Goal: Transaction & Acquisition: Book appointment/travel/reservation

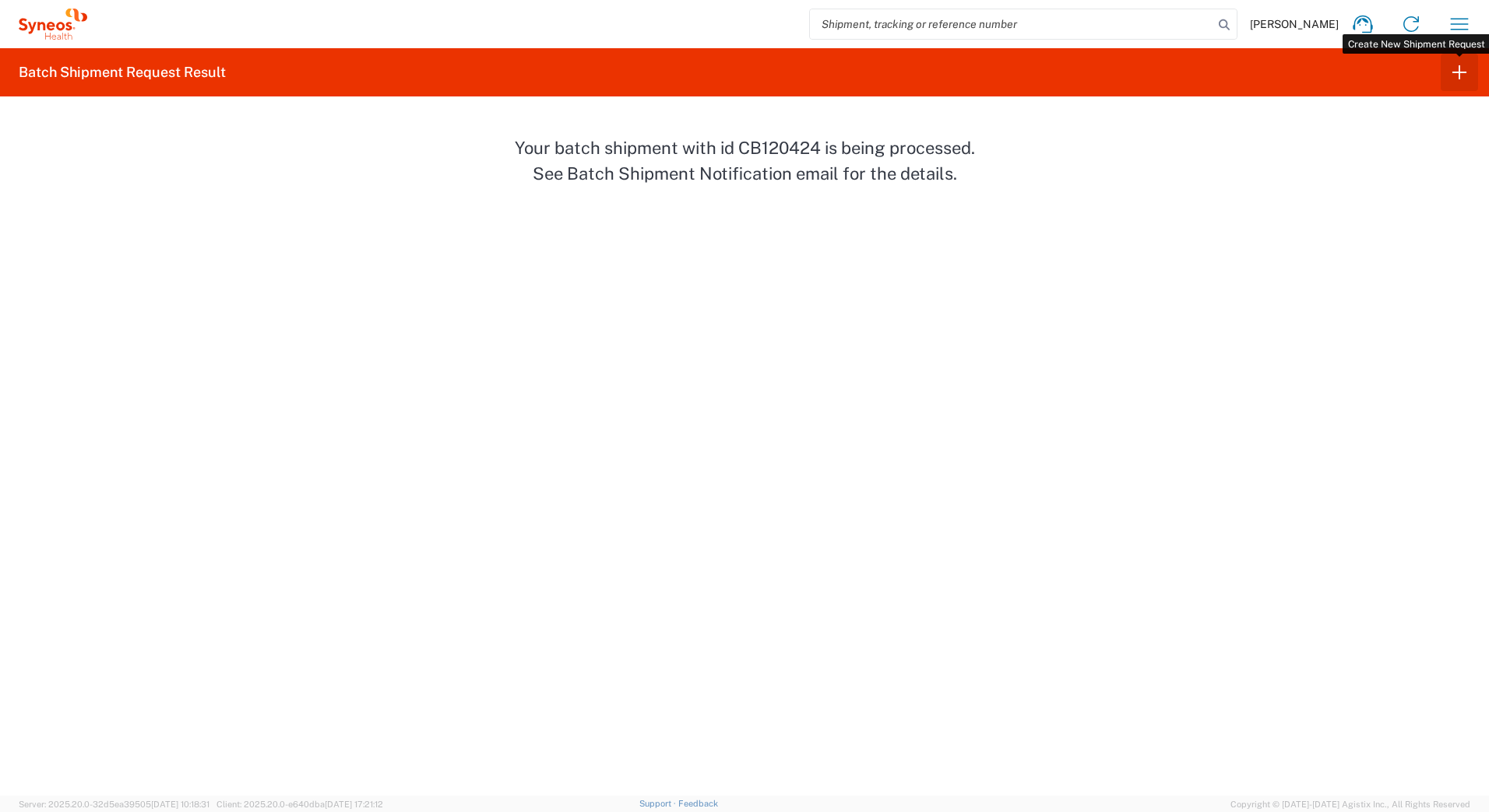
click at [1461, 76] on icon "button" at bounding box center [1459, 72] width 25 height 25
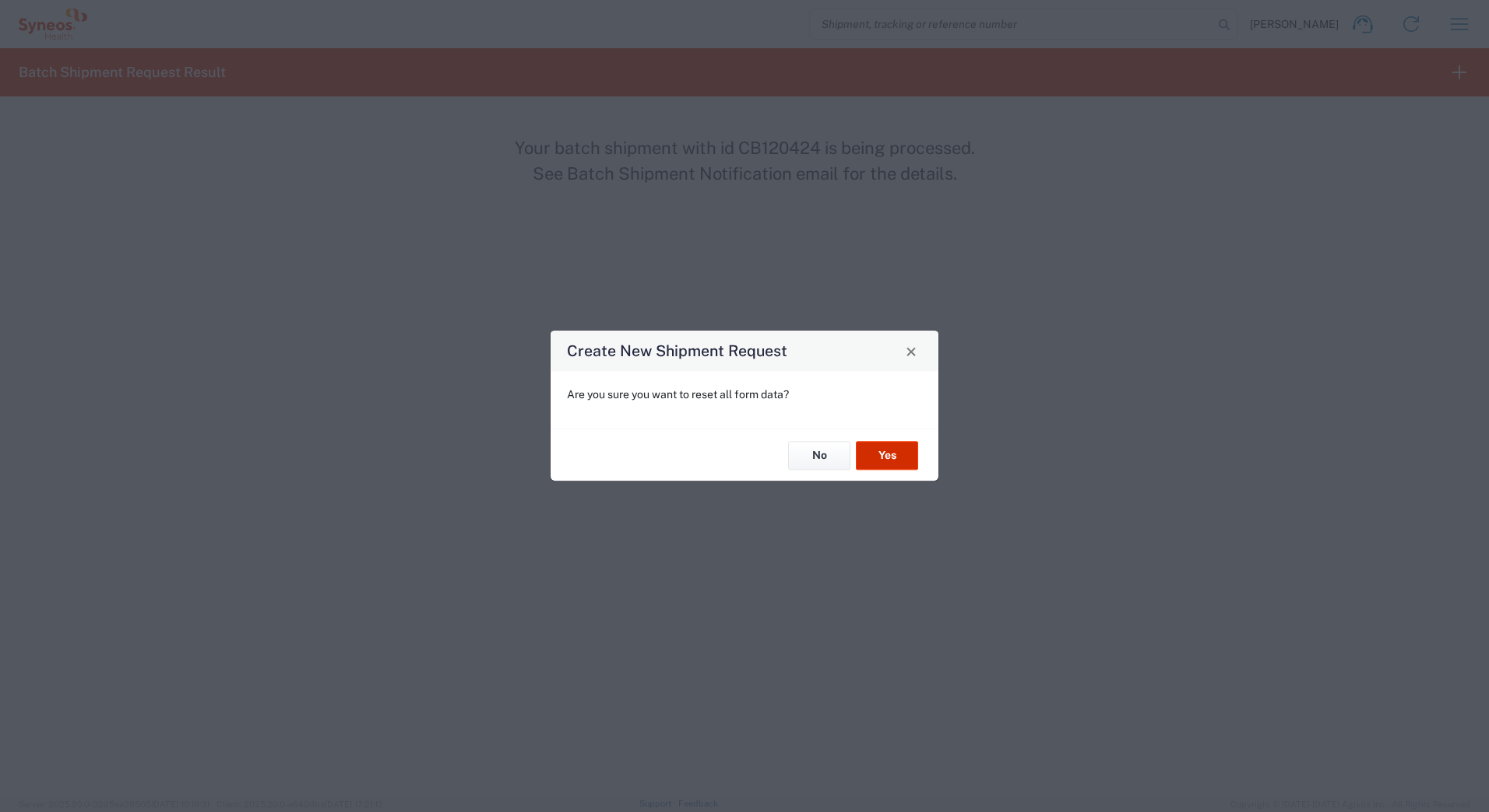
click at [889, 460] on button "Yes" at bounding box center [887, 455] width 63 height 29
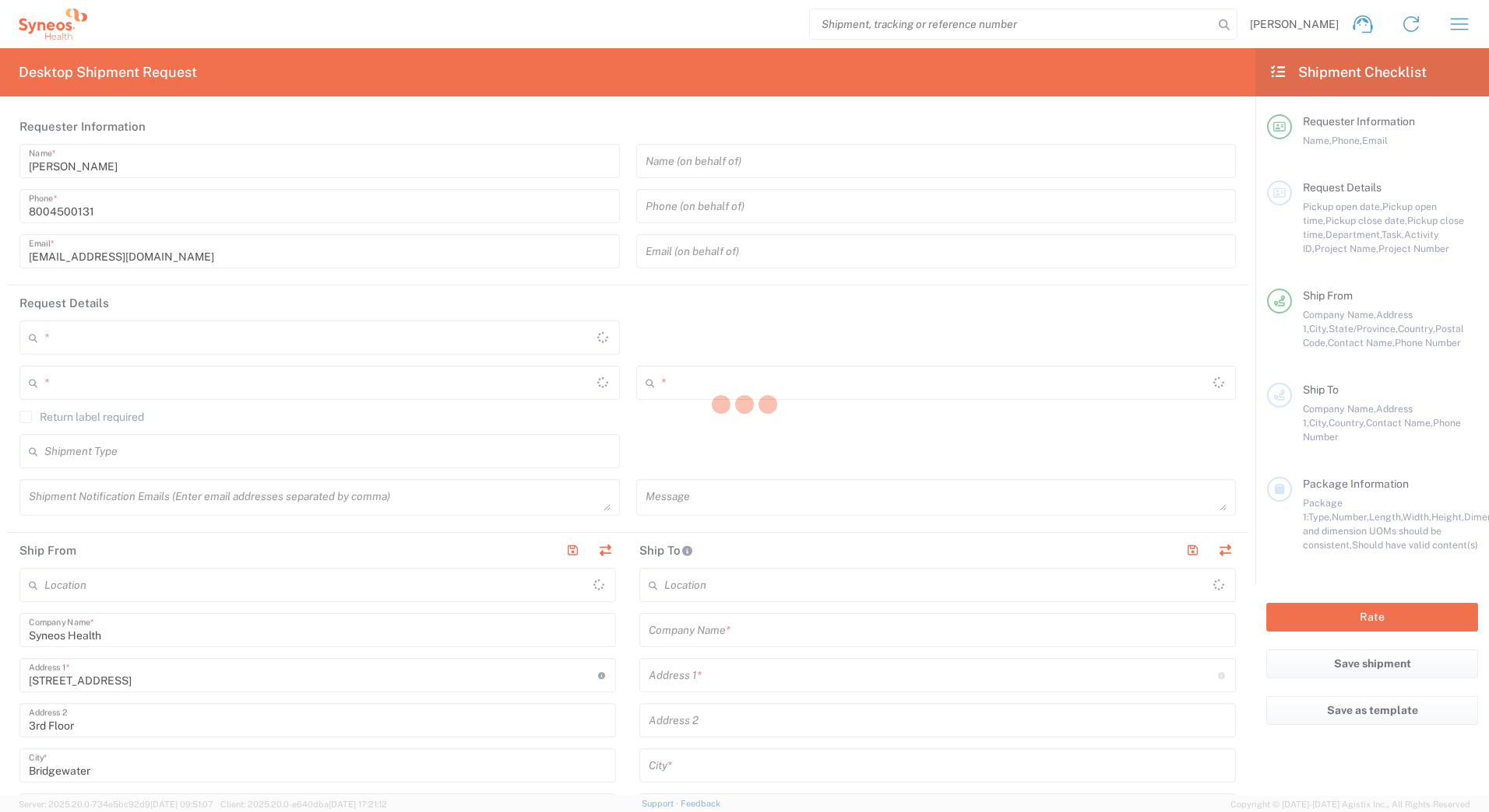
type input "[US_STATE]"
type input "[GEOGRAPHIC_DATA]"
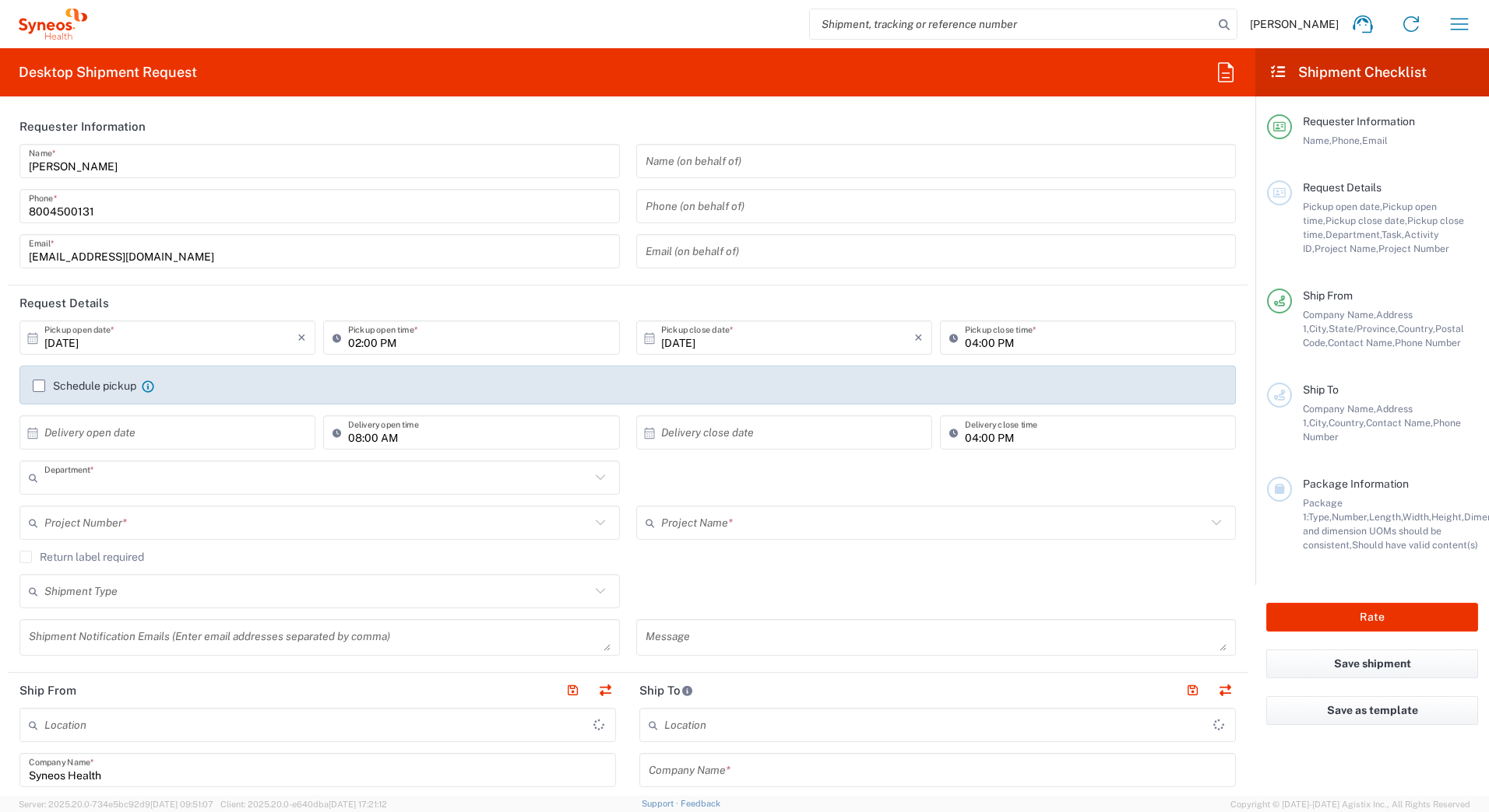
type input "4205"
click at [83, 521] on input "text" at bounding box center [317, 523] width 546 height 27
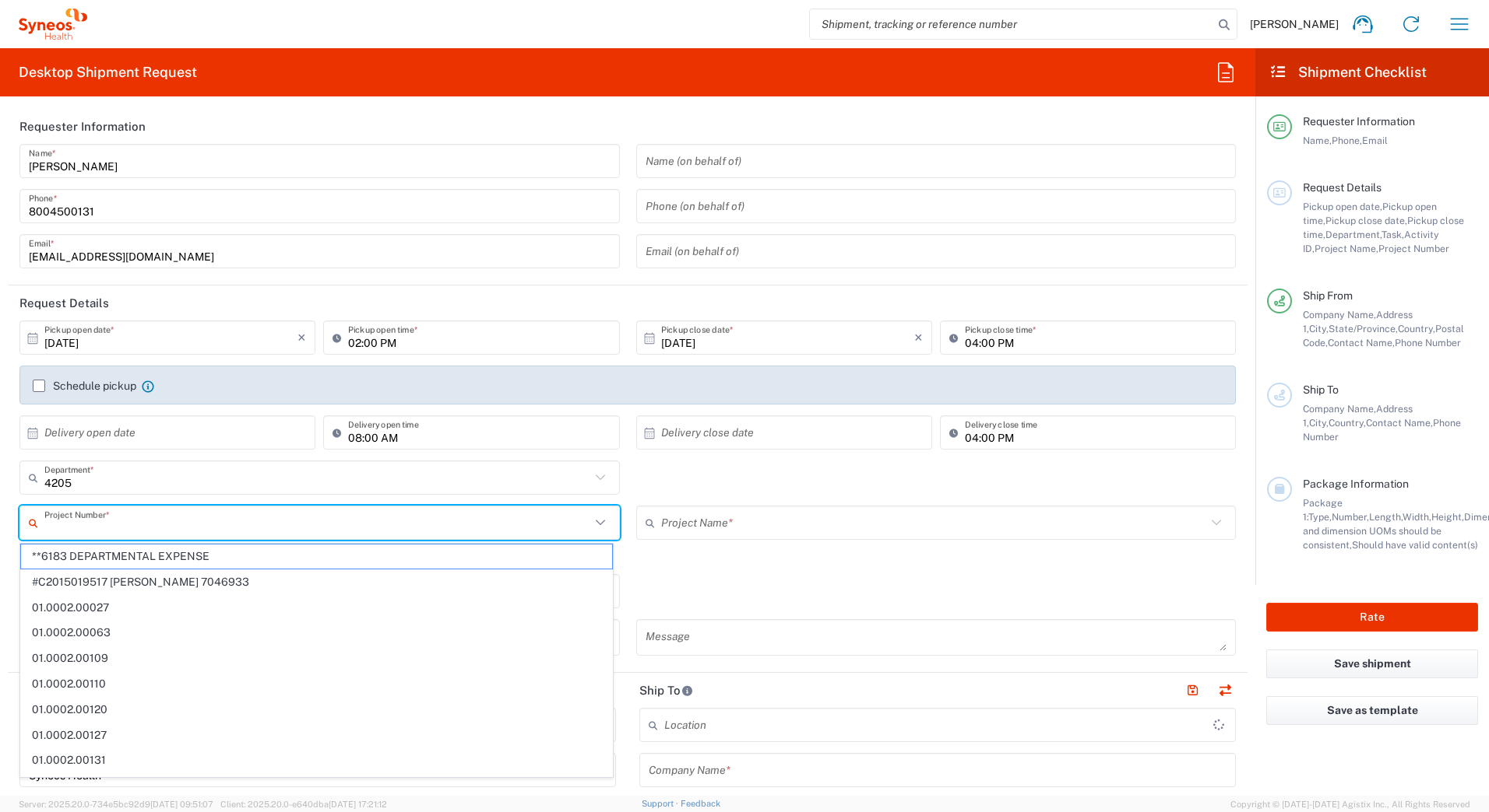
type input "Syneos Health Commercial Servi- [GEOGRAPHIC_DATA] [GEOGRAPHIC_DATA]"
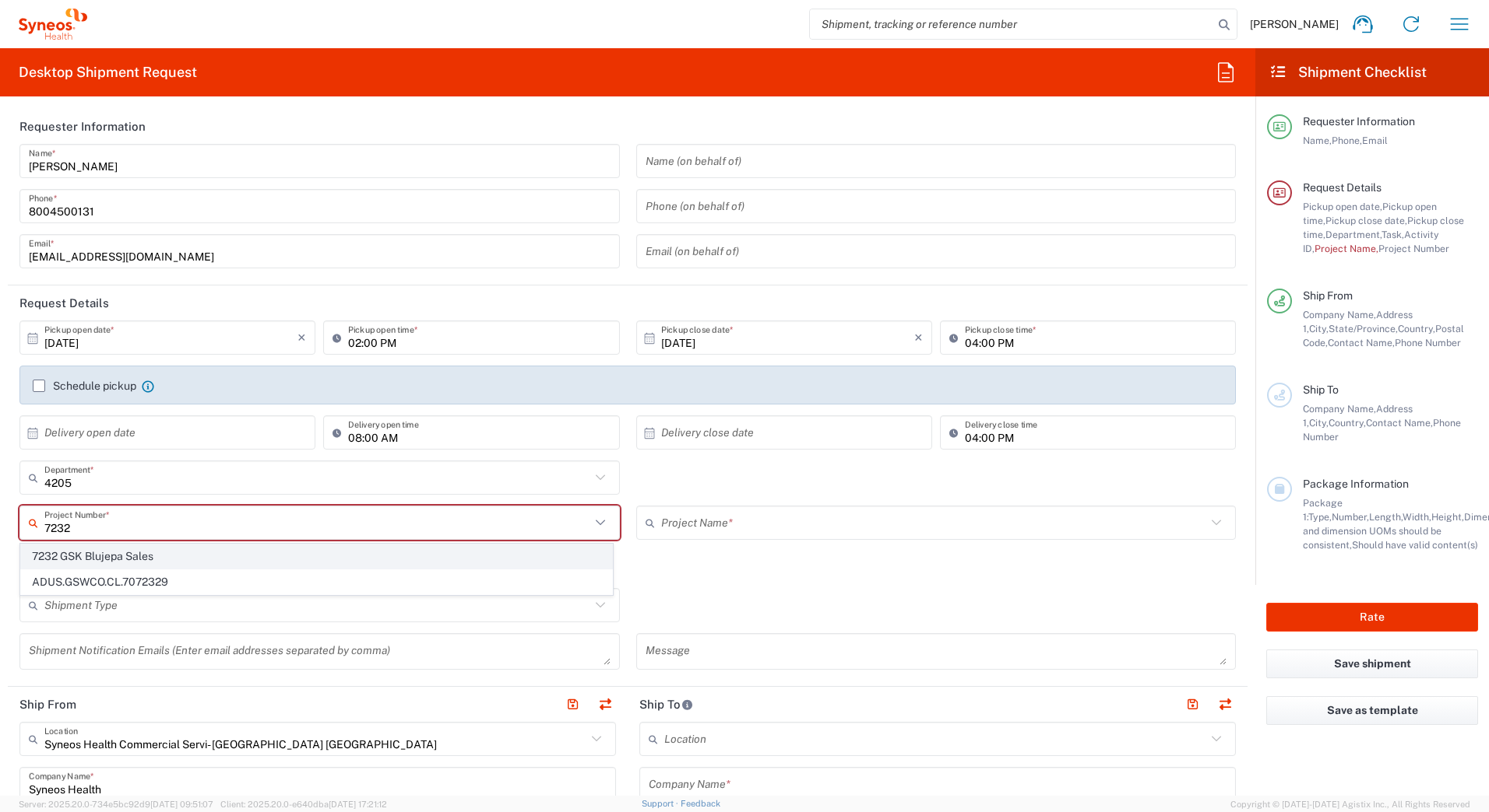
click at [75, 557] on span "7232 GSK Blujepa Sales" at bounding box center [317, 556] width 591 height 24
type input "7232 GSK Blujepa Sales"
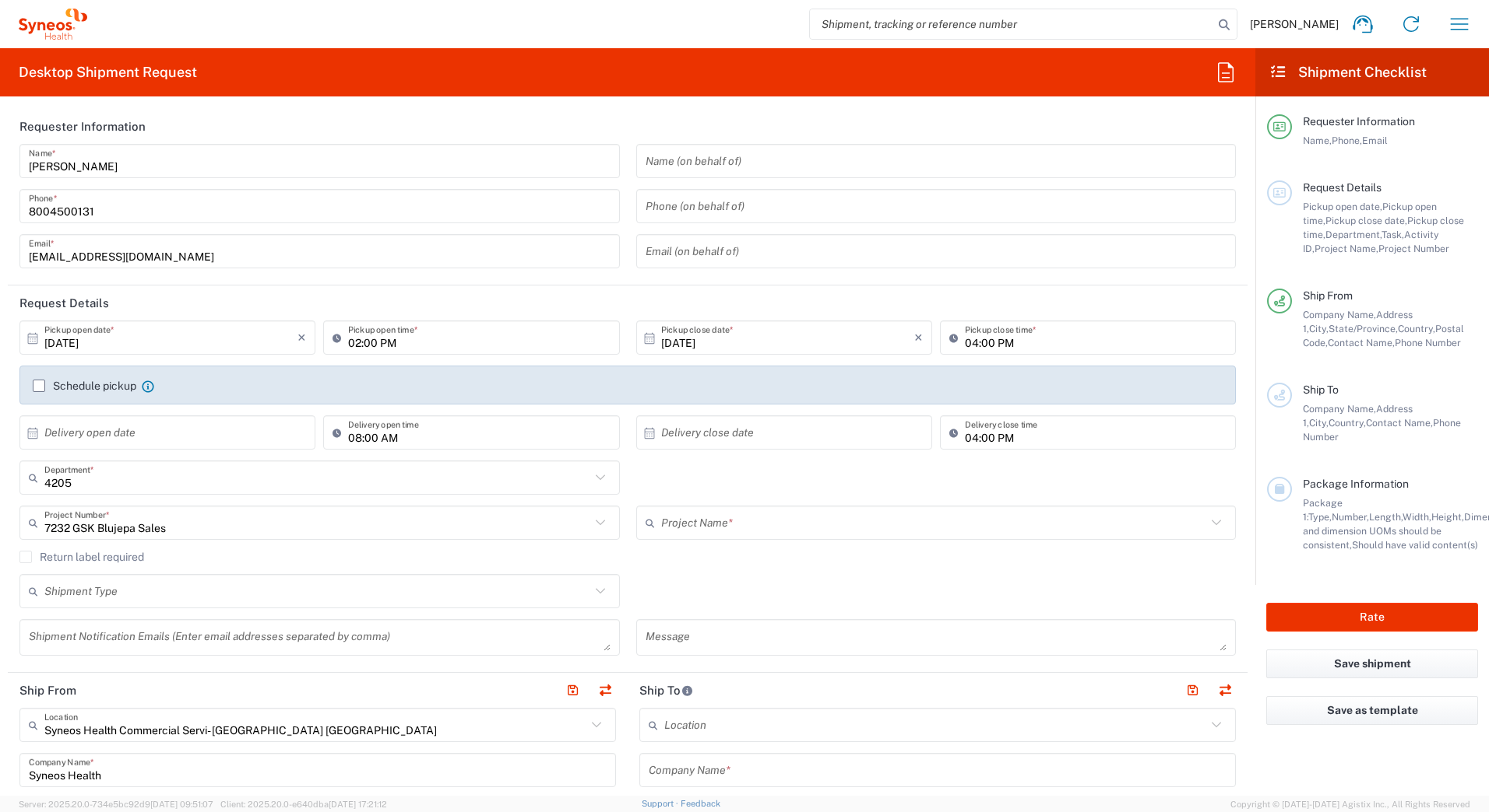
type input "7232 GSK Blujepa Sales"
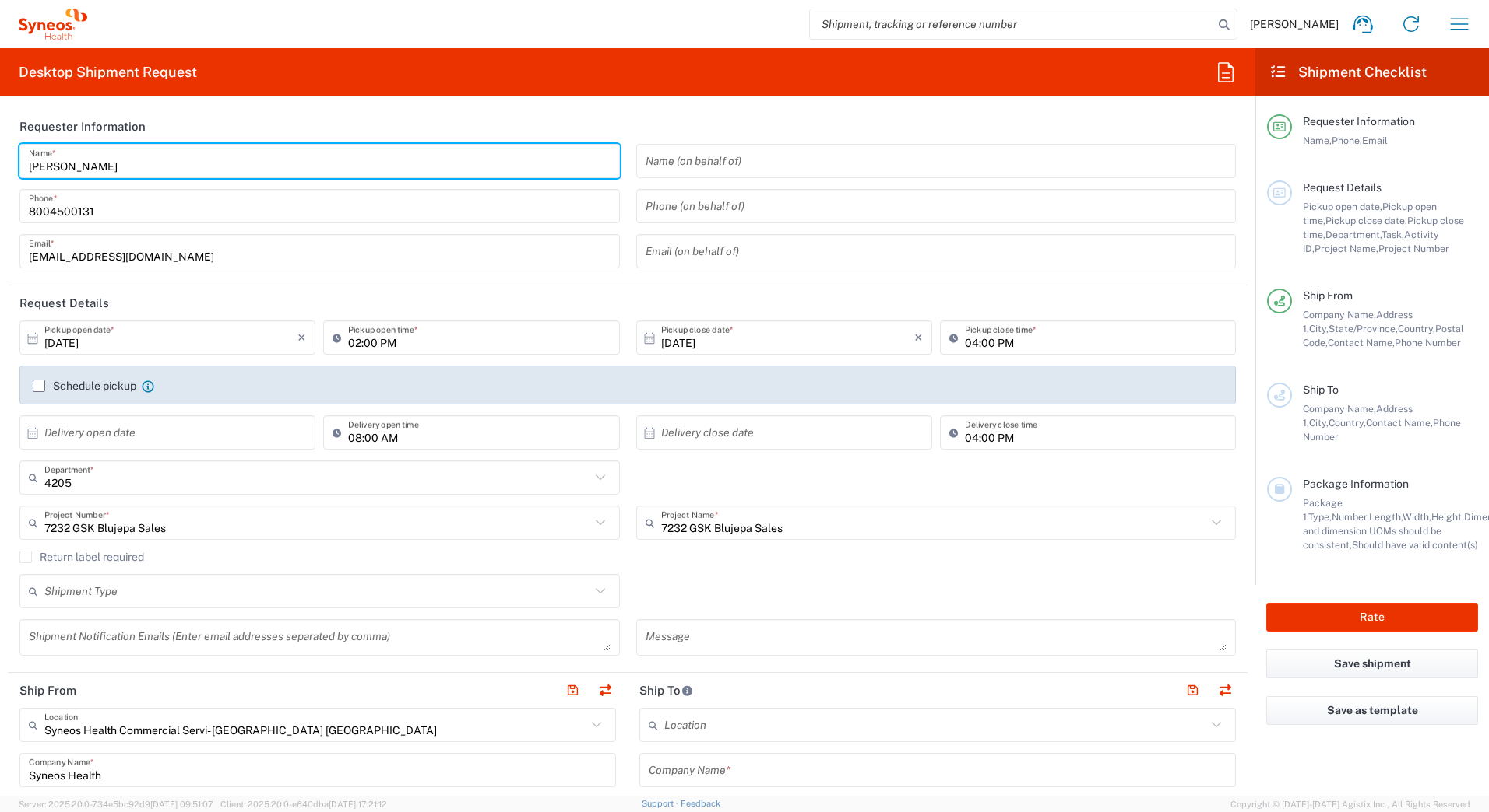
drag, startPoint x: 100, startPoint y: 164, endPoint x: 8, endPoint y: 152, distance: 92.8
click at [8, 152] on main "[PERSON_NAME] Name * [PHONE_NUMBER] Phone * [EMAIL_ADDRESS][DOMAIN_NAME] Email …" at bounding box center [627, 212] width 1239 height 136
paste input "Syneos Deployments"
type input "Syneos Deployments"
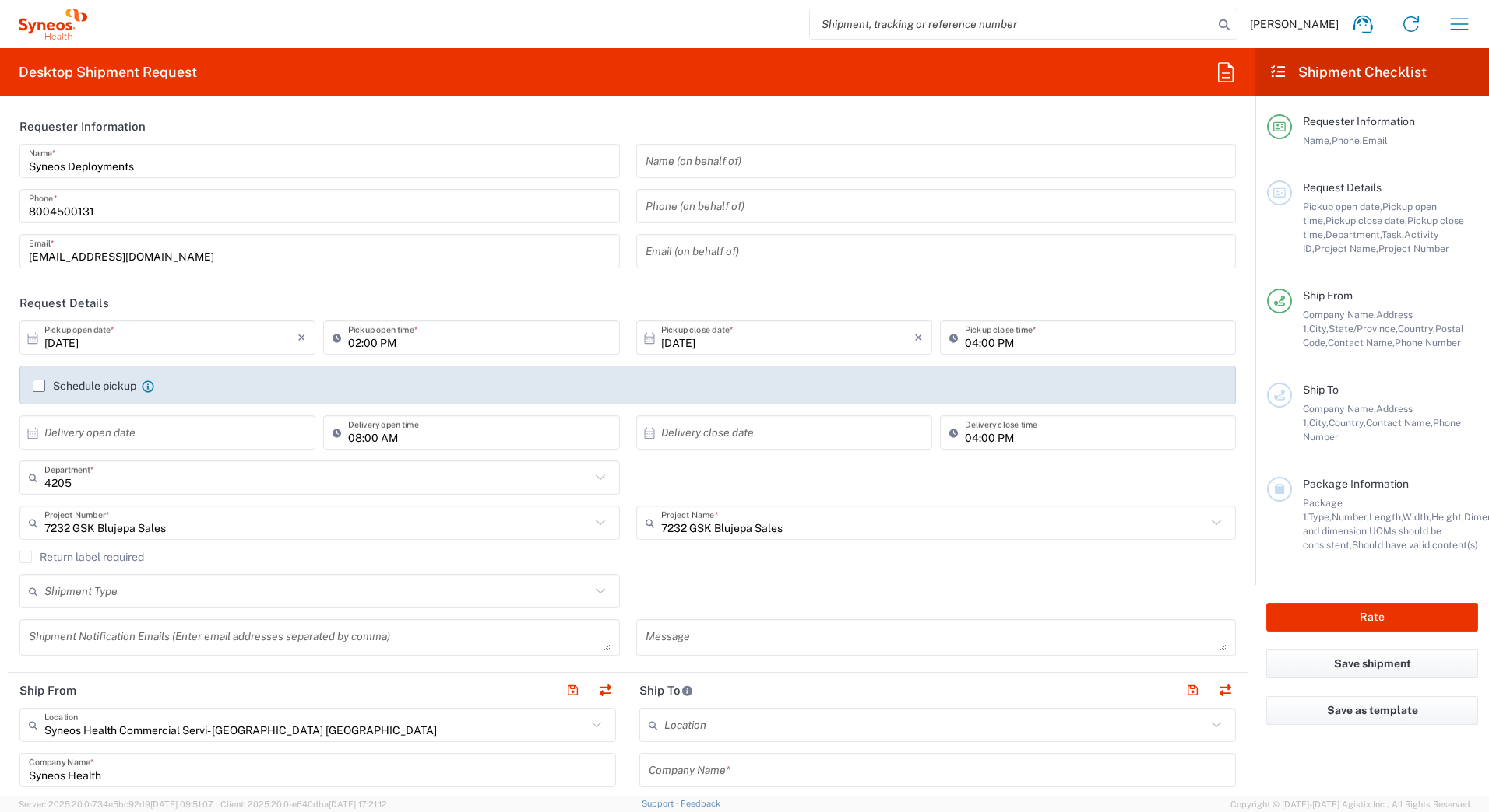
click at [254, 116] on header "Requester Information" at bounding box center [627, 127] width 1239 height 35
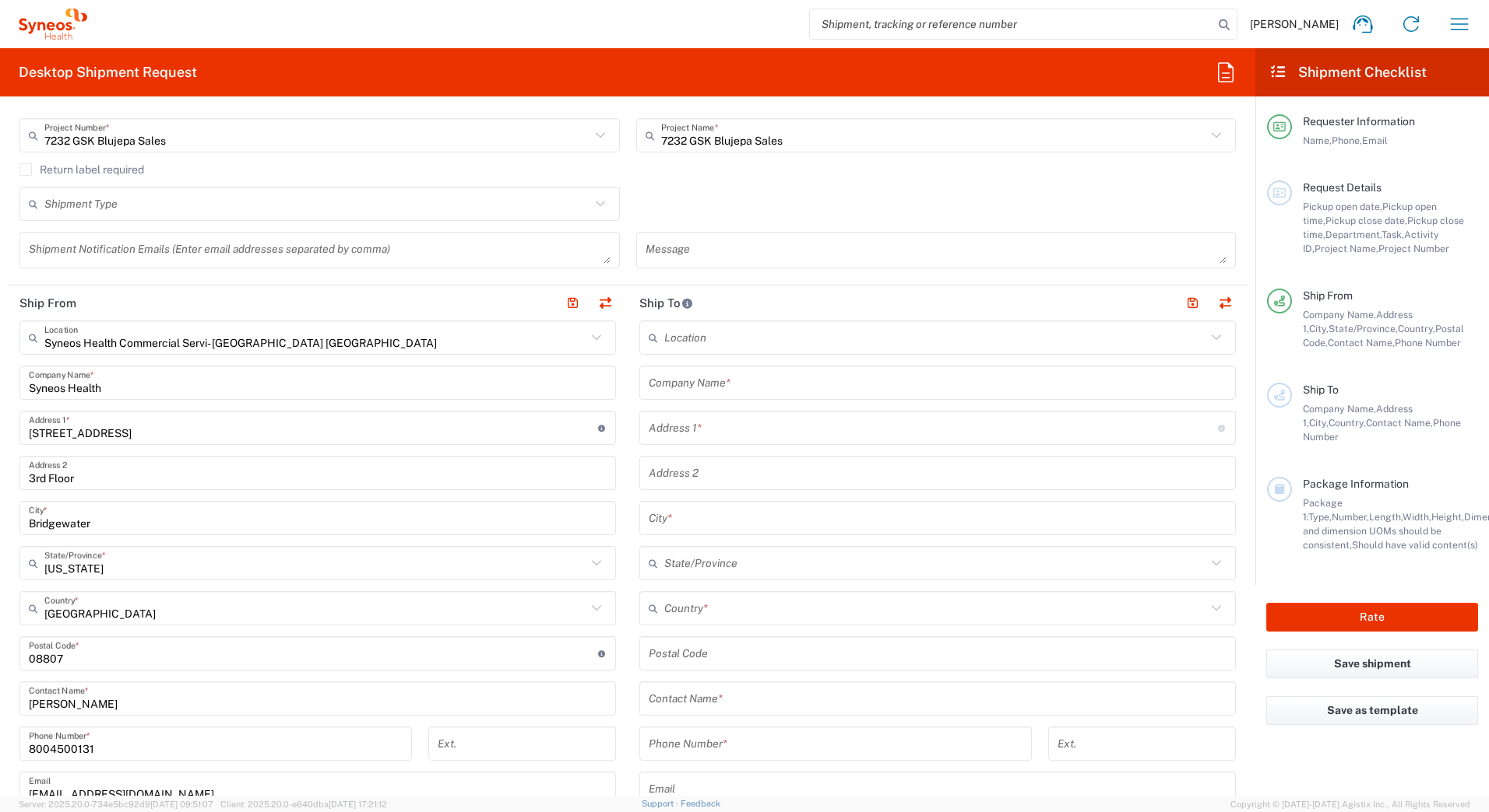
scroll to position [389, 0]
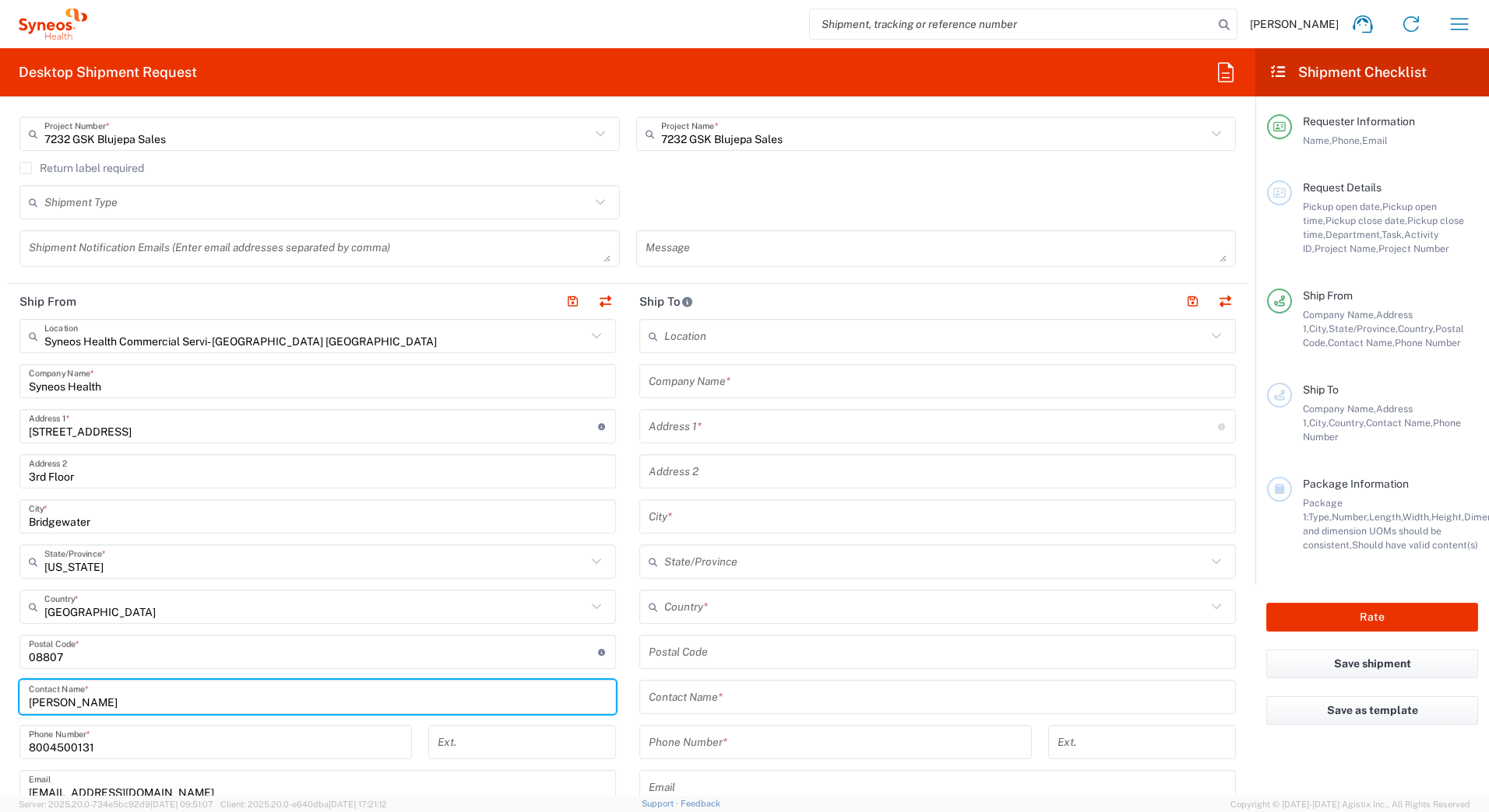
drag, startPoint x: 107, startPoint y: 700, endPoint x: -4, endPoint y: 703, distance: 111.0
click at [0, 703] on html "[PERSON_NAME] Home Shipment estimator Shipment tracking Desktop shipment reques…" at bounding box center [744, 406] width 1489 height 812
paste input "Syneos Deployments"
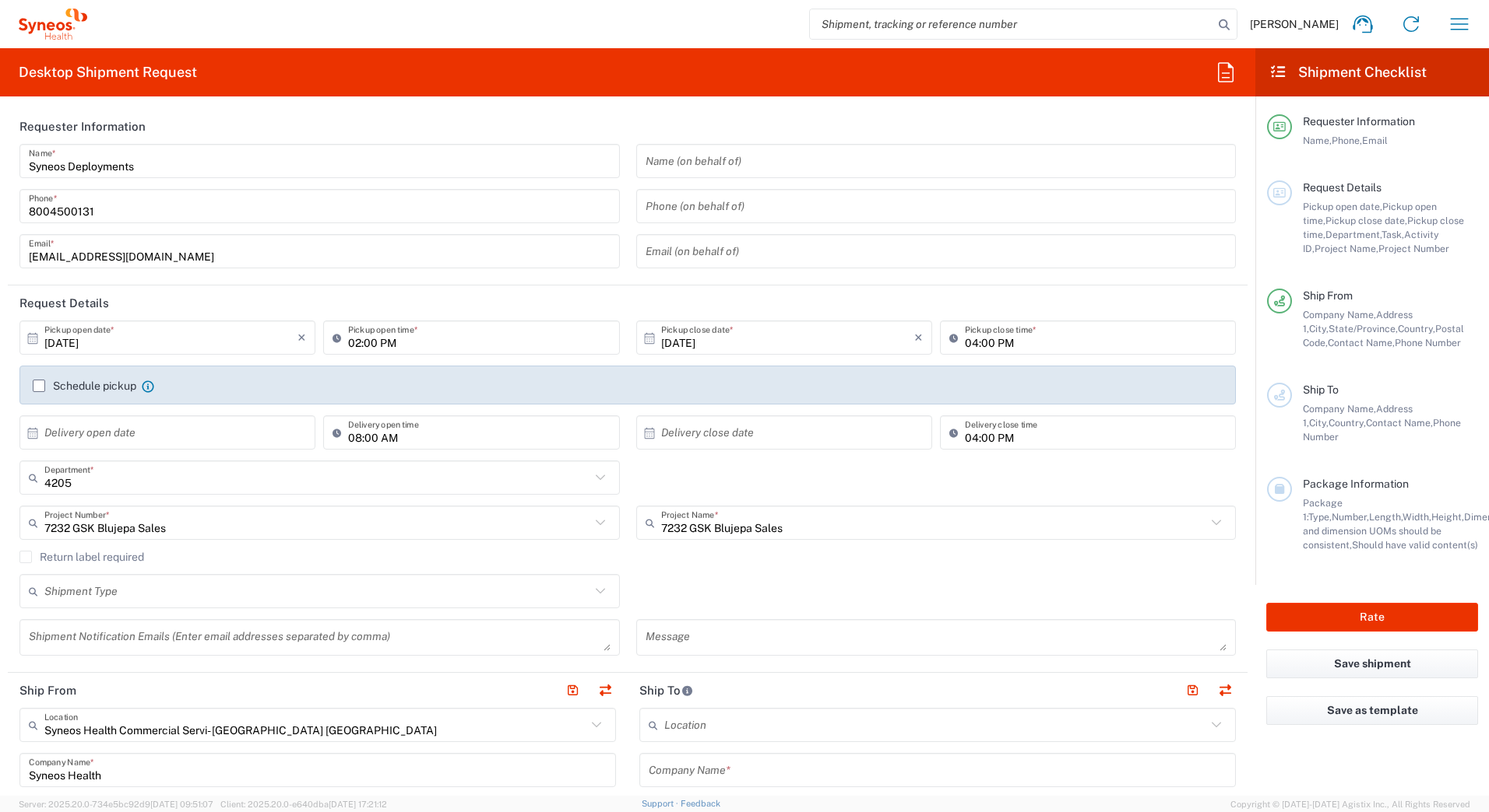
type input "Syneos Deployments"
click at [67, 349] on input "[DATE]" at bounding box center [170, 338] width 253 height 27
click at [214, 435] on span "10" at bounding box center [213, 436] width 23 height 22
type input "[DATE]"
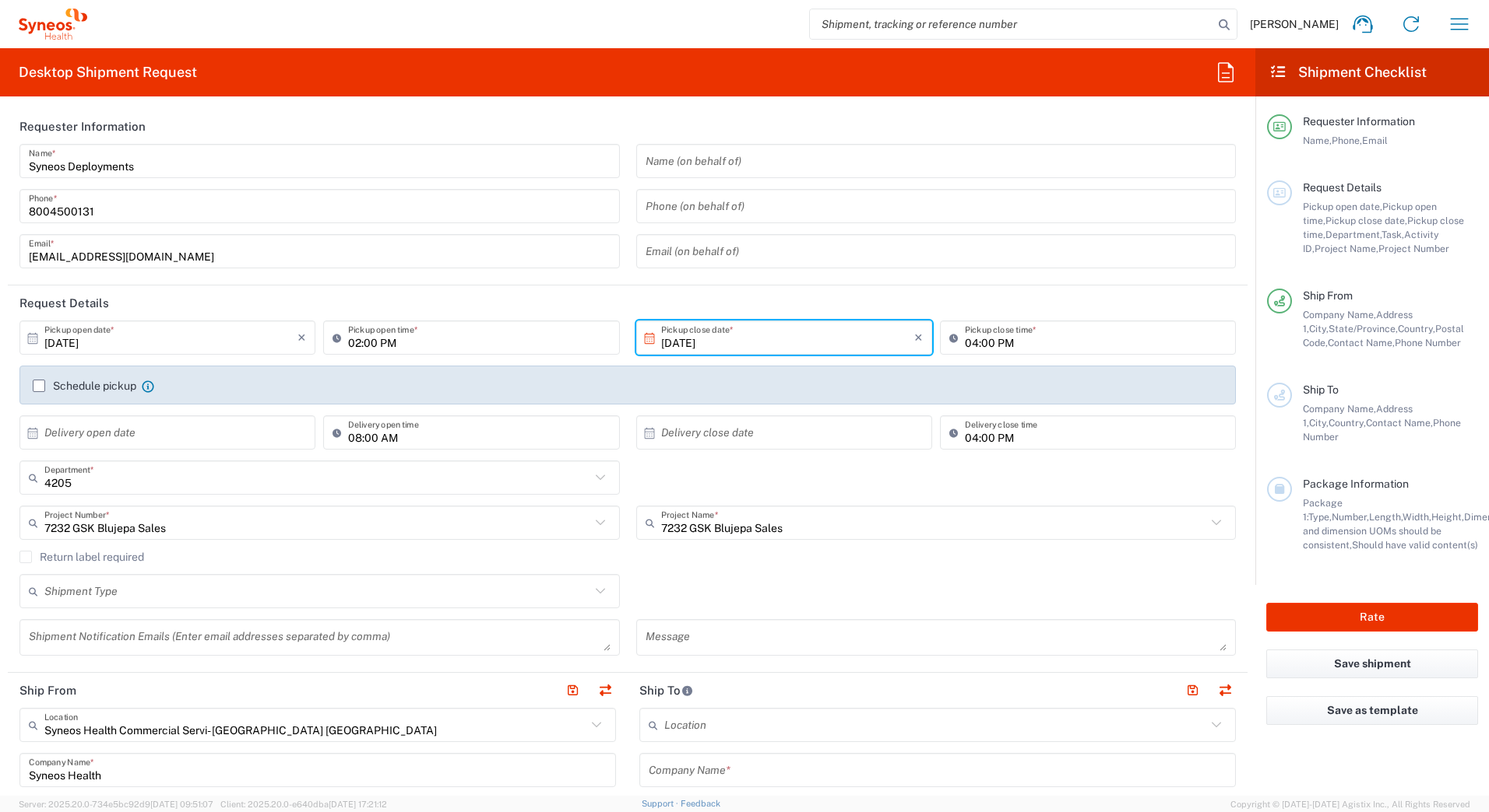
click at [51, 599] on input "text" at bounding box center [317, 592] width 546 height 27
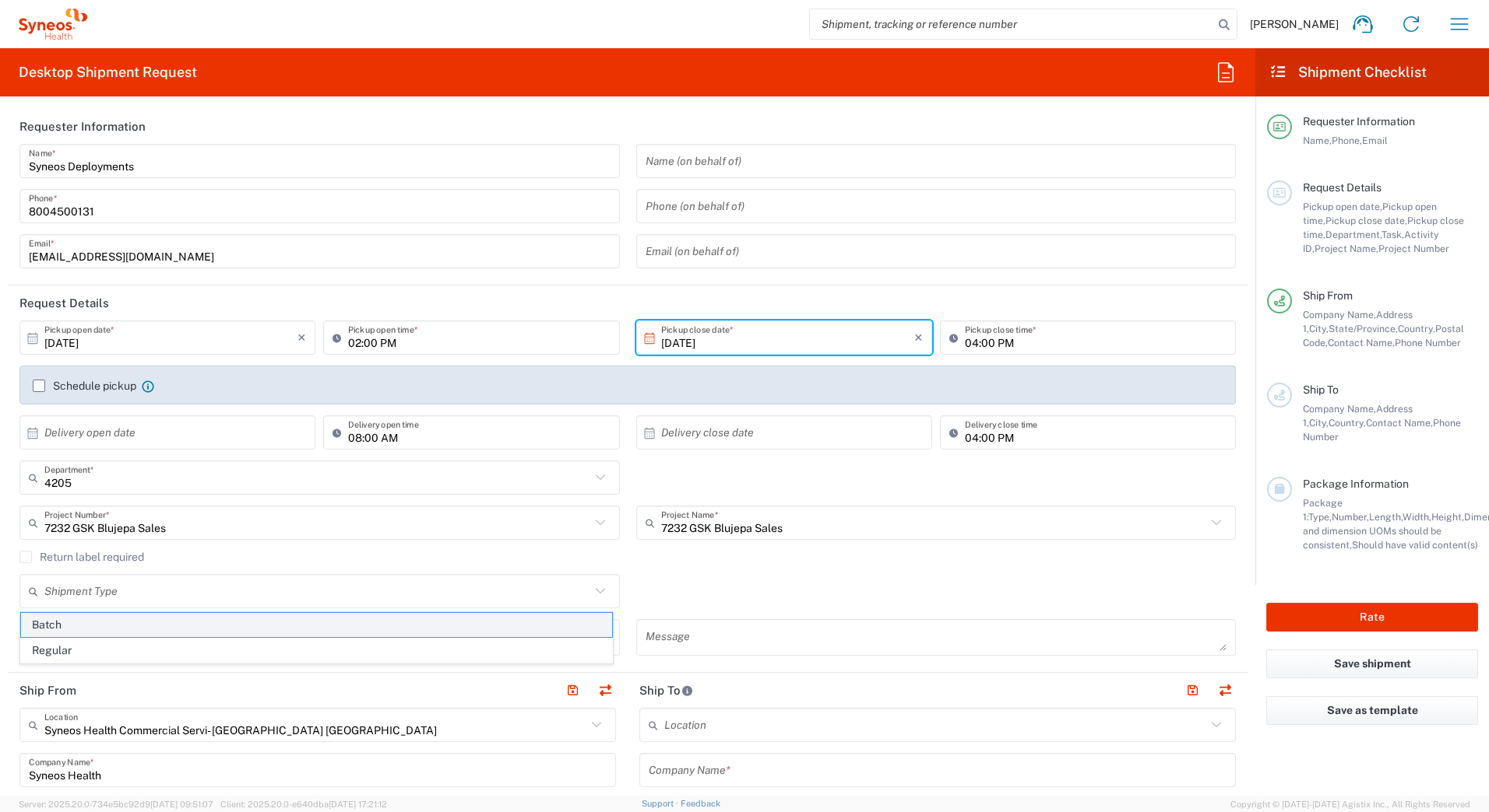
click at [49, 626] on span "Batch" at bounding box center [317, 625] width 591 height 24
type input "Batch"
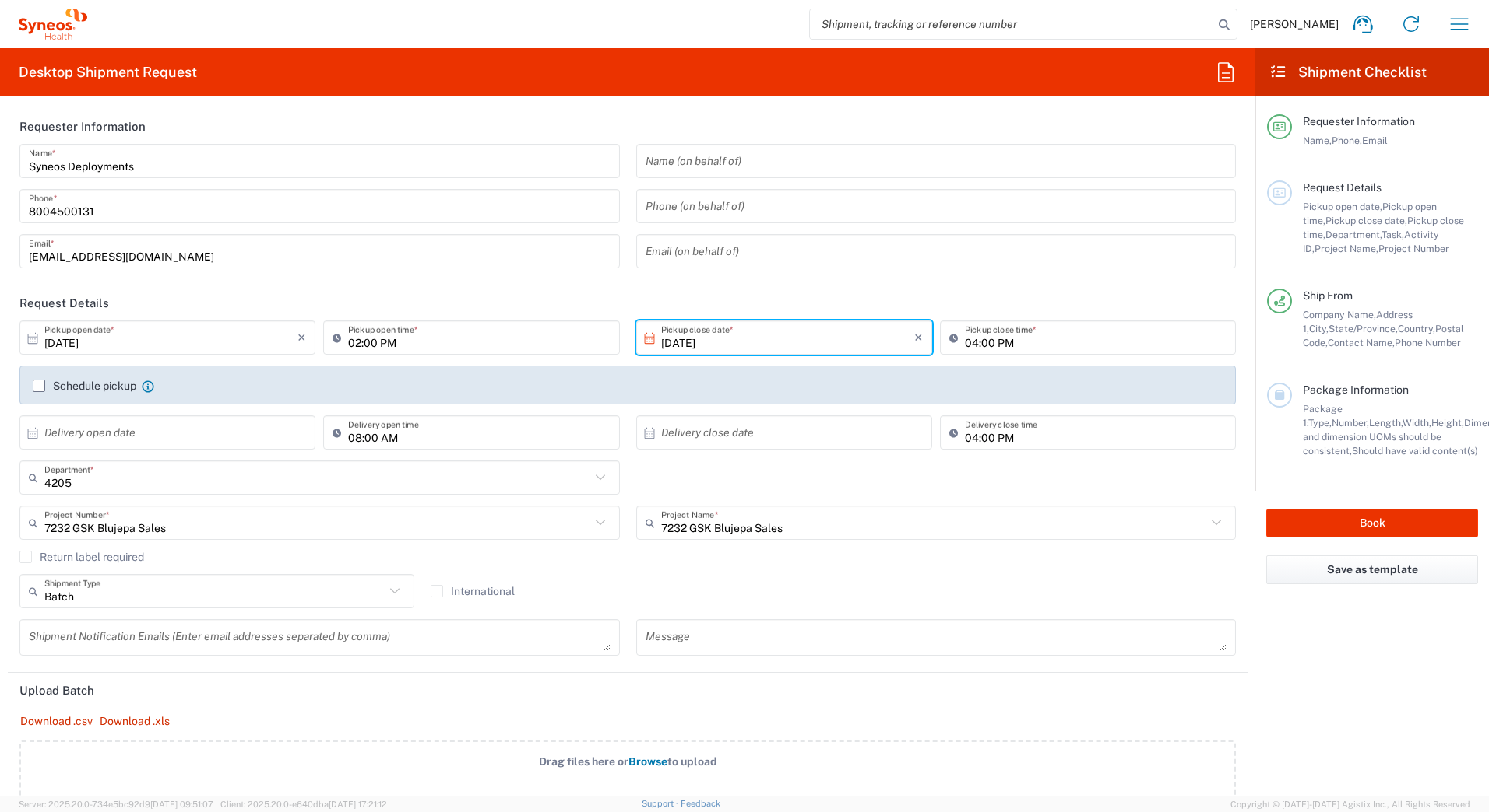
click at [1356, 684] on agx-form-checklist "Shipment Checklist Requester Information Name, Phone, Email Request Details Pic…" at bounding box center [1372, 422] width 234 height 748
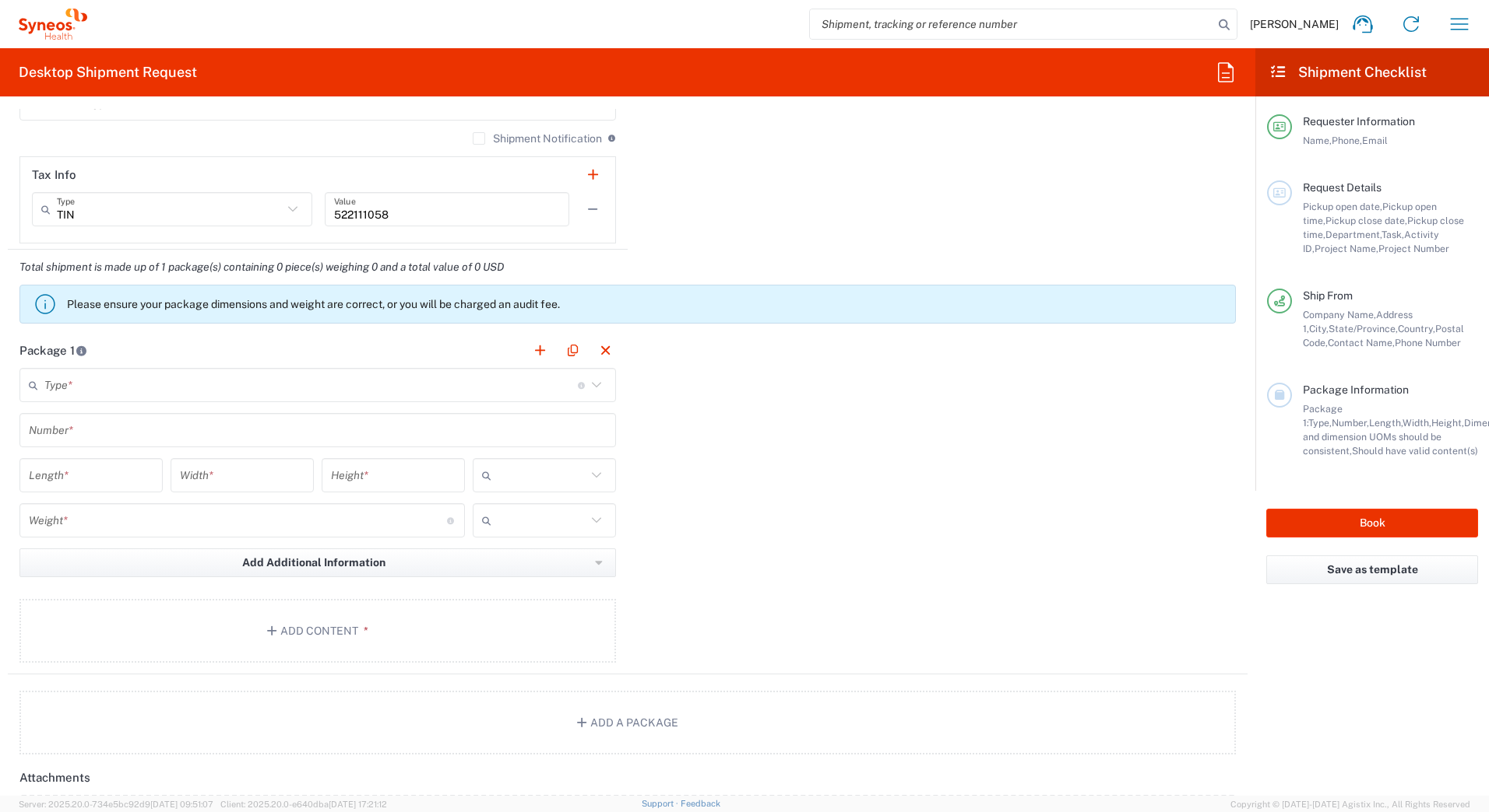
scroll to position [1322, 0]
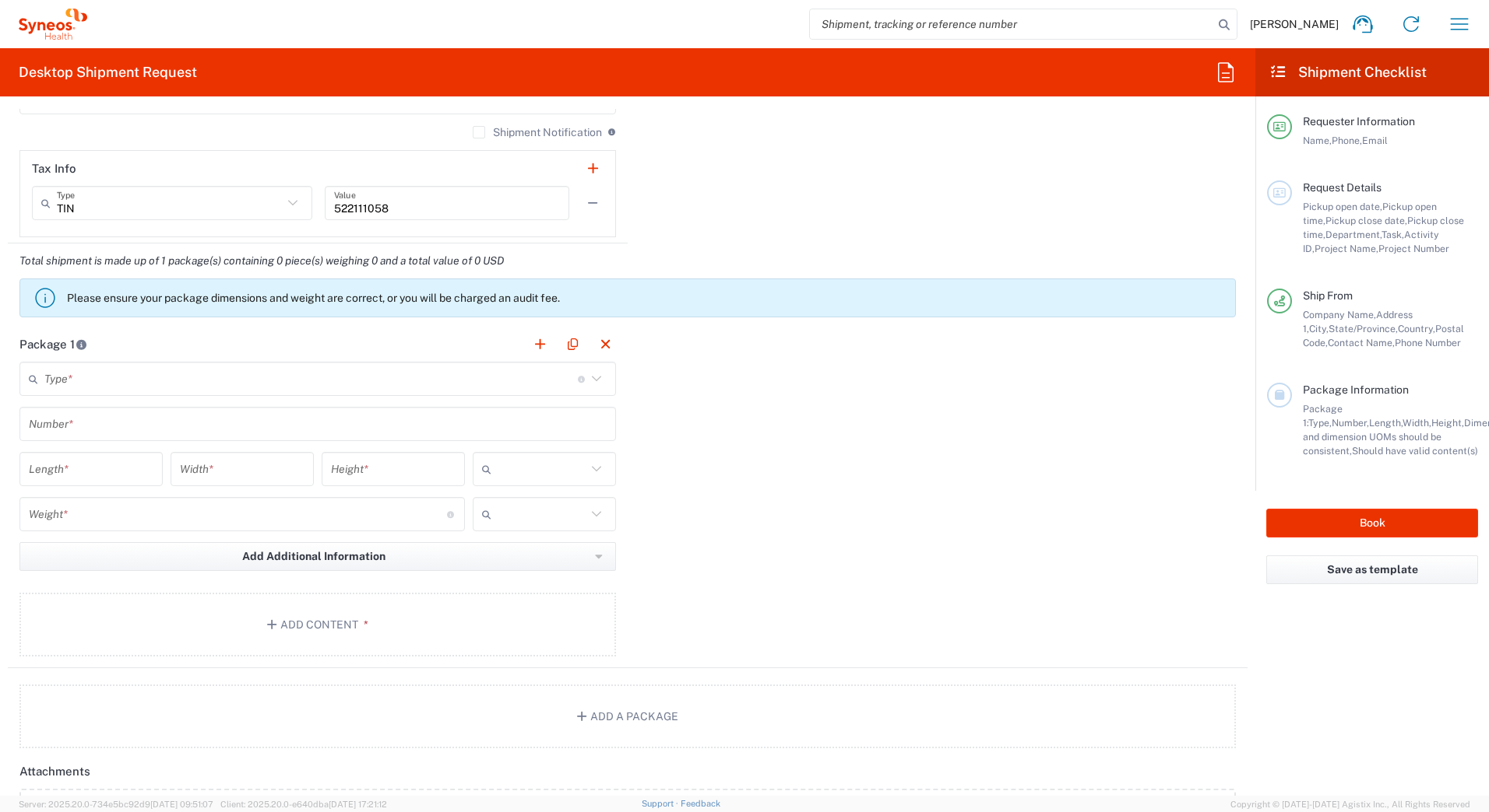
click at [79, 383] on input "text" at bounding box center [311, 379] width 534 height 27
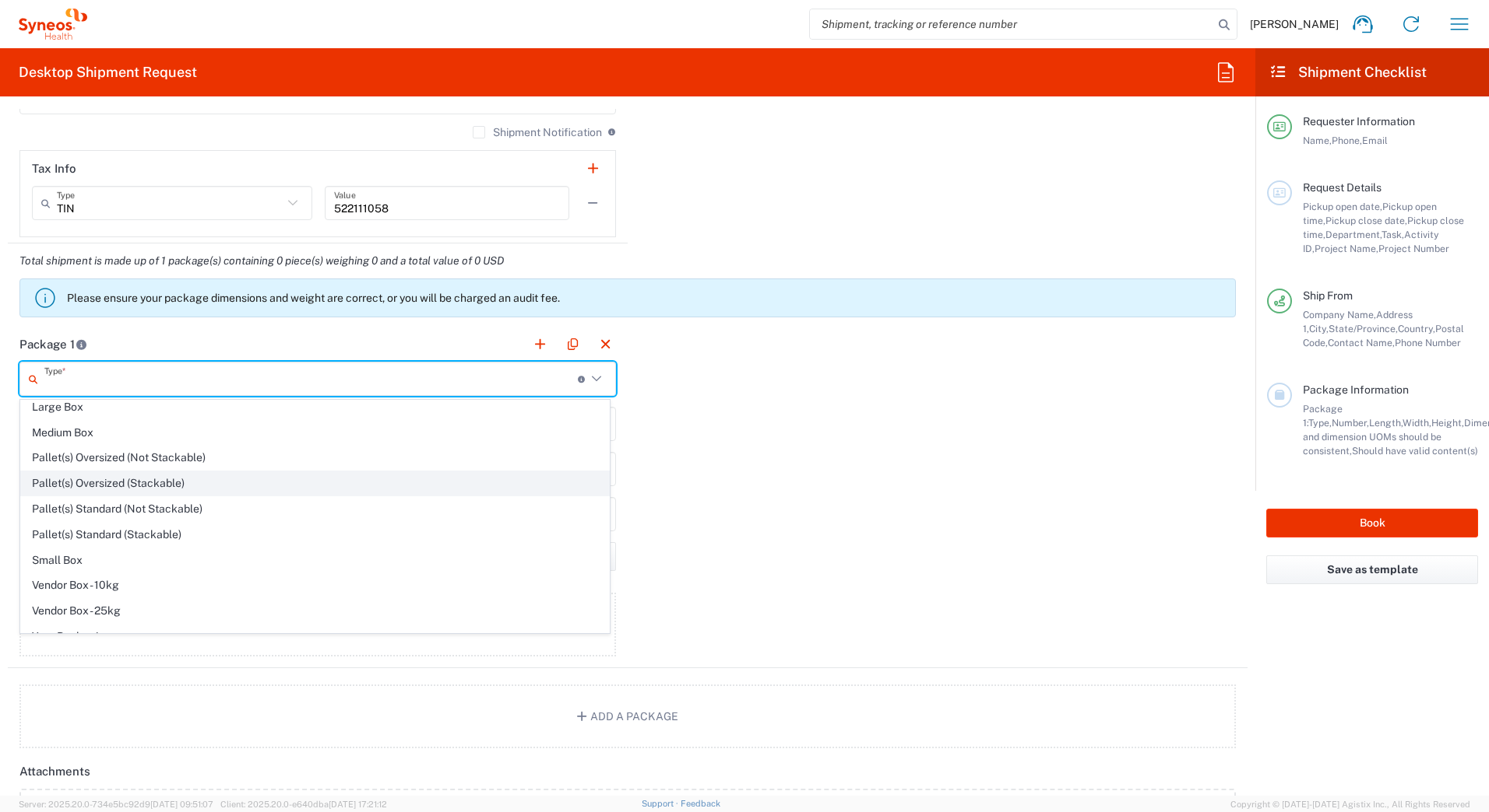
scroll to position [48, 0]
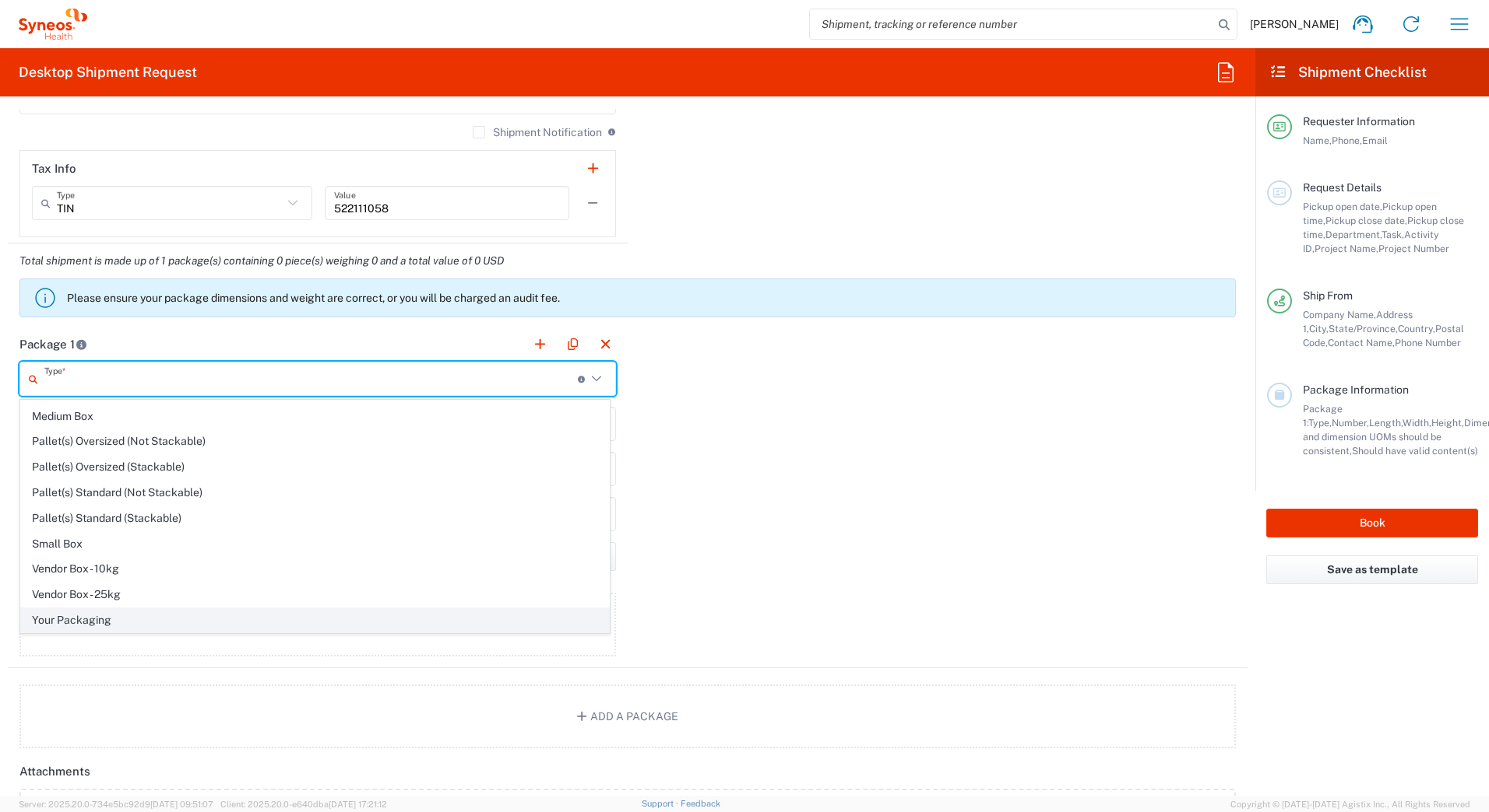
click at [63, 618] on span "Your Packaging" at bounding box center [315, 620] width 587 height 24
type input "Your Packaging"
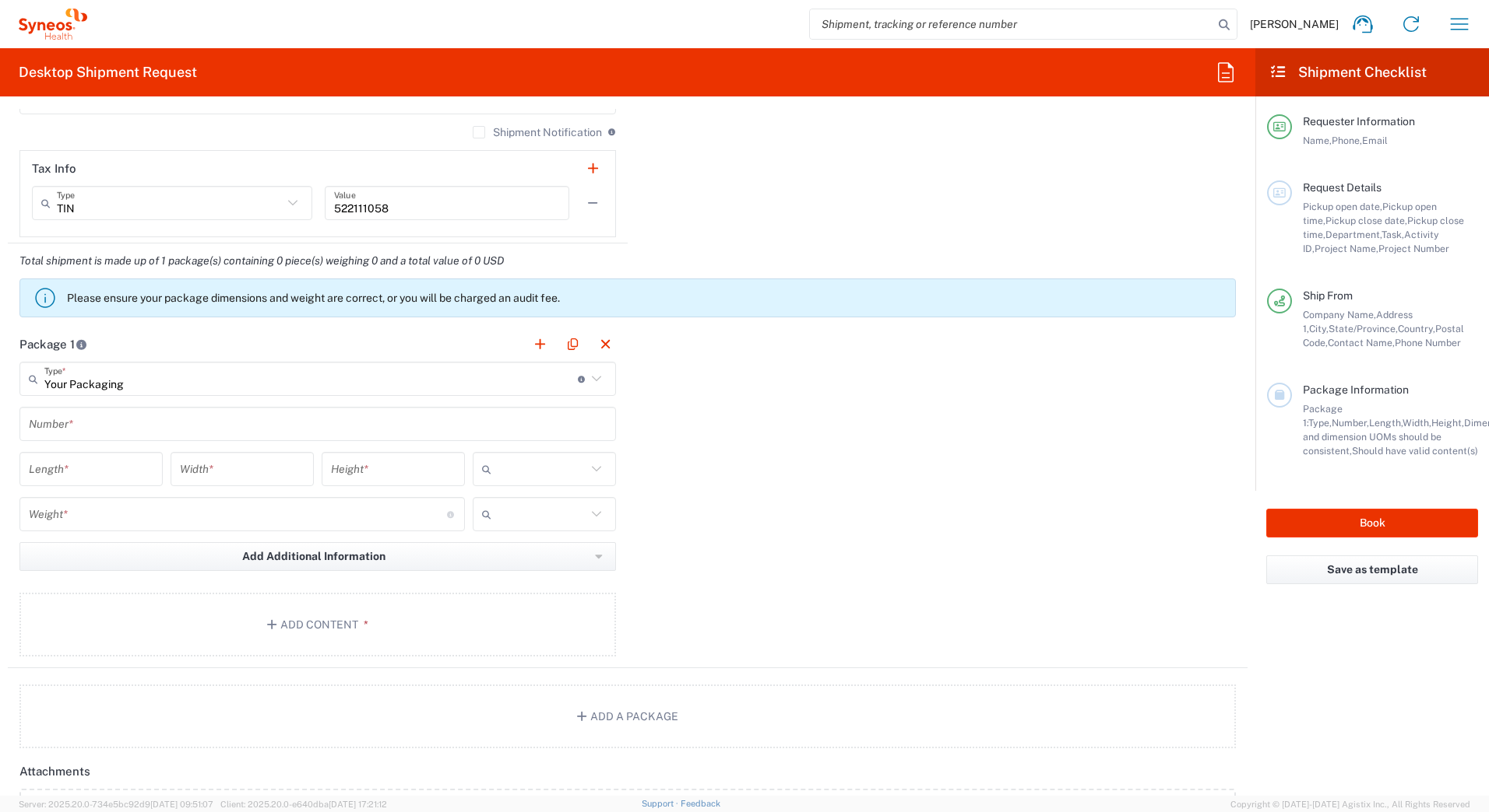
click at [52, 422] on input "text" at bounding box center [318, 424] width 578 height 27
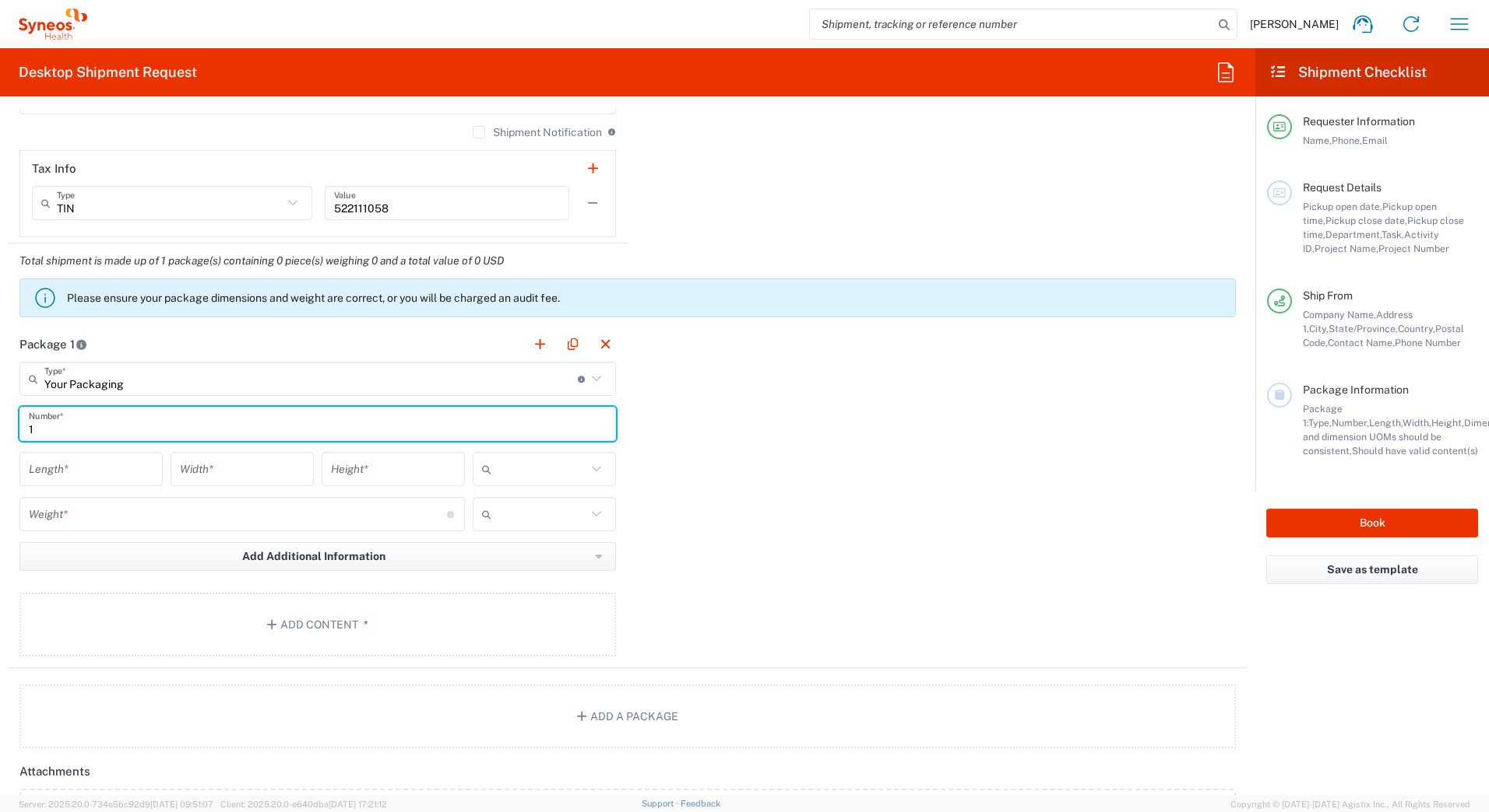
type input "1"
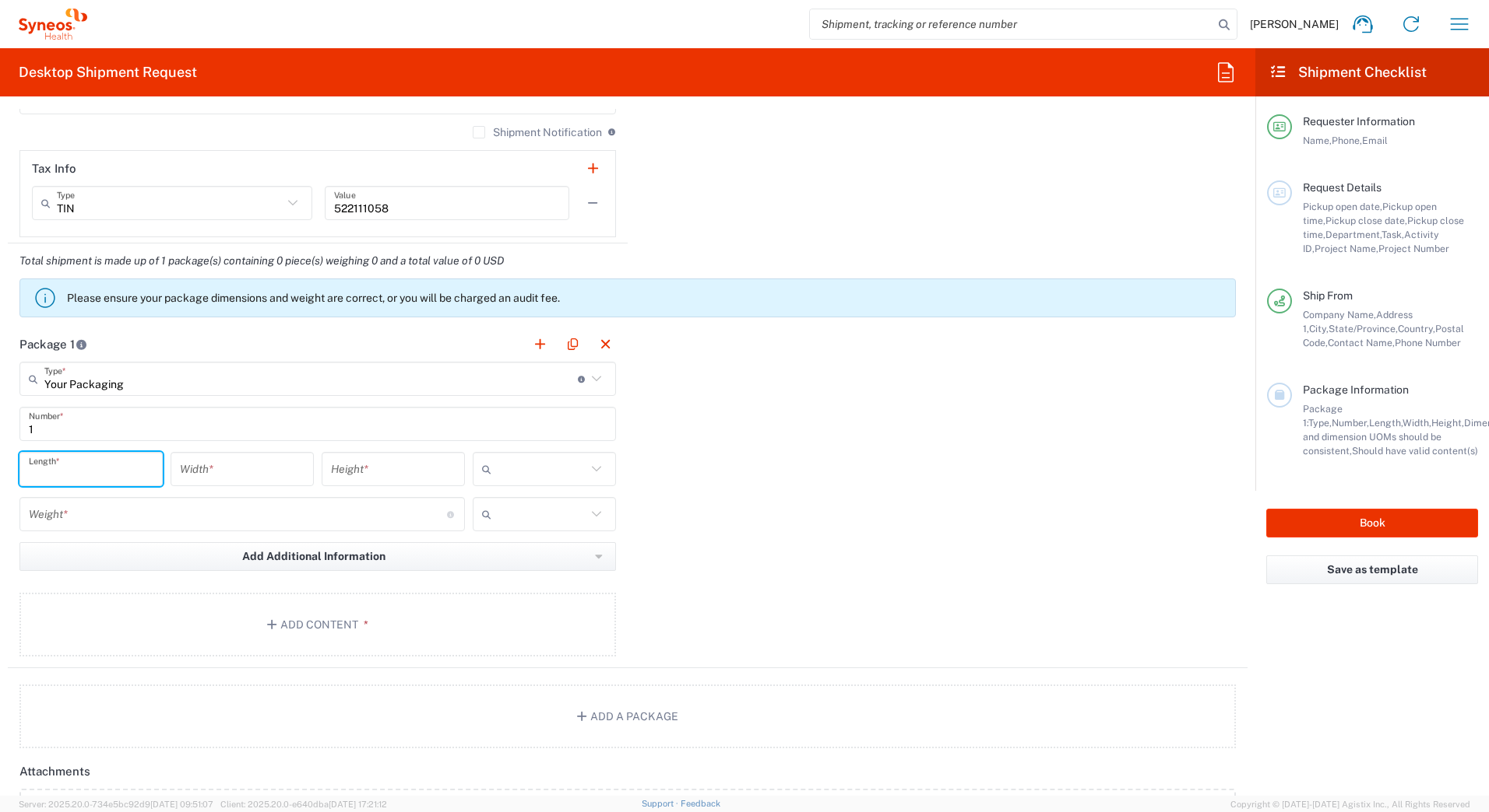
click at [48, 458] on input "number" at bounding box center [91, 469] width 124 height 27
type input "20"
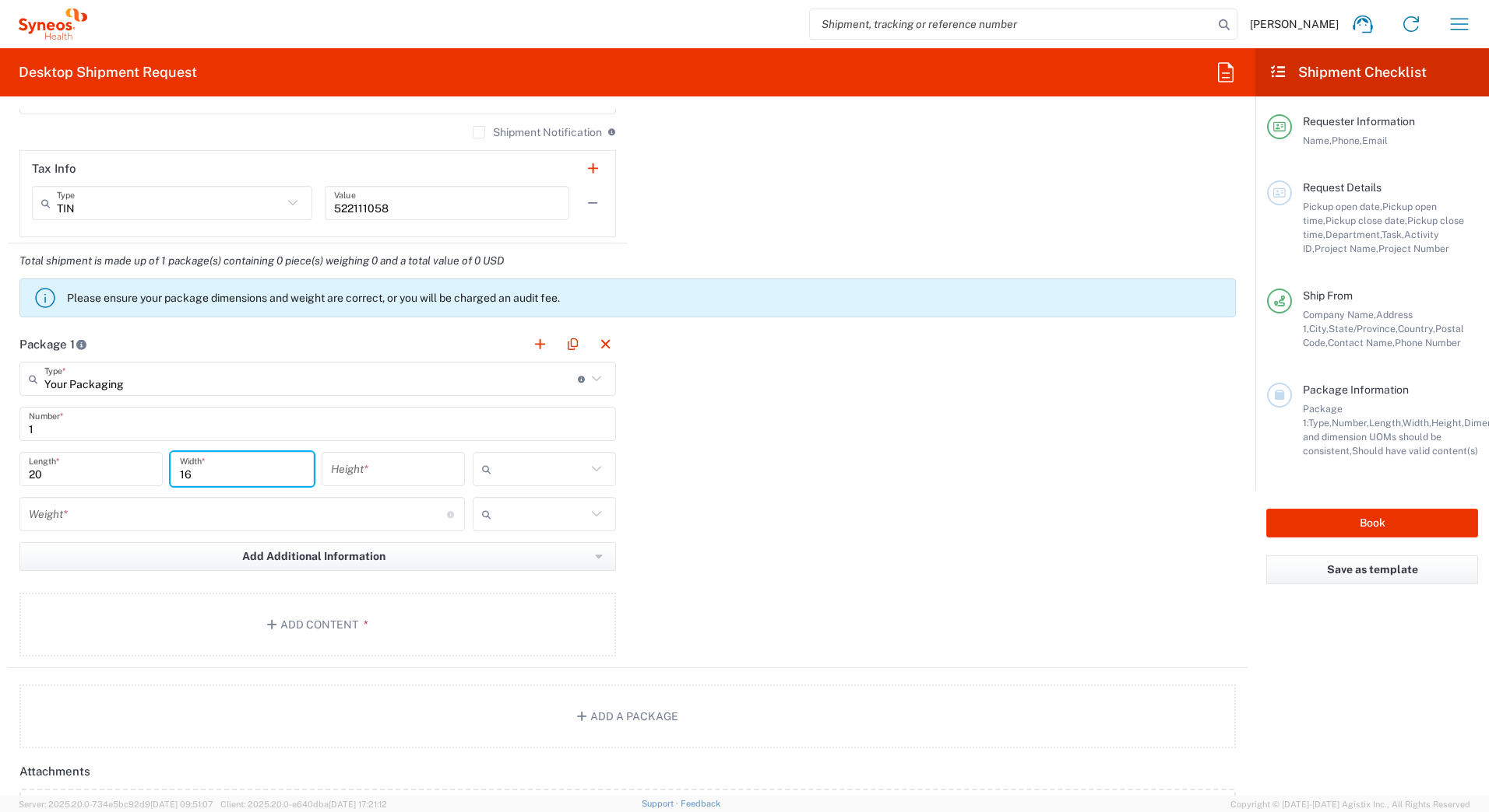
type input "16"
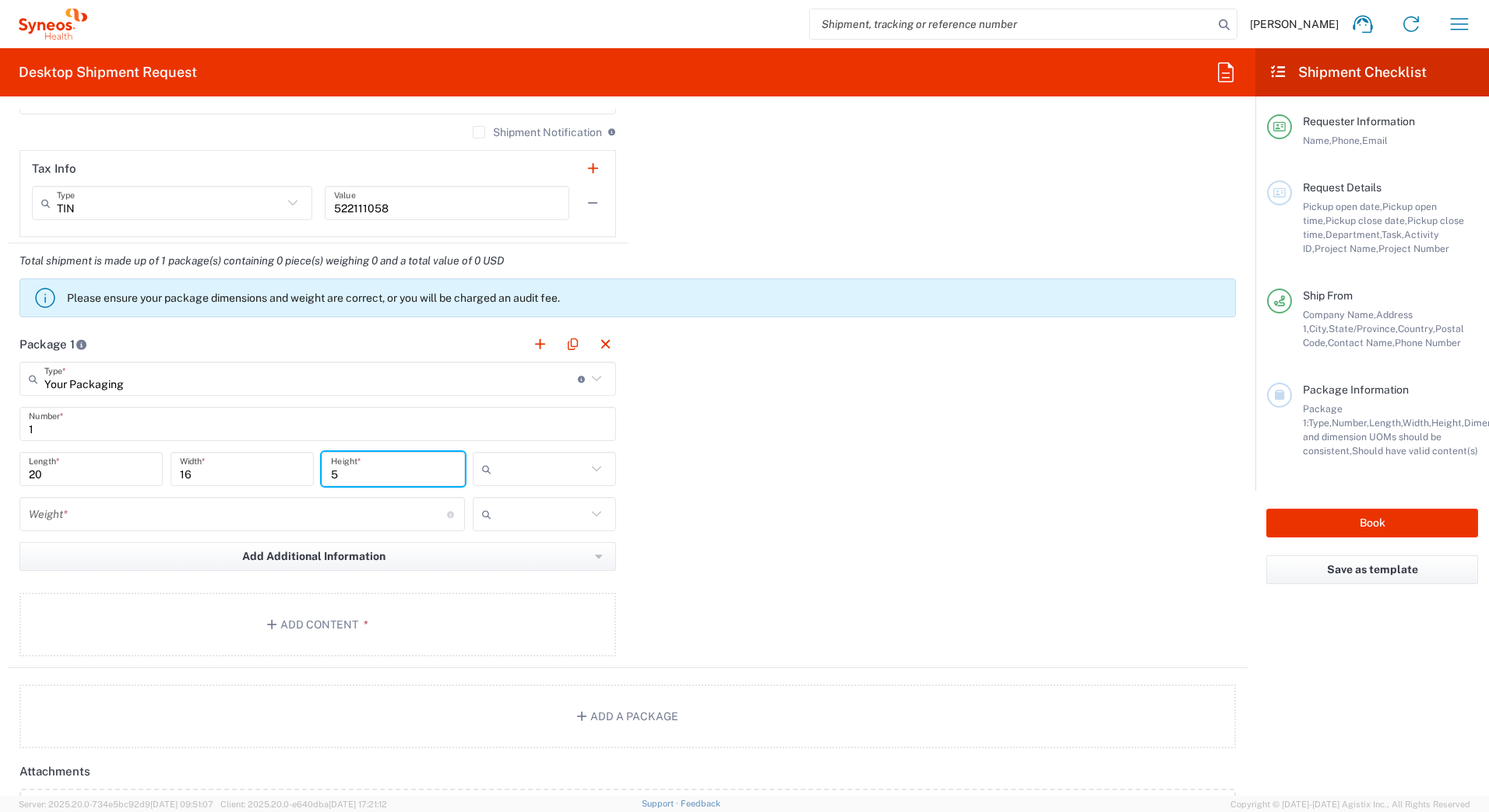
type input "5"
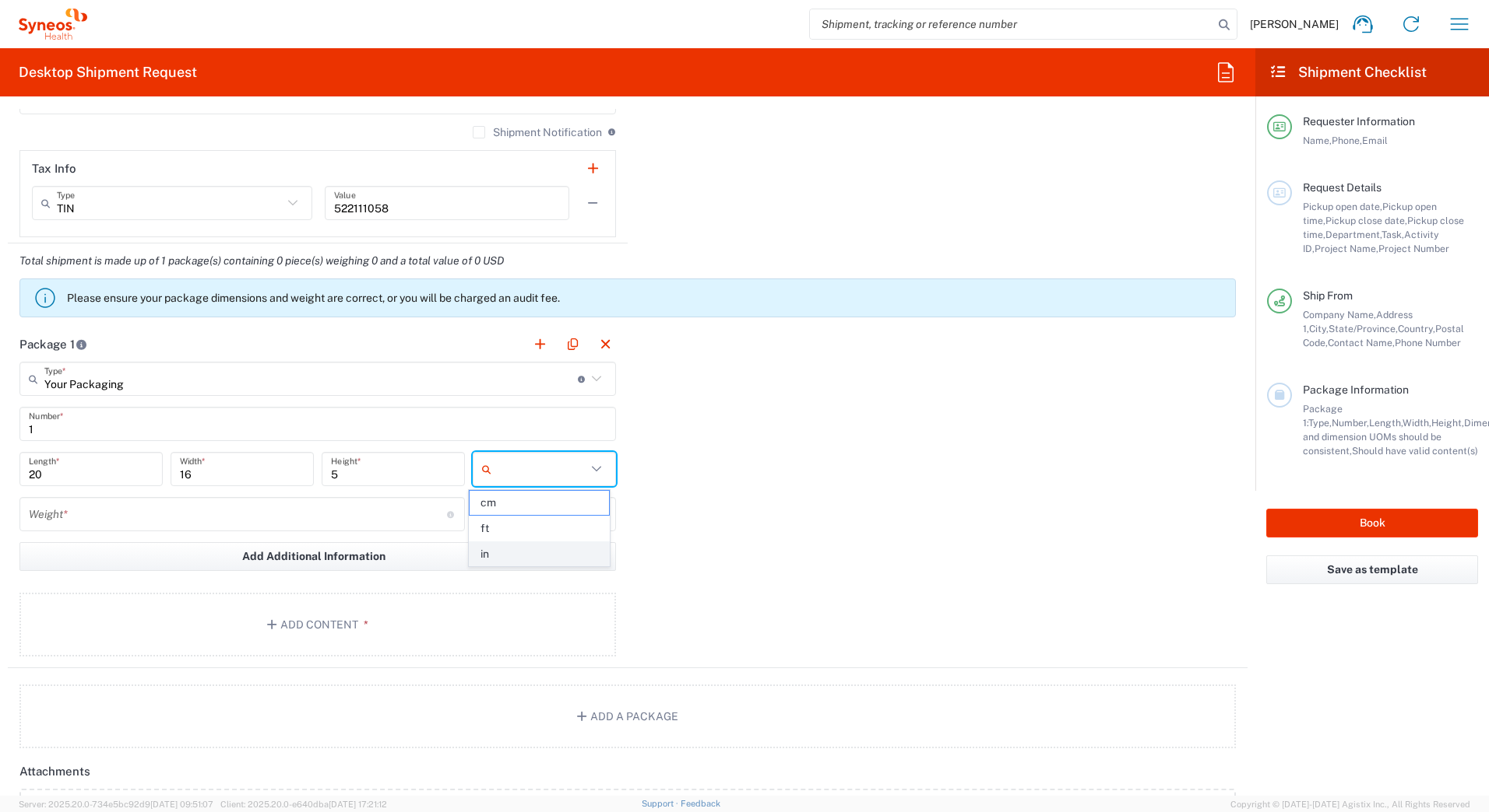
click at [507, 554] on span "in" at bounding box center [538, 554] width 138 height 24
type input "in"
click at [205, 513] on input "number" at bounding box center [238, 514] width 418 height 27
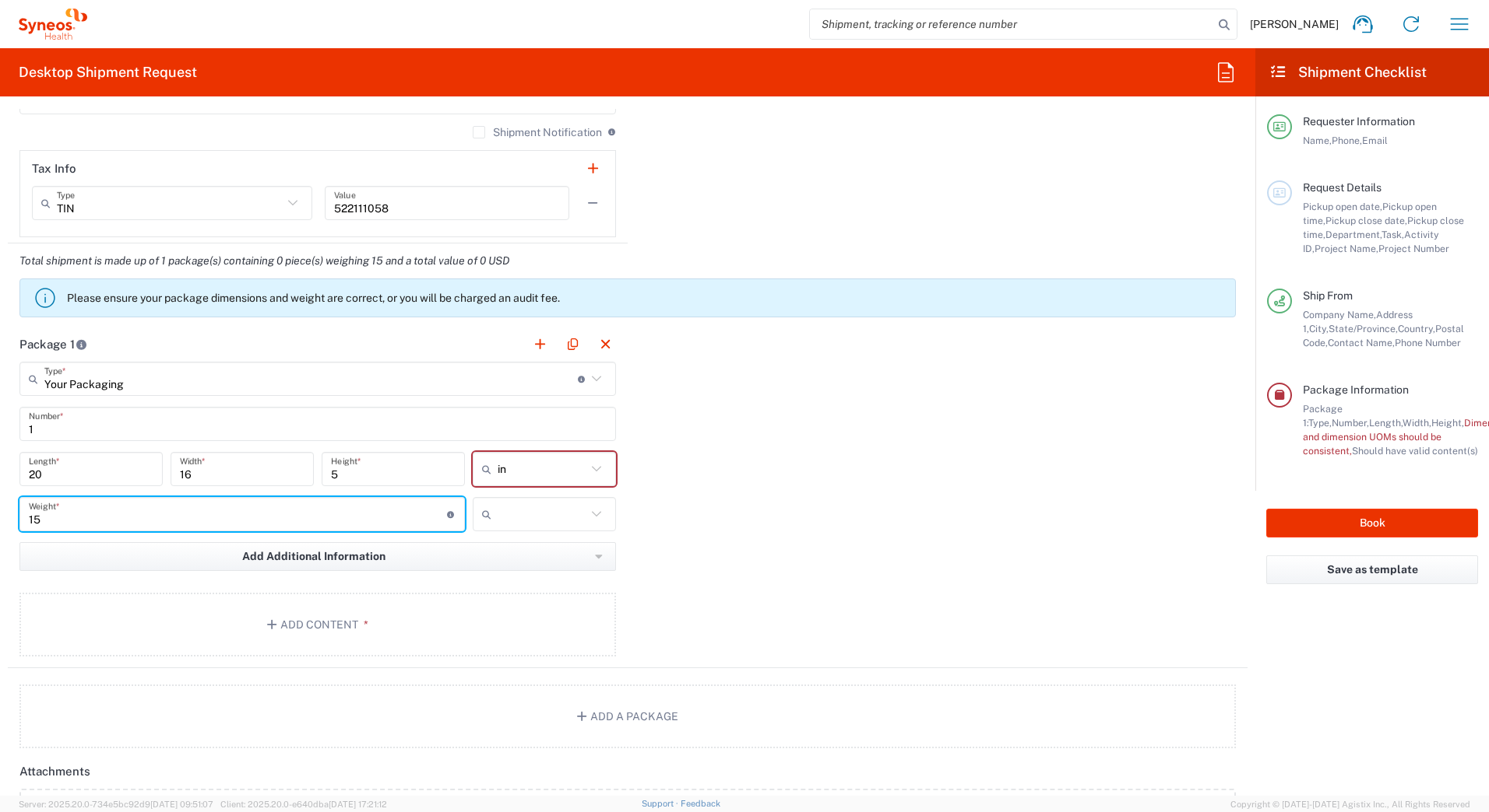
type input "15"
click at [528, 514] on input "text" at bounding box center [542, 514] width 89 height 25
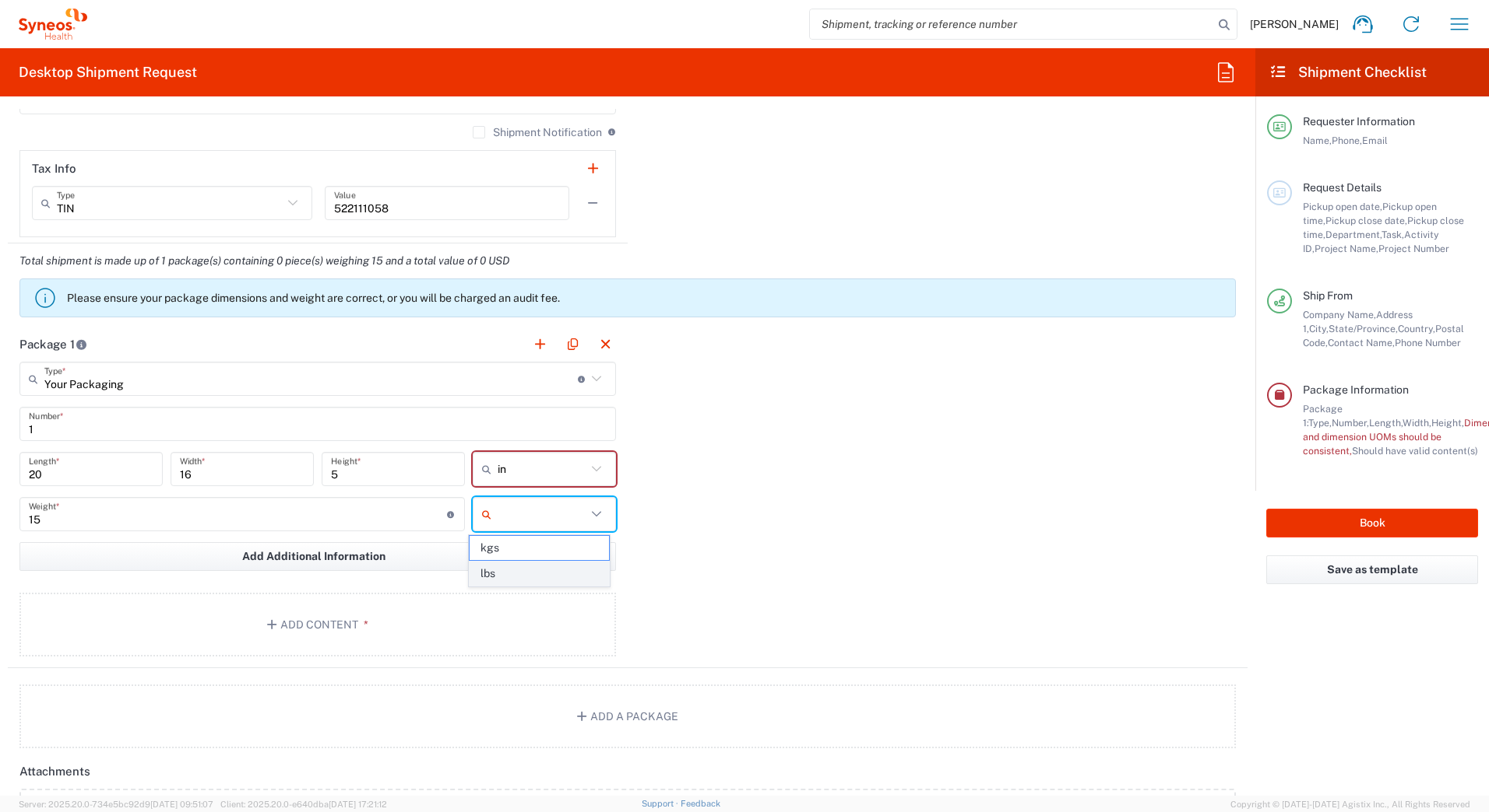
click at [513, 571] on span "lbs" at bounding box center [538, 573] width 138 height 24
type input "lbs"
click at [400, 610] on button "Add Content *" at bounding box center [318, 625] width 596 height 63
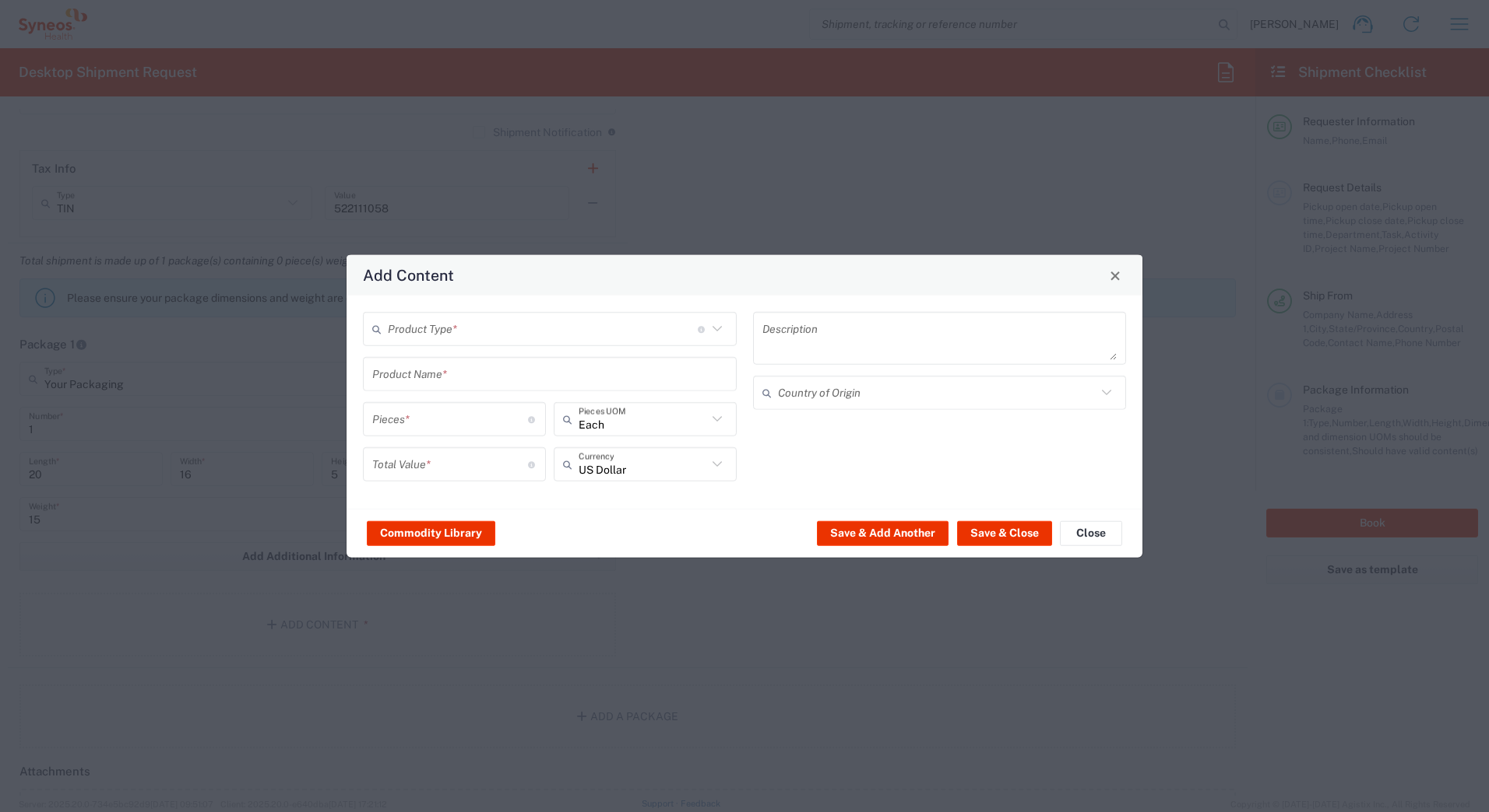
click at [395, 331] on input "text" at bounding box center [542, 328] width 310 height 27
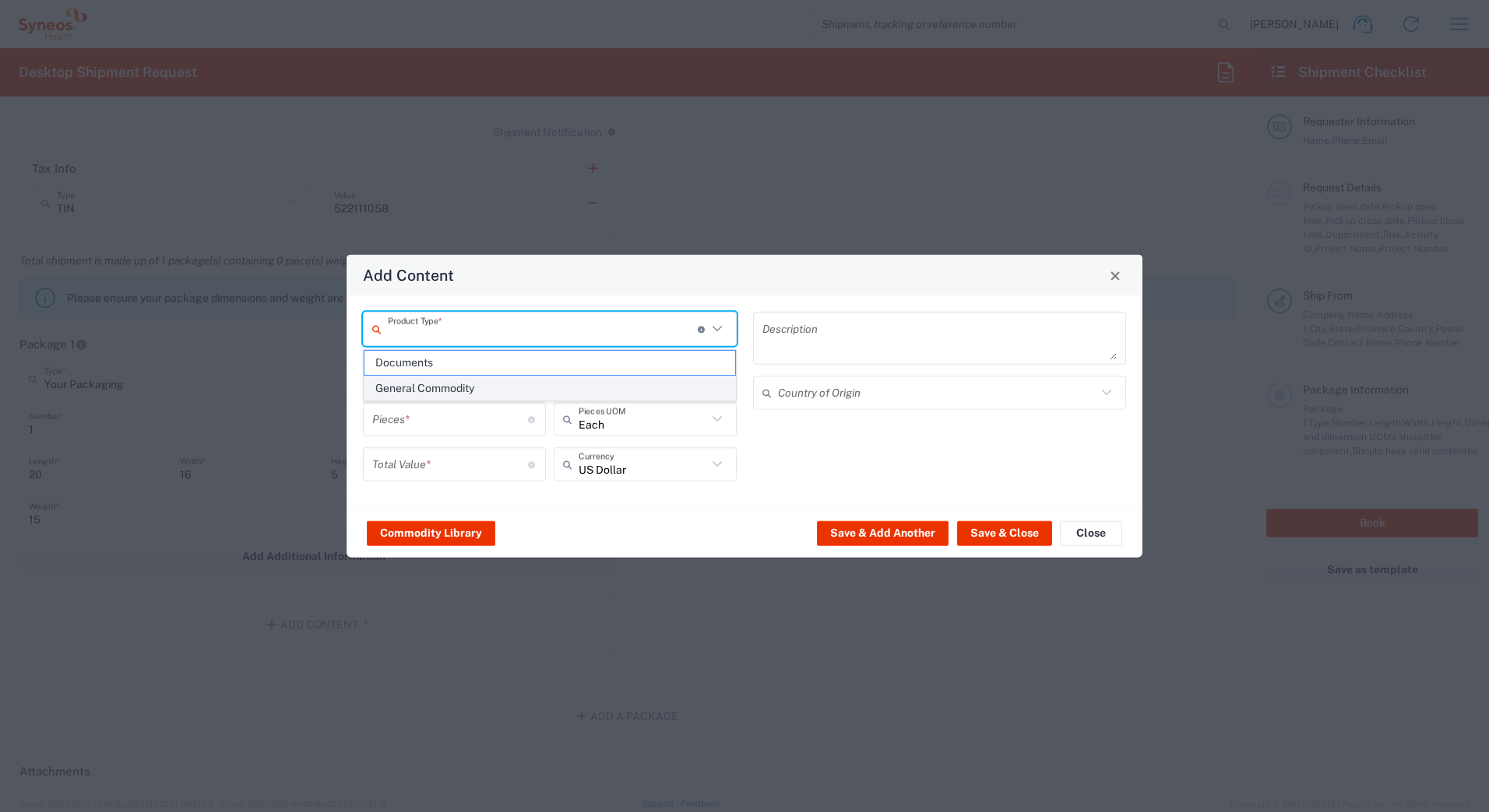
click at [408, 388] on span "General Commodity" at bounding box center [550, 388] width 370 height 24
type input "General Commodity"
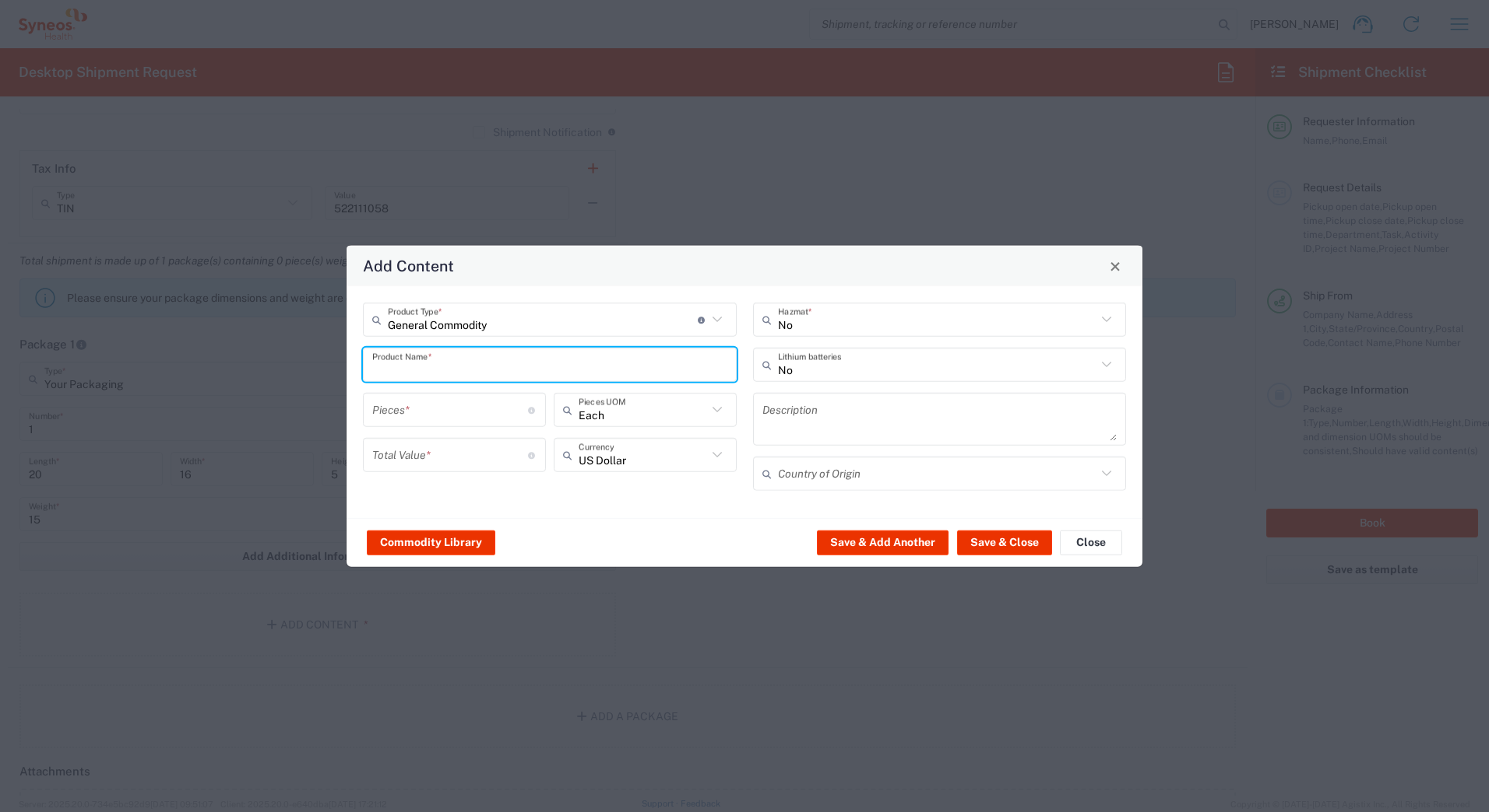
click at [406, 363] on input "text" at bounding box center [550, 364] width 355 height 27
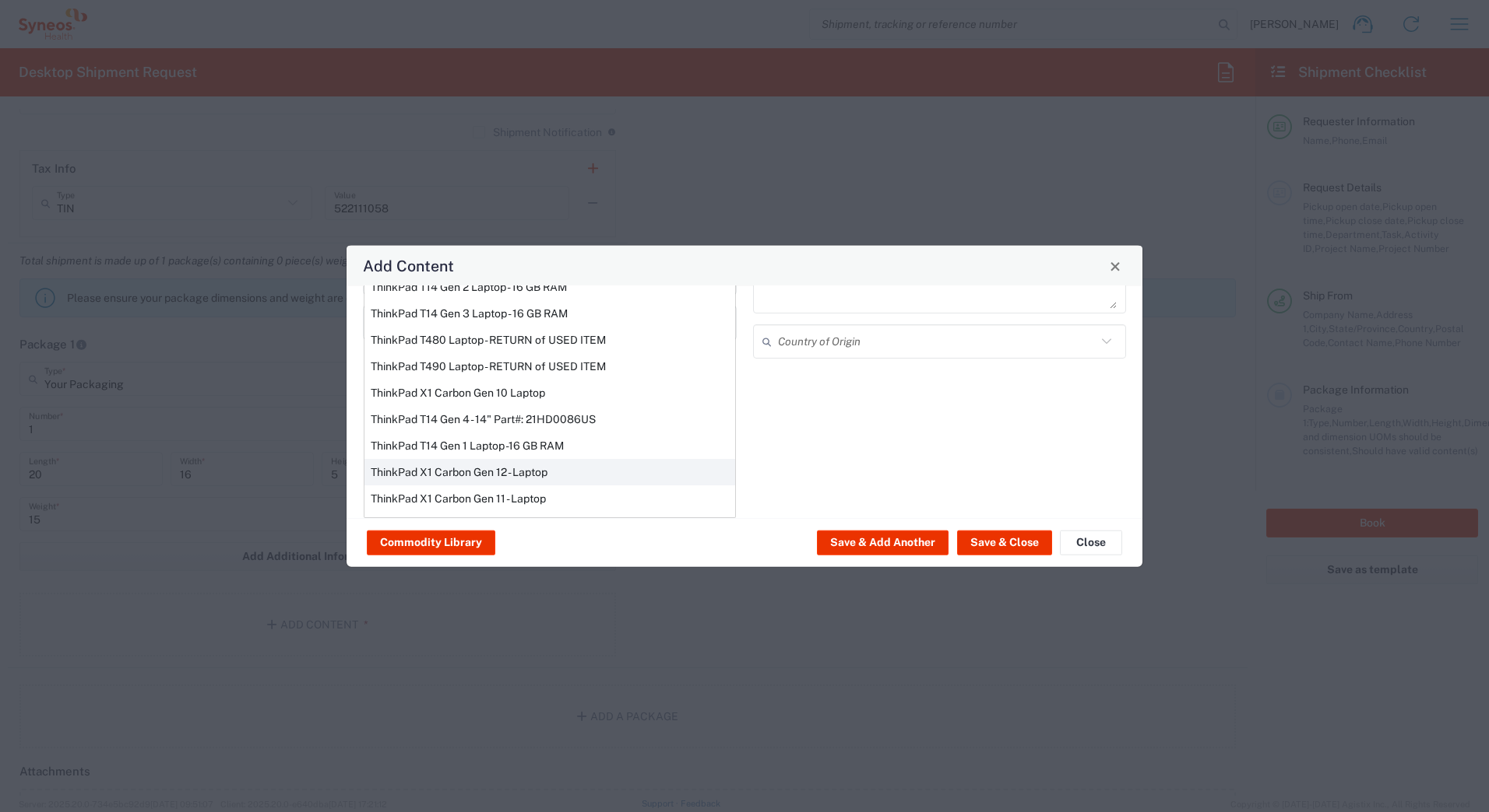
scroll to position [11, 0]
click at [408, 468] on div "ThinkPad T14 Gen 1 Laptop -16 GB RAM" at bounding box center [550, 470] width 370 height 26
type input "ThinkPad T14 Gen 1 Laptop -16 GB RAM"
type textarea "Intel Core i5-10210U- 14"- 512 GB SSD"
type input "[GEOGRAPHIC_DATA]"
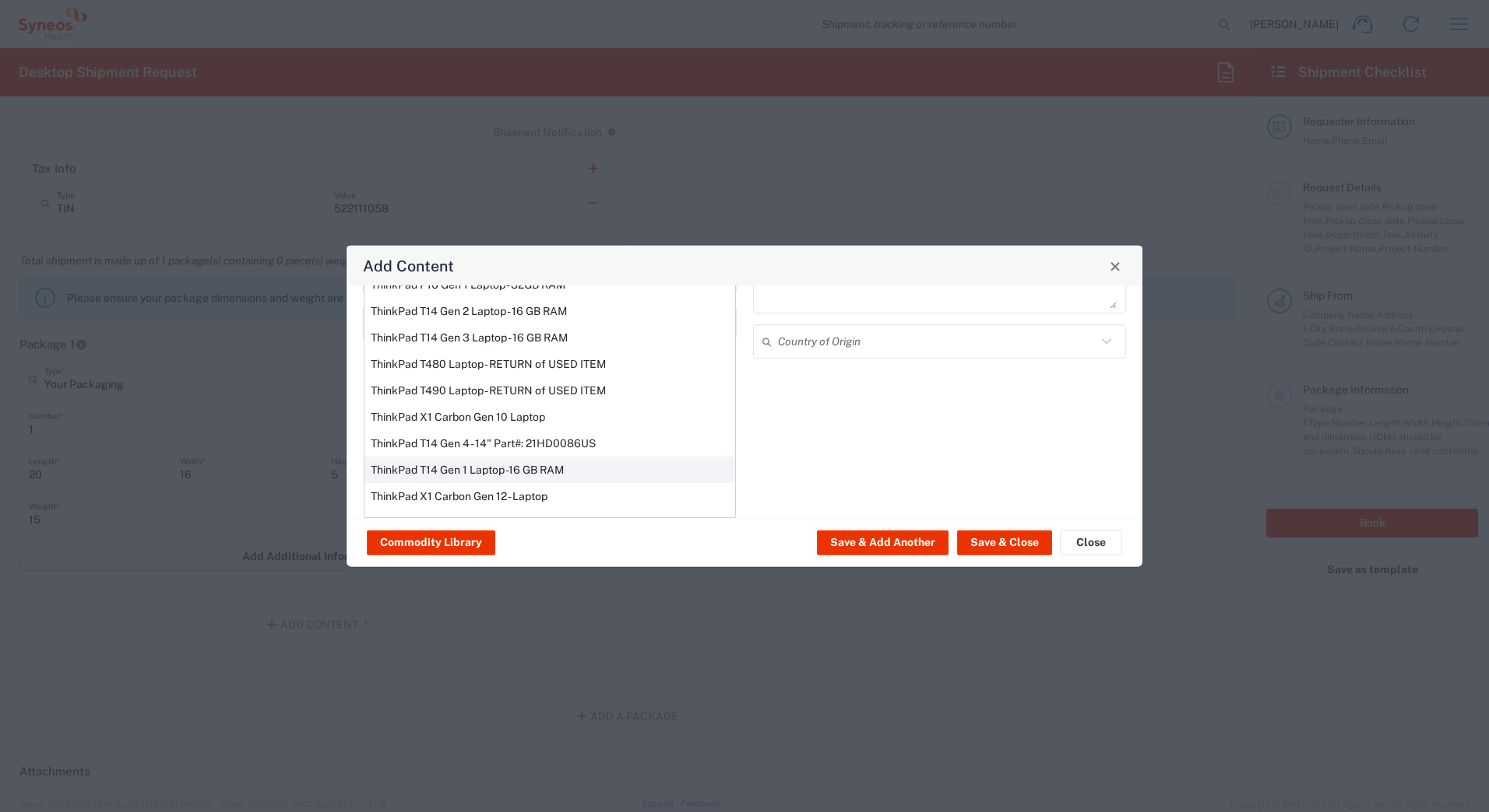
type input "Yes"
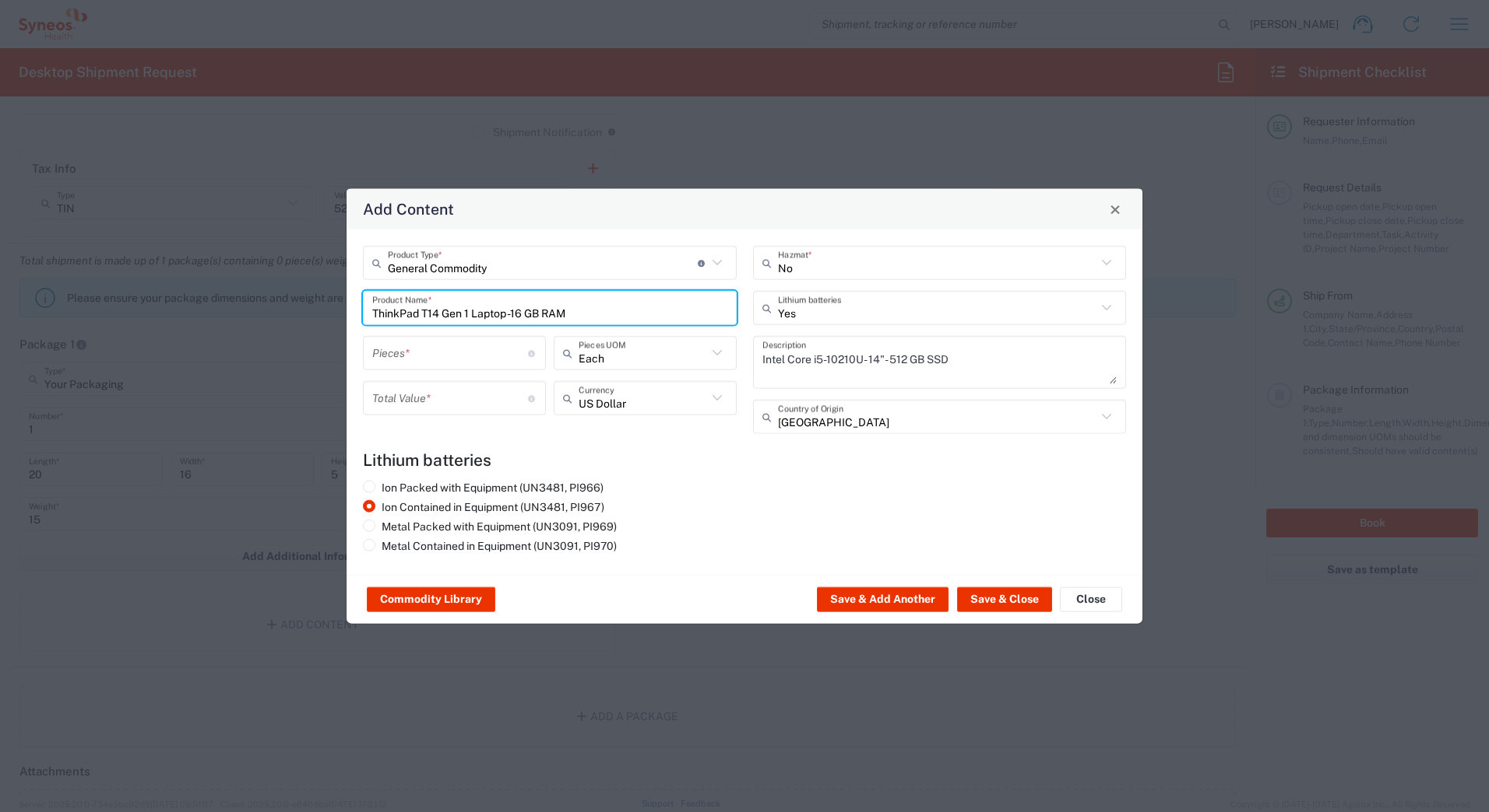
scroll to position [0, 0]
click at [391, 356] on input "number" at bounding box center [450, 353] width 156 height 27
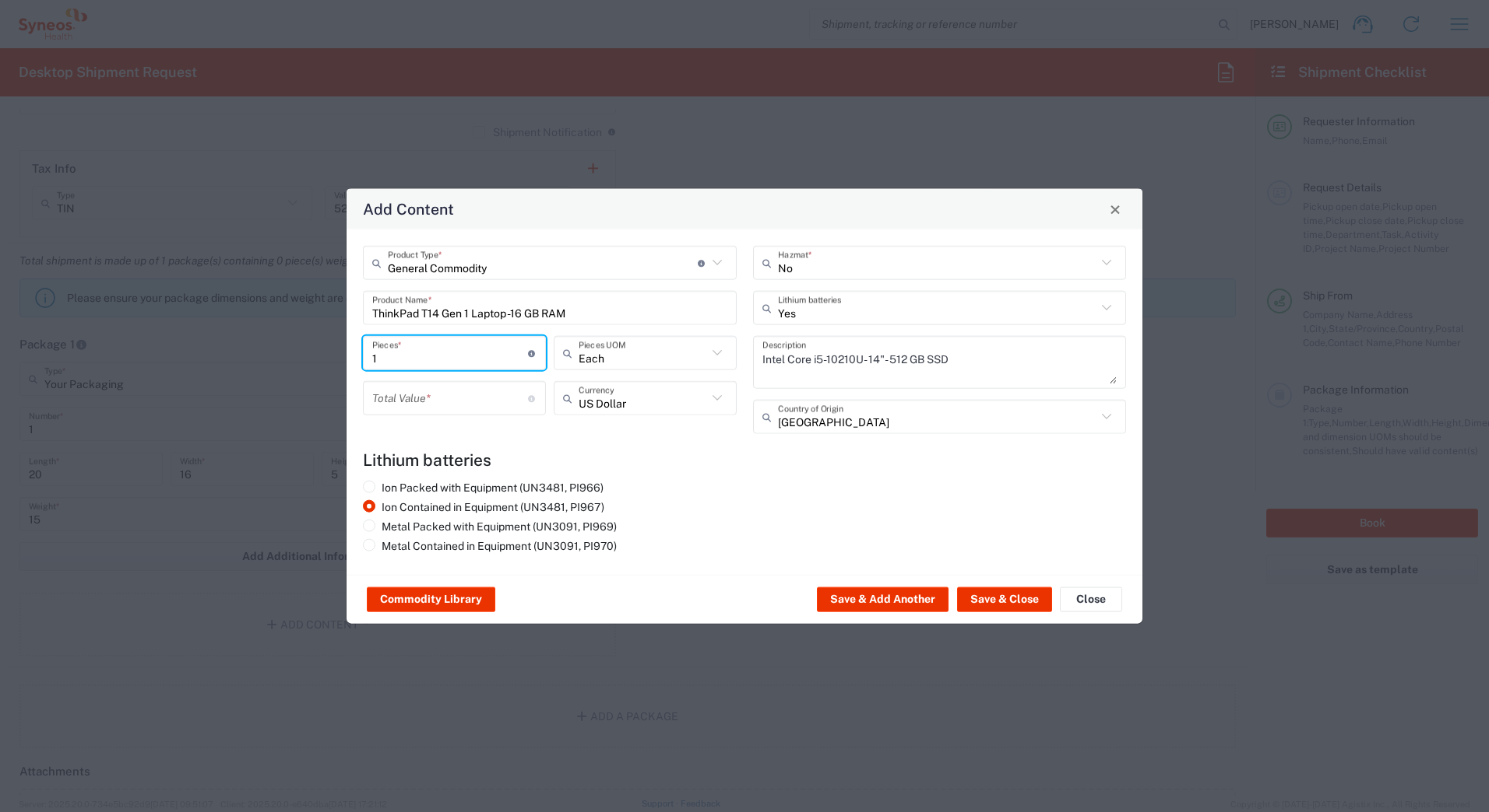
type input "1"
click at [392, 399] on input "number" at bounding box center [450, 398] width 156 height 27
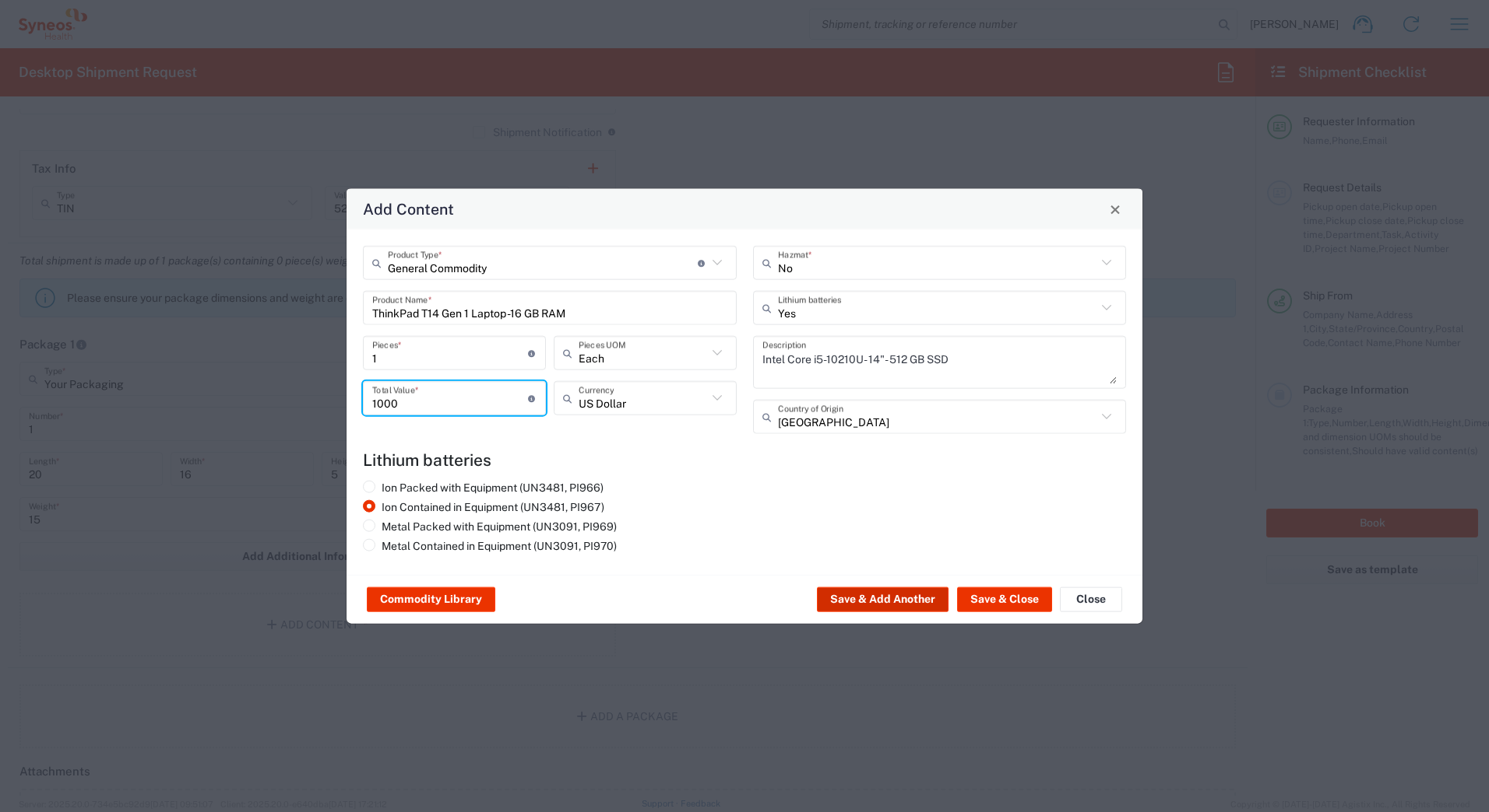
type input "1000"
click at [892, 601] on button "Save & Add Another" at bounding box center [882, 600] width 131 height 25
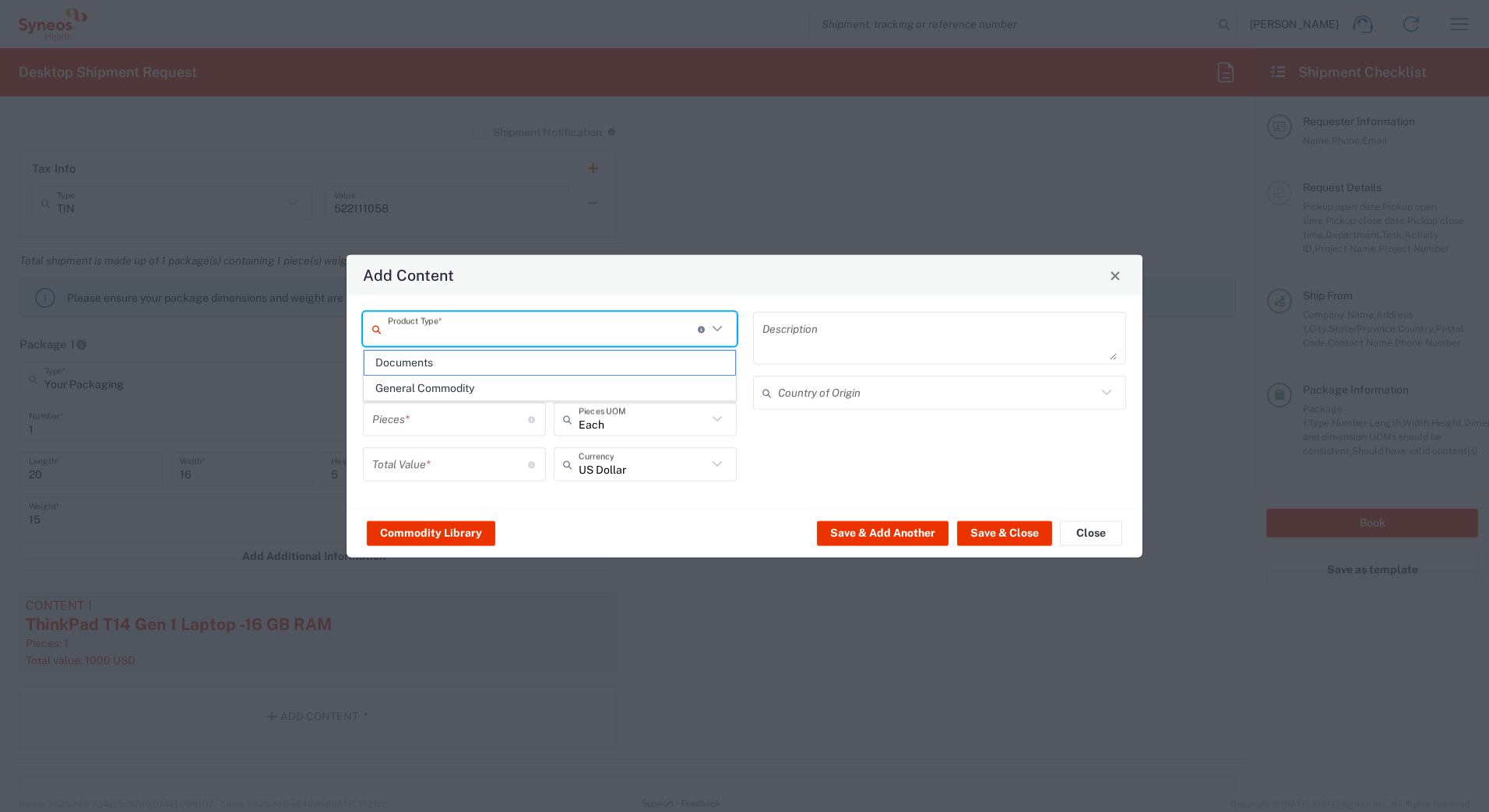
click at [425, 334] on input "text" at bounding box center [542, 328] width 310 height 27
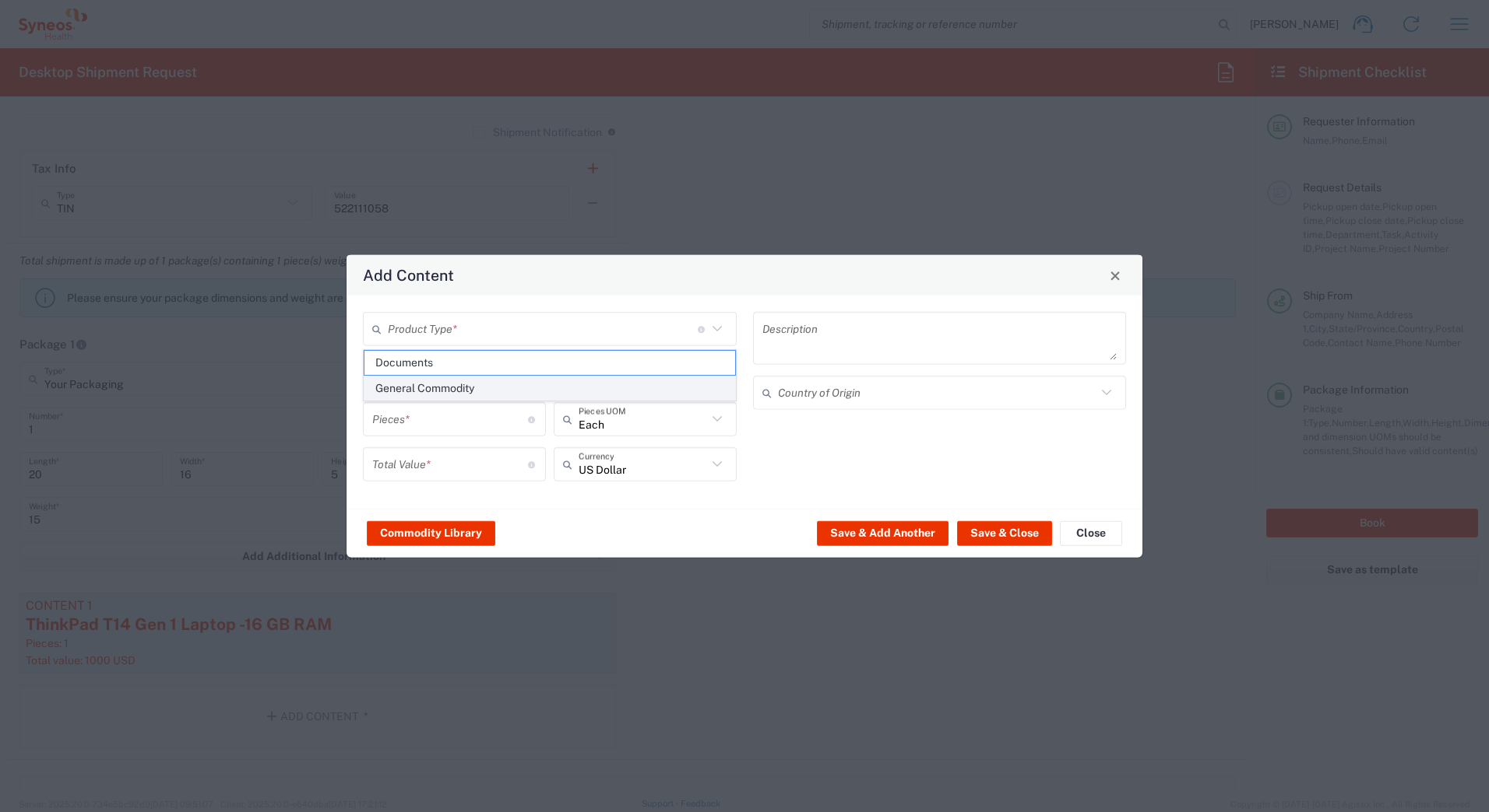
click at [422, 390] on span "General Commodity" at bounding box center [550, 388] width 370 height 24
type input "General Commodity"
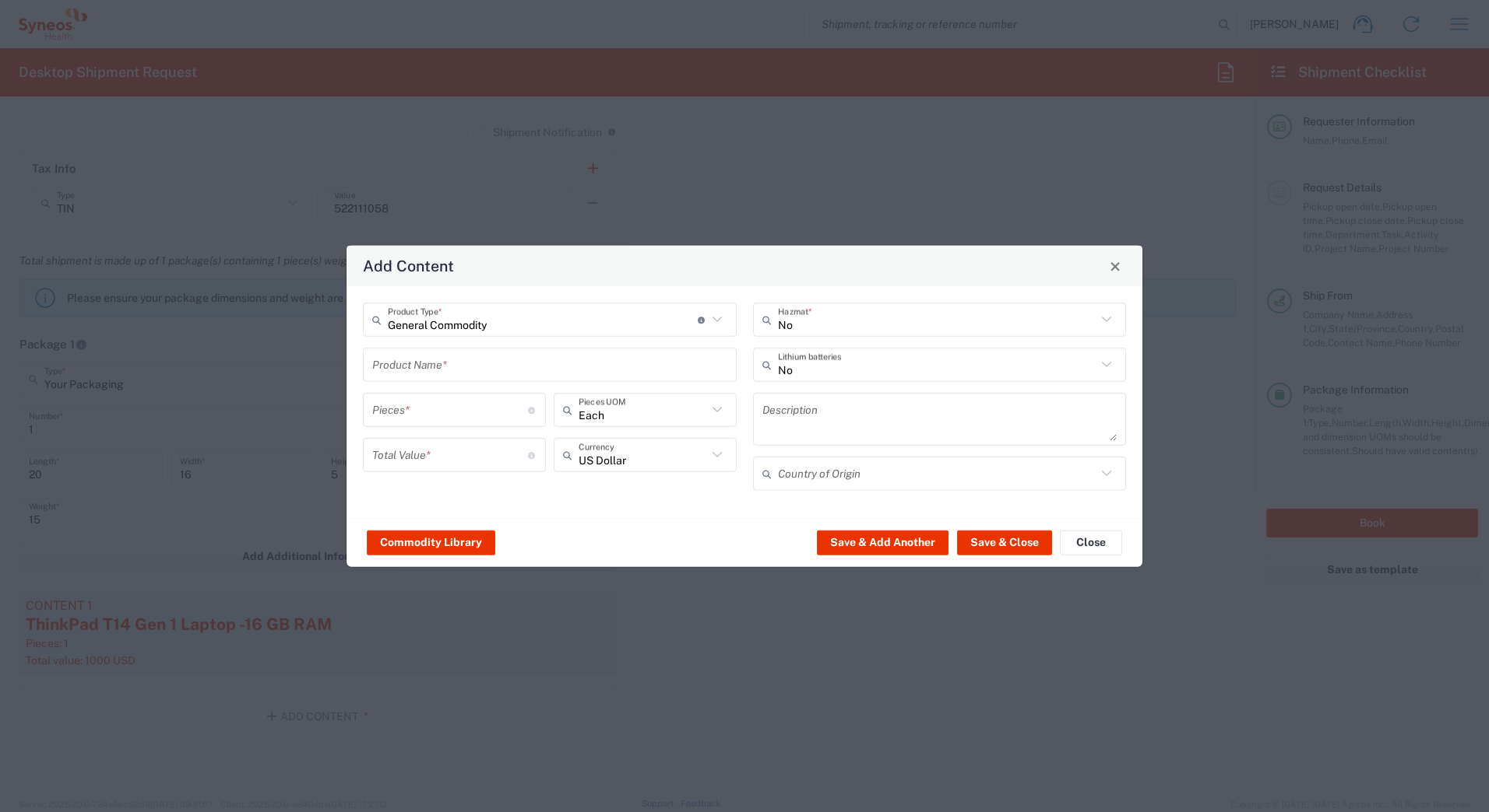
click at [415, 364] on input "text" at bounding box center [550, 364] width 355 height 27
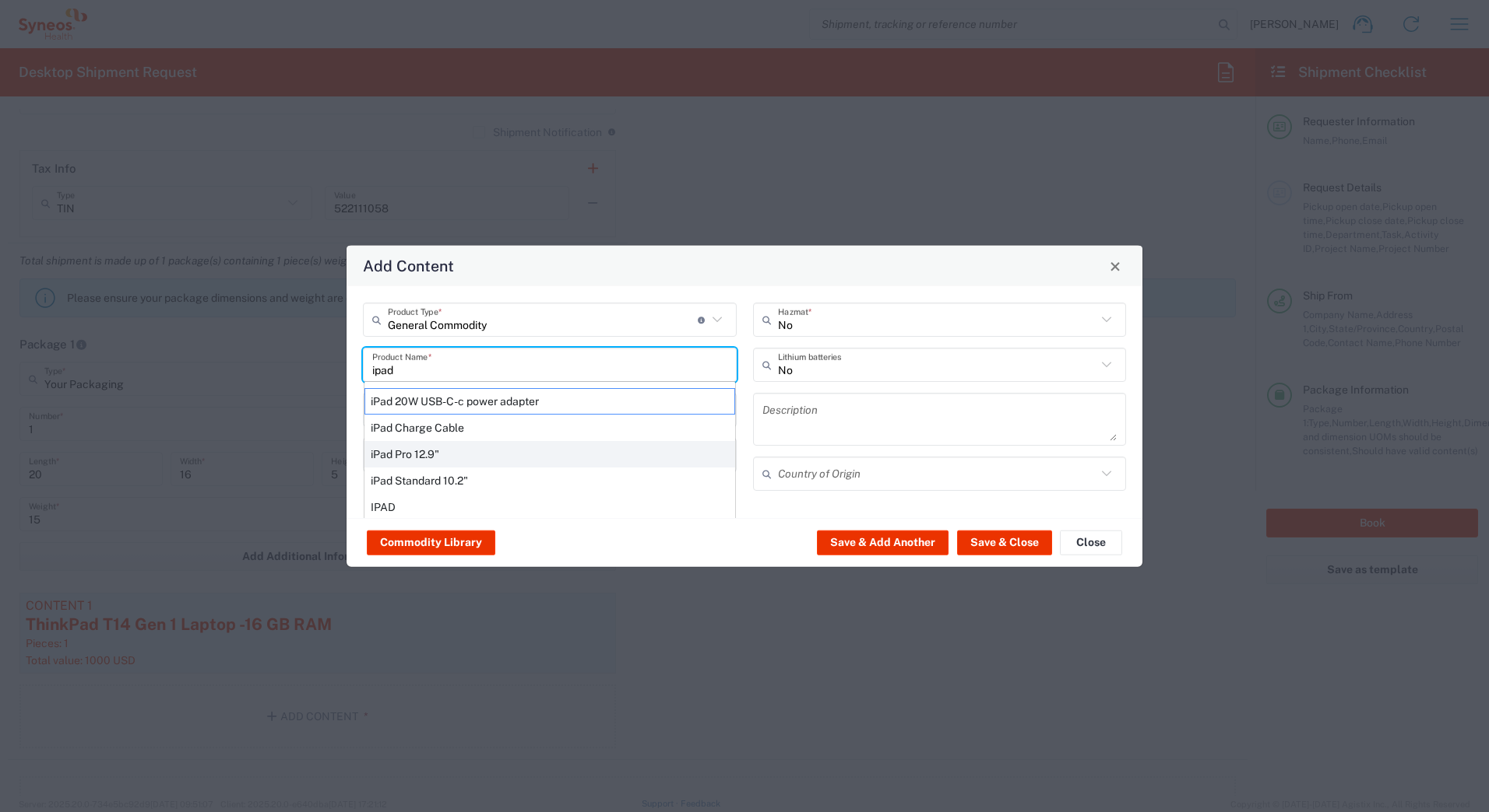
click at [407, 455] on div "iPad Pro 12.9"" at bounding box center [550, 454] width 370 height 26
type input "iPad Pro 12.9""
type input "1"
type textarea "iPad Pro 12.9""
type input "[GEOGRAPHIC_DATA]"
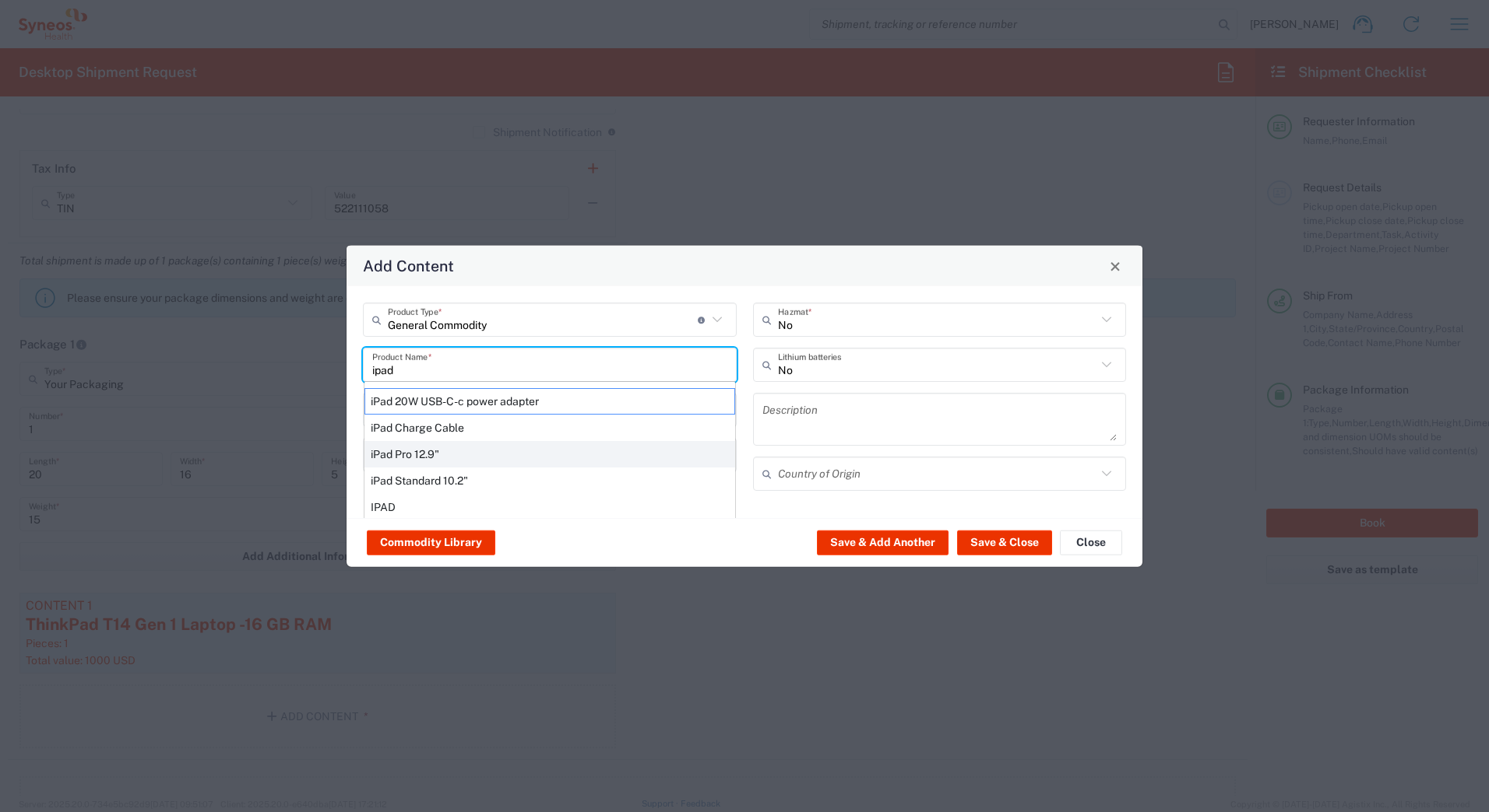
type input "Yes"
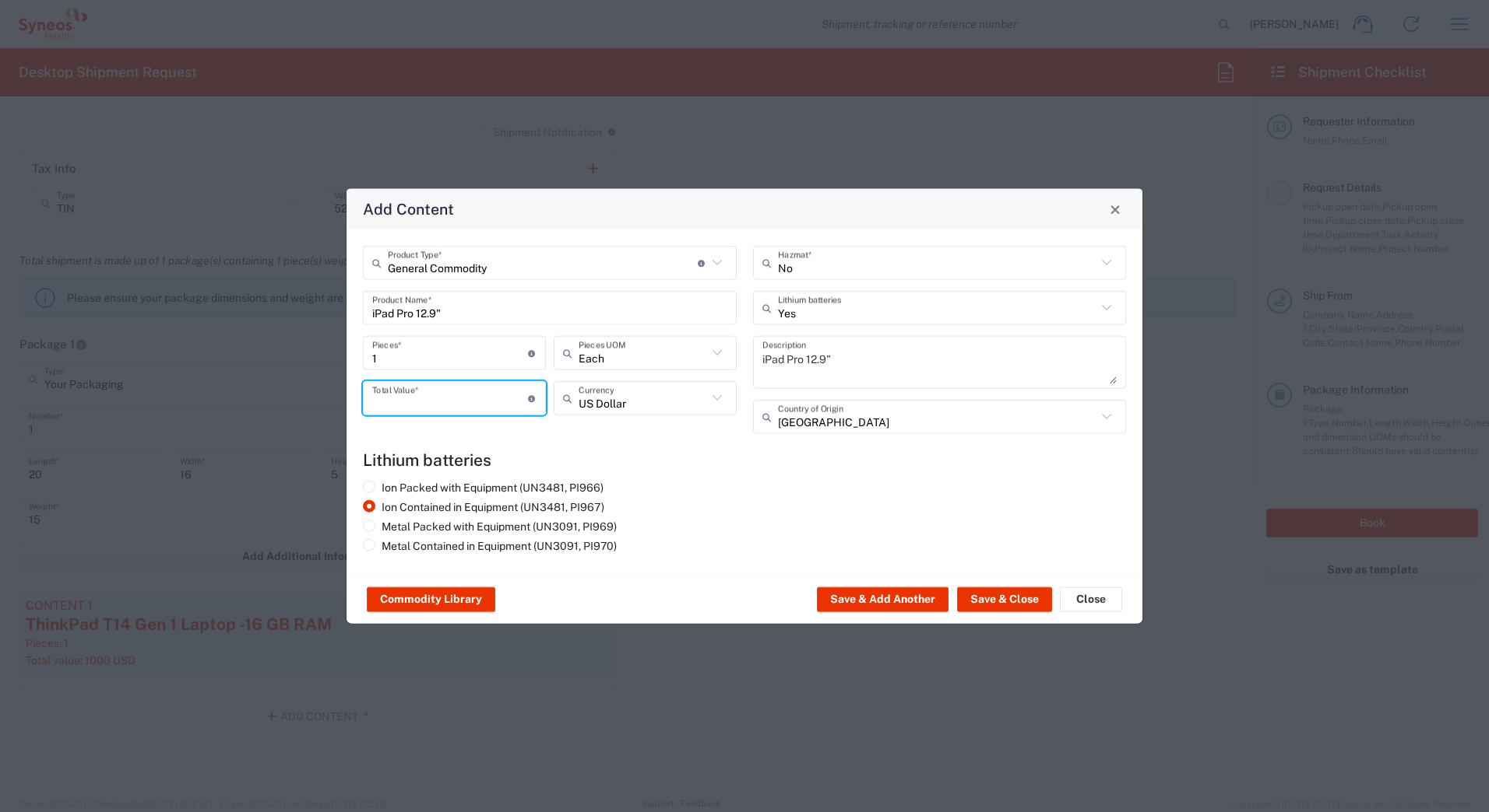
click at [383, 403] on input "number" at bounding box center [450, 398] width 156 height 27
type input "1000"
click at [995, 600] on button "Save & Close" at bounding box center [1005, 600] width 95 height 25
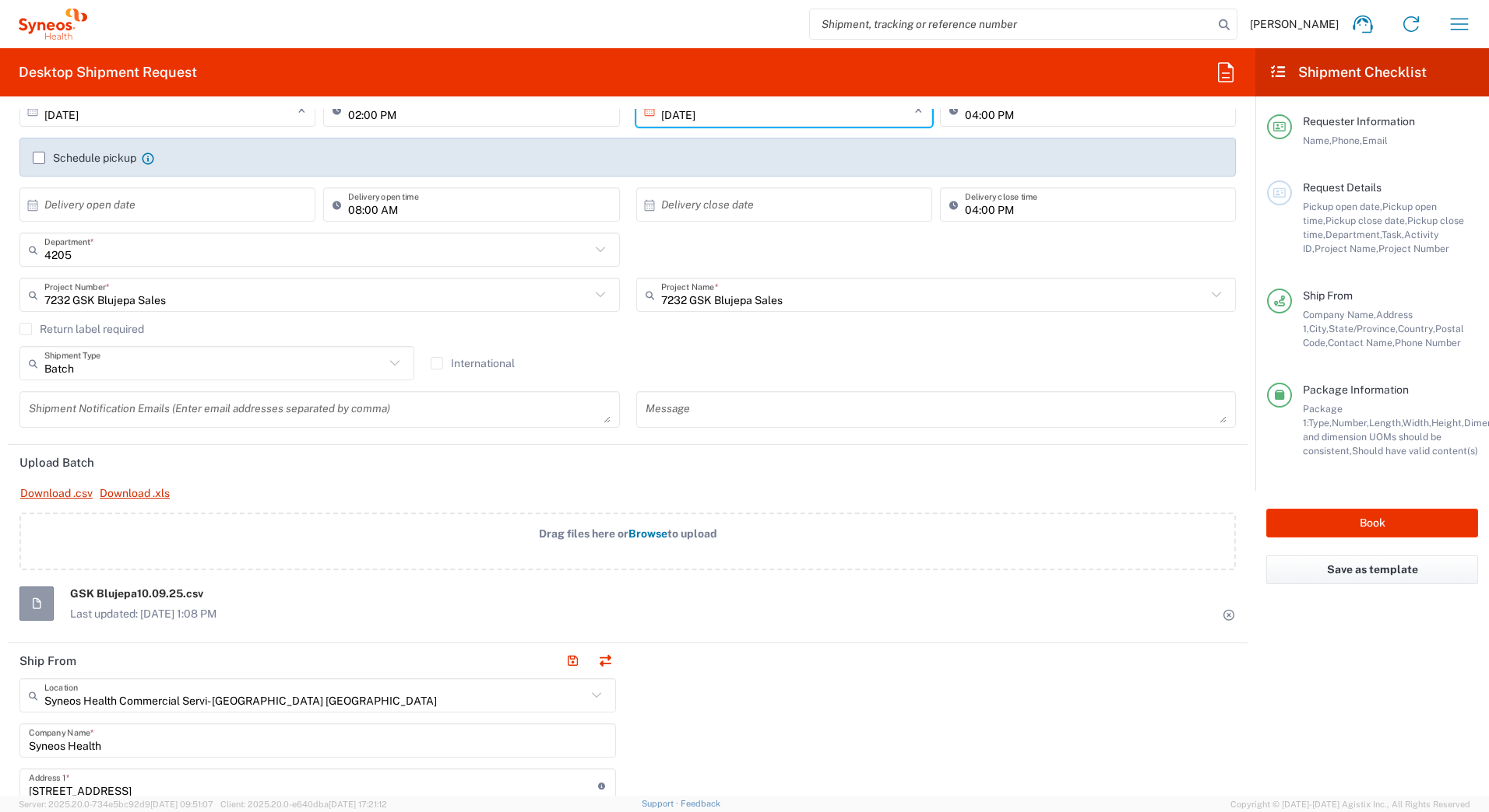
scroll to position [234, 0]
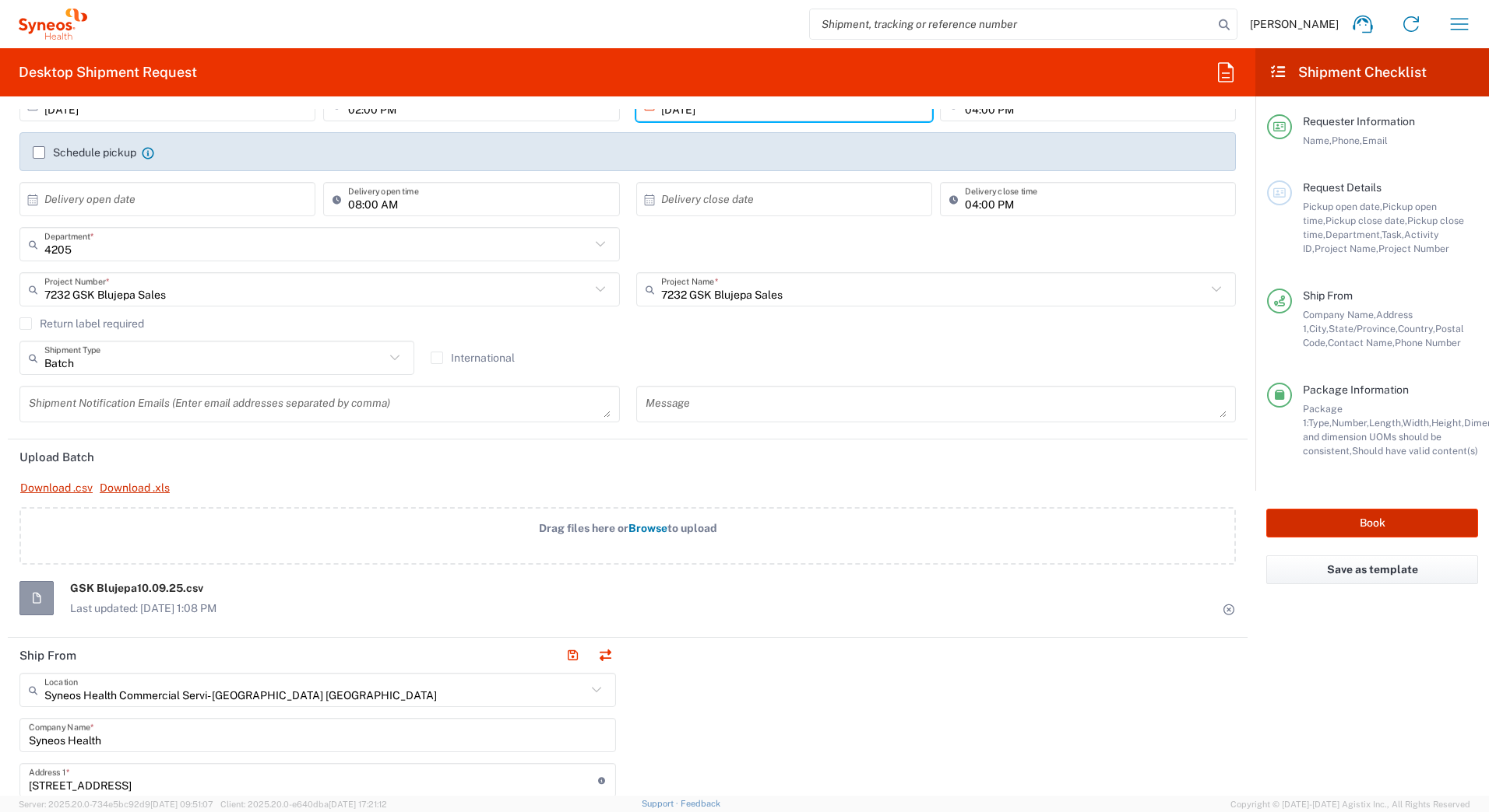
click at [1343, 531] on button "Book" at bounding box center [1372, 523] width 212 height 29
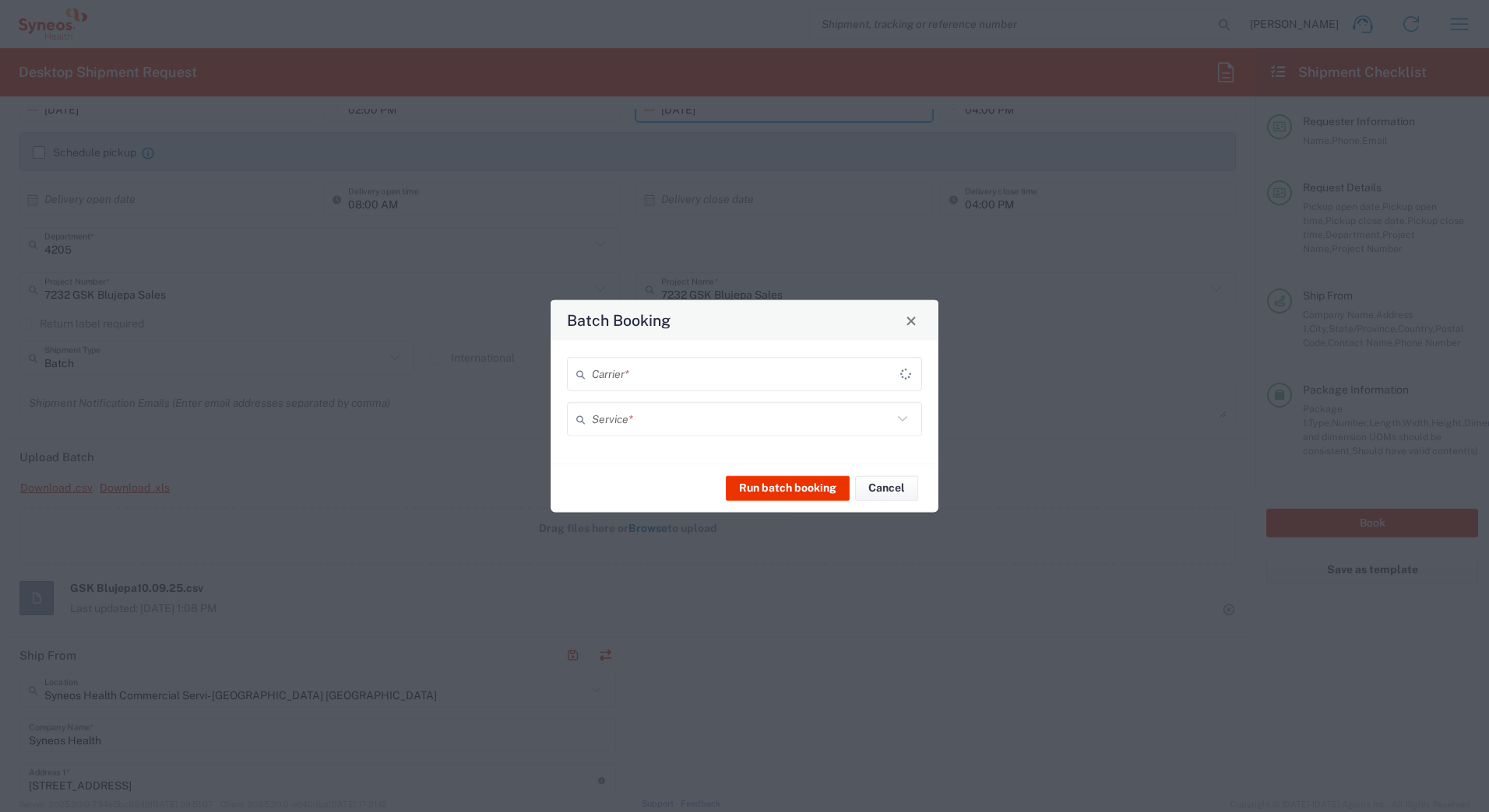
type input "7232 GSK Blujepa Sales"
click at [626, 371] on input "text" at bounding box center [742, 374] width 301 height 27
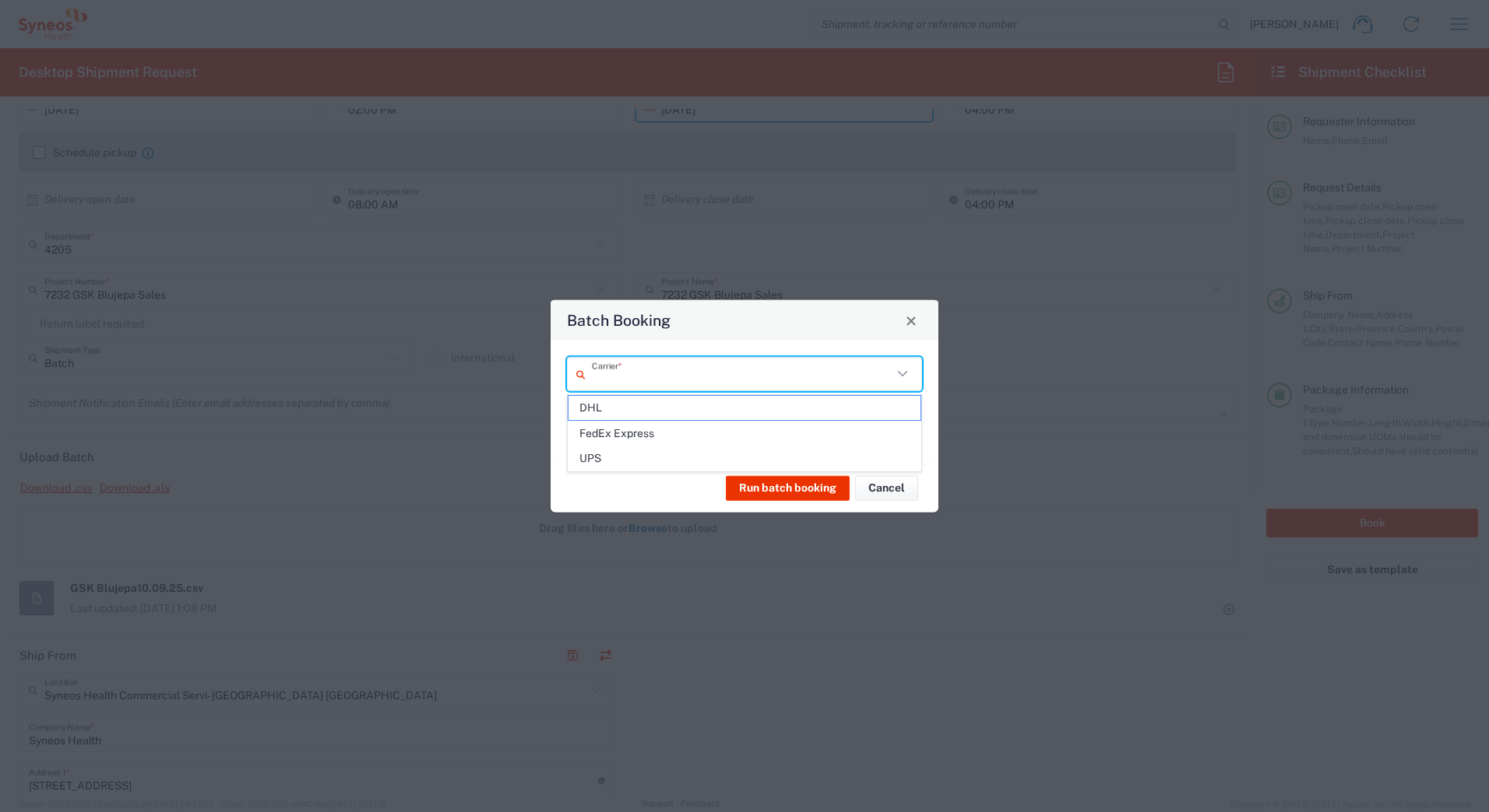
click at [601, 461] on span "UPS" at bounding box center [744, 458] width 352 height 24
type input "UPS"
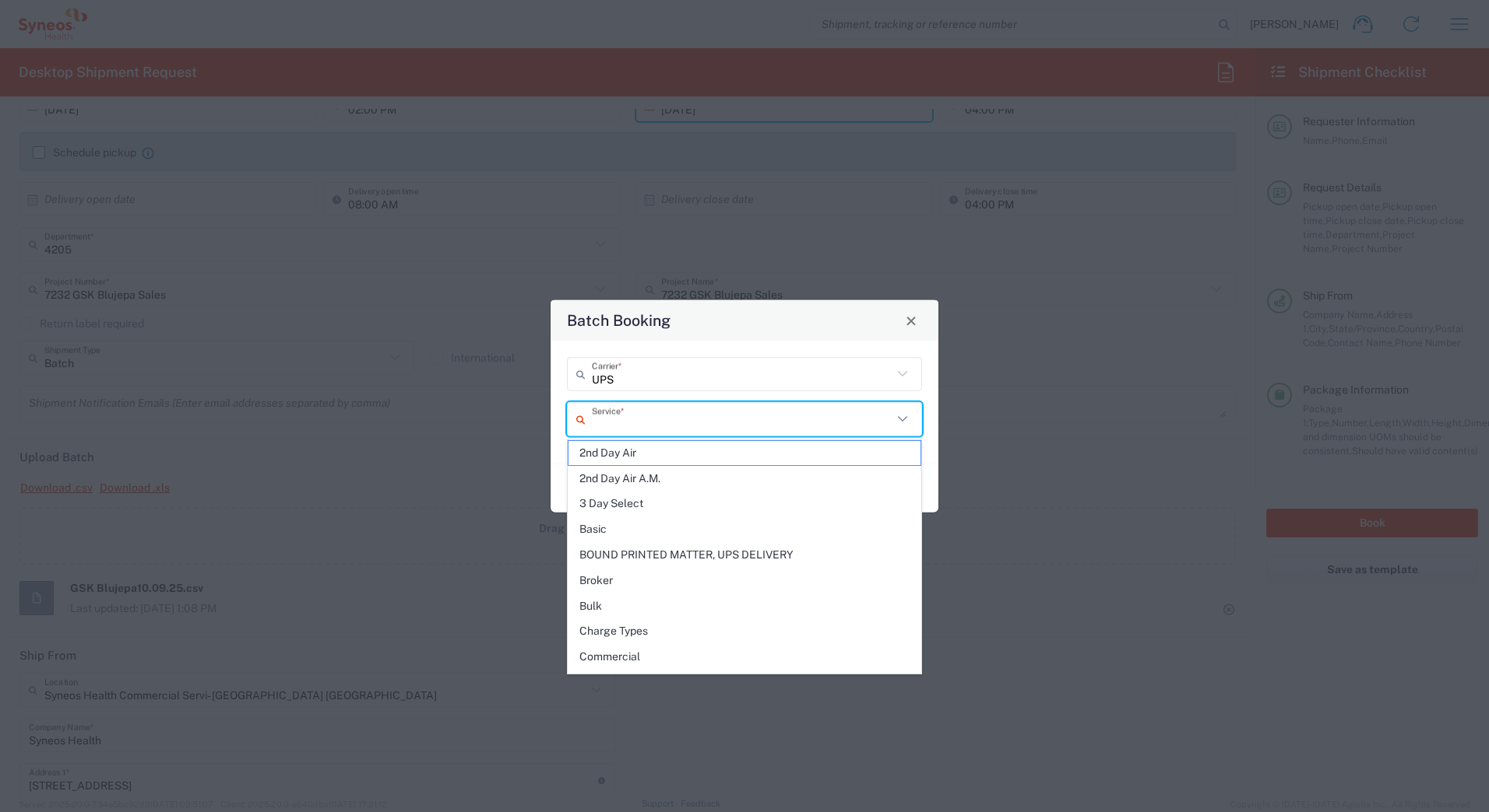
click at [601, 428] on input "text" at bounding box center [742, 419] width 301 height 27
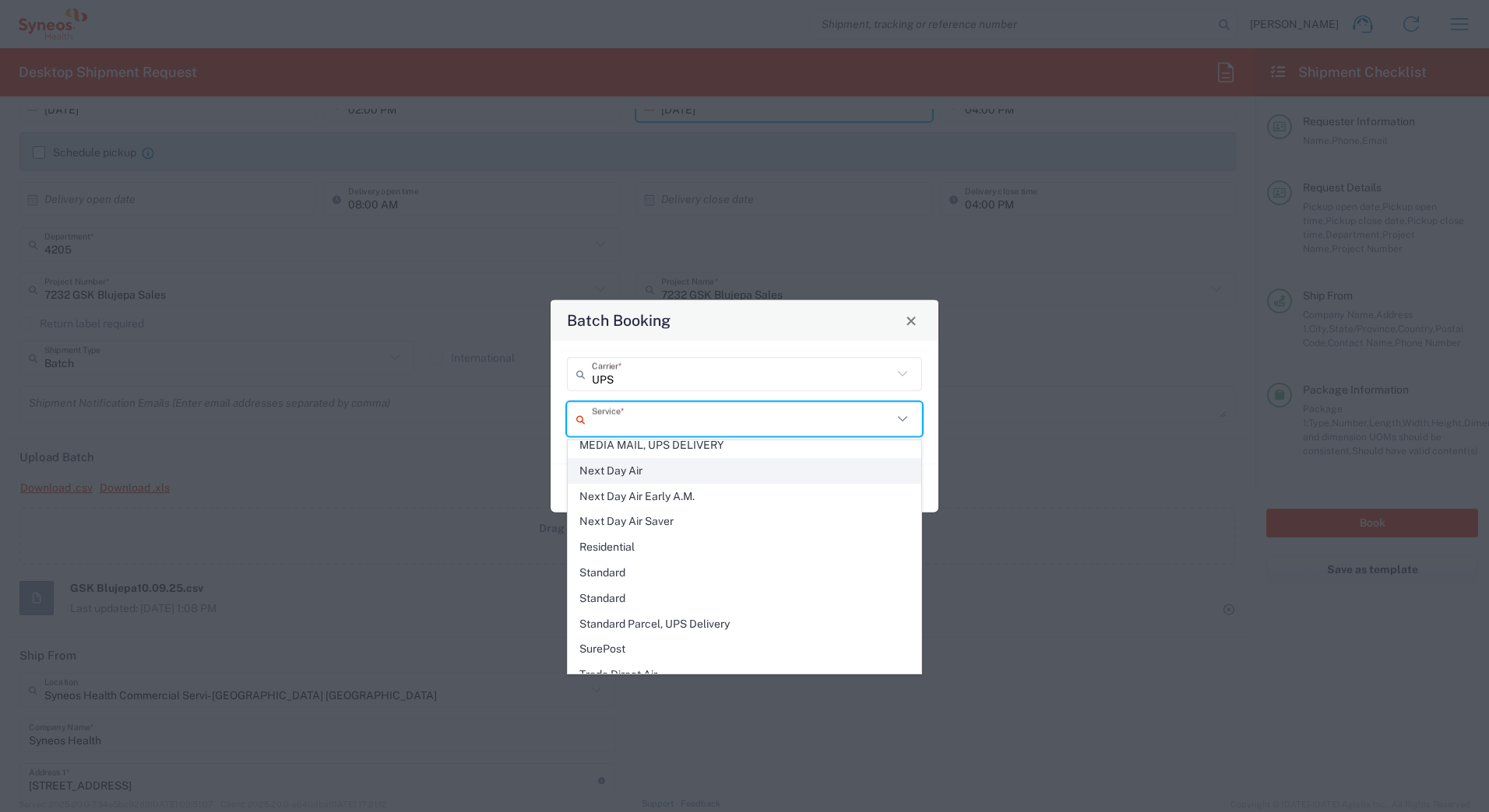
click at [620, 470] on span "Next Day Air" at bounding box center [744, 471] width 352 height 24
type input "Next Day Air"
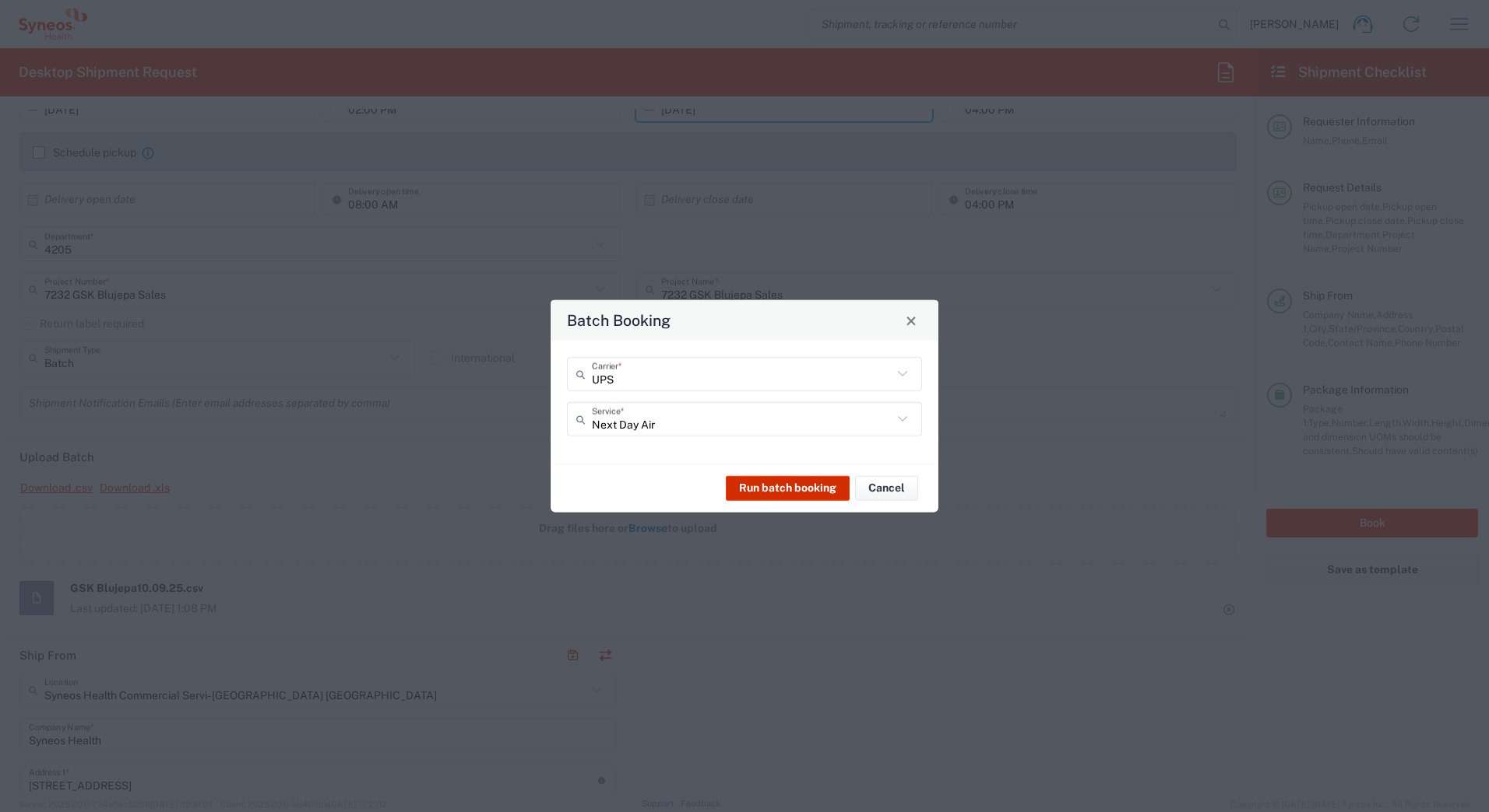
click at [774, 488] on button "Run batch booking" at bounding box center [788, 488] width 123 height 25
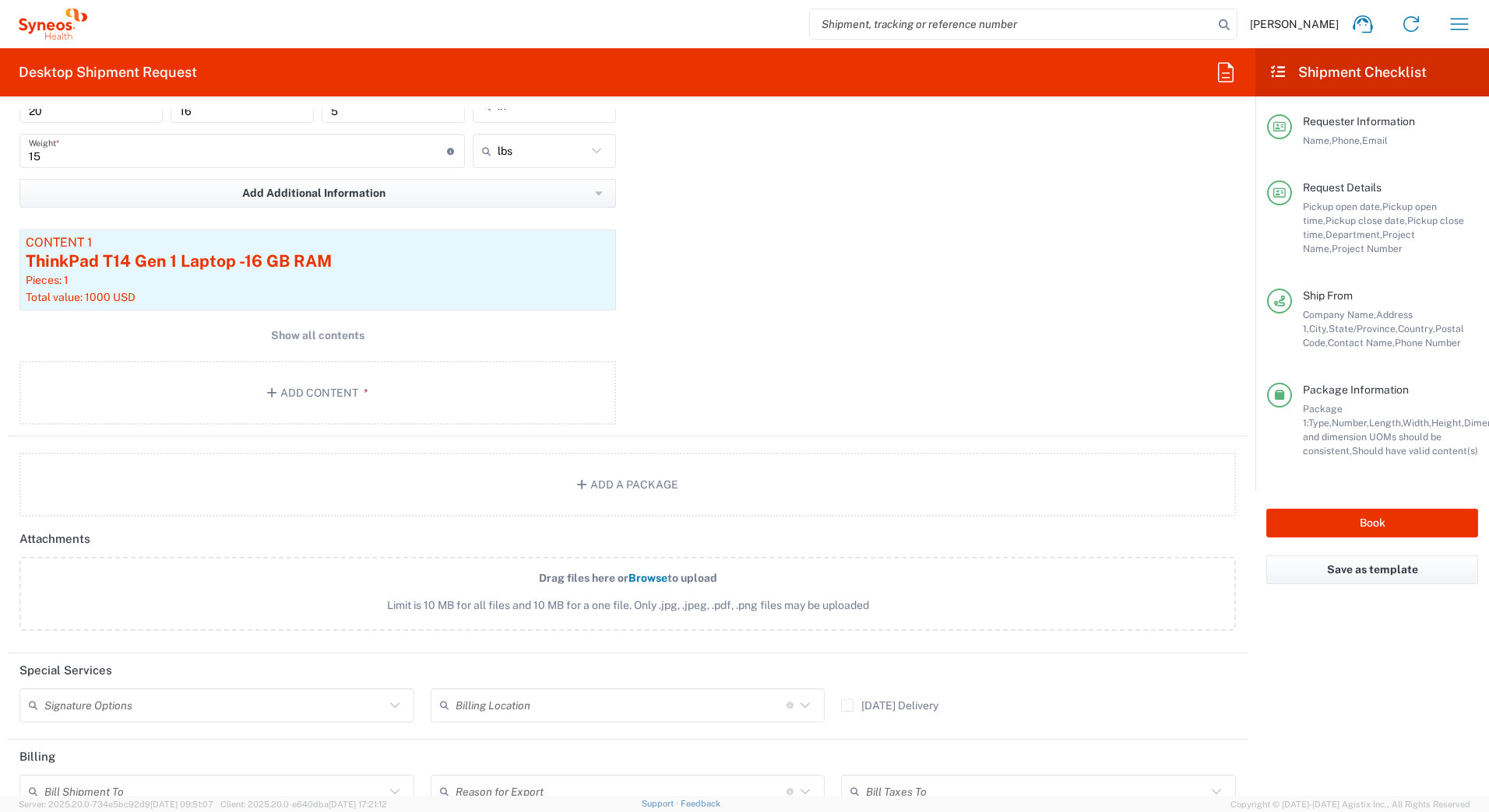
scroll to position [1712, 0]
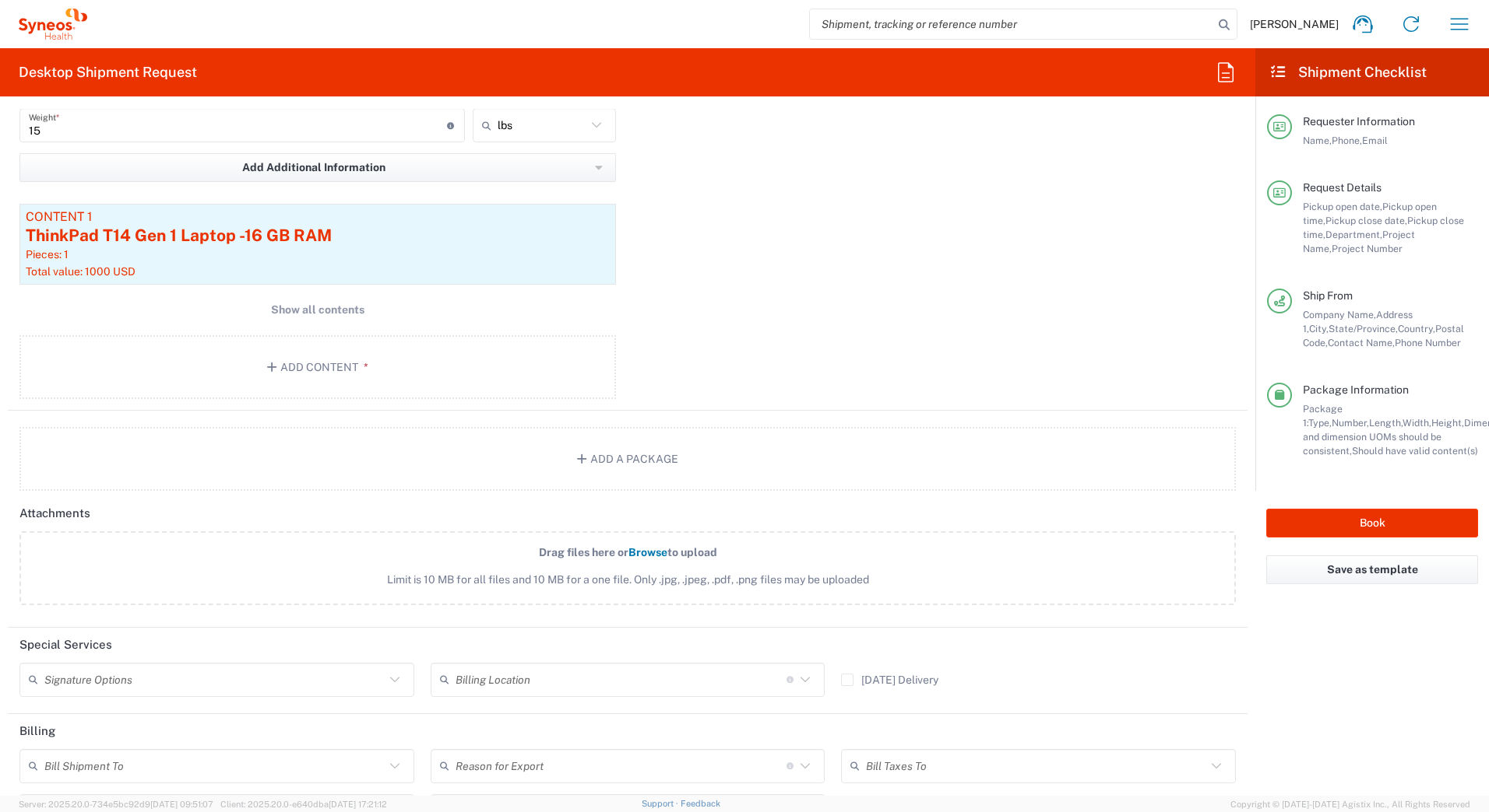
click at [115, 689] on input "text" at bounding box center [214, 680] width 340 height 27
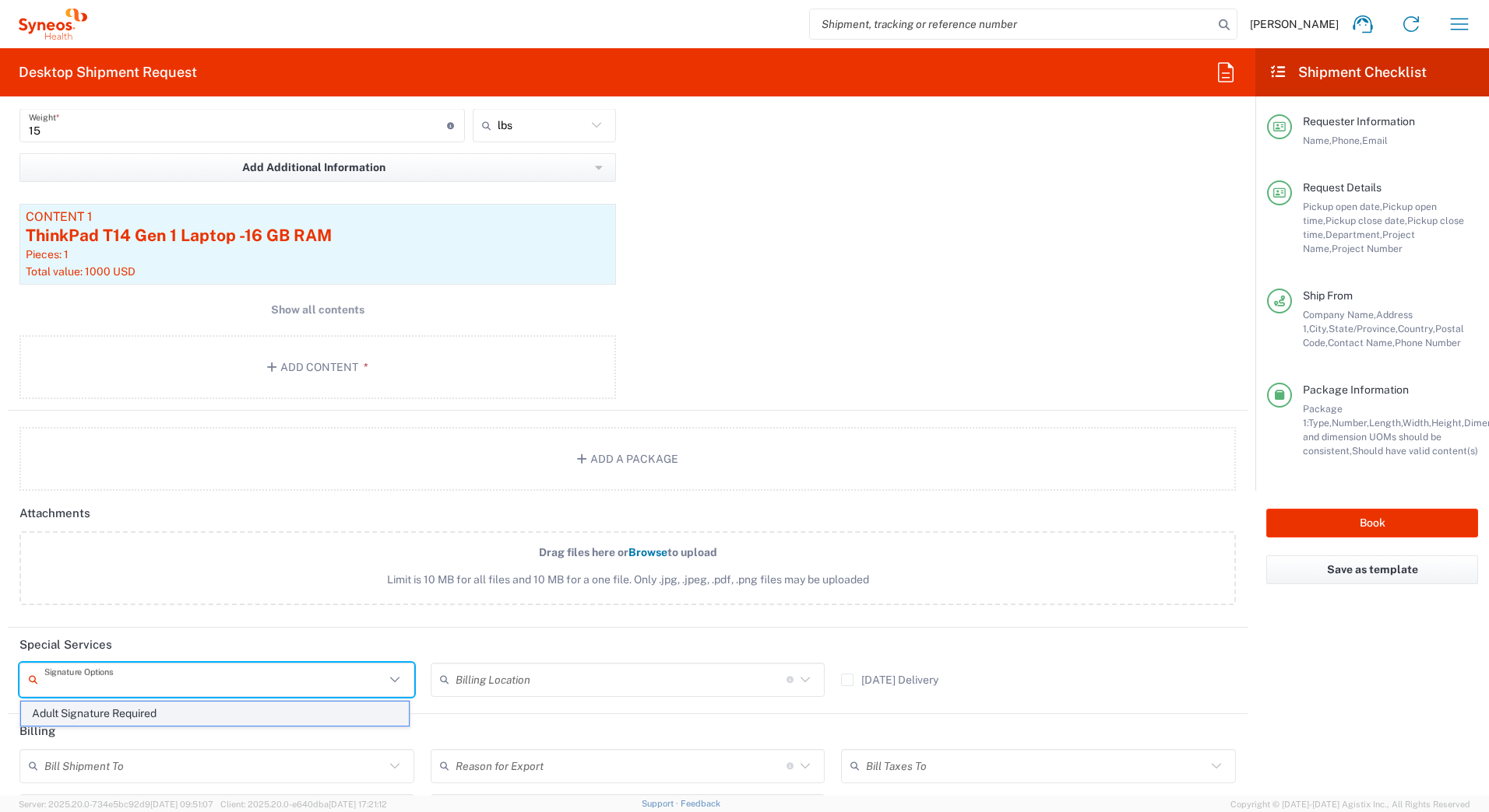
click at [112, 711] on span "Adult Signature Required" at bounding box center [215, 713] width 388 height 24
type input "Adult Signature Required"
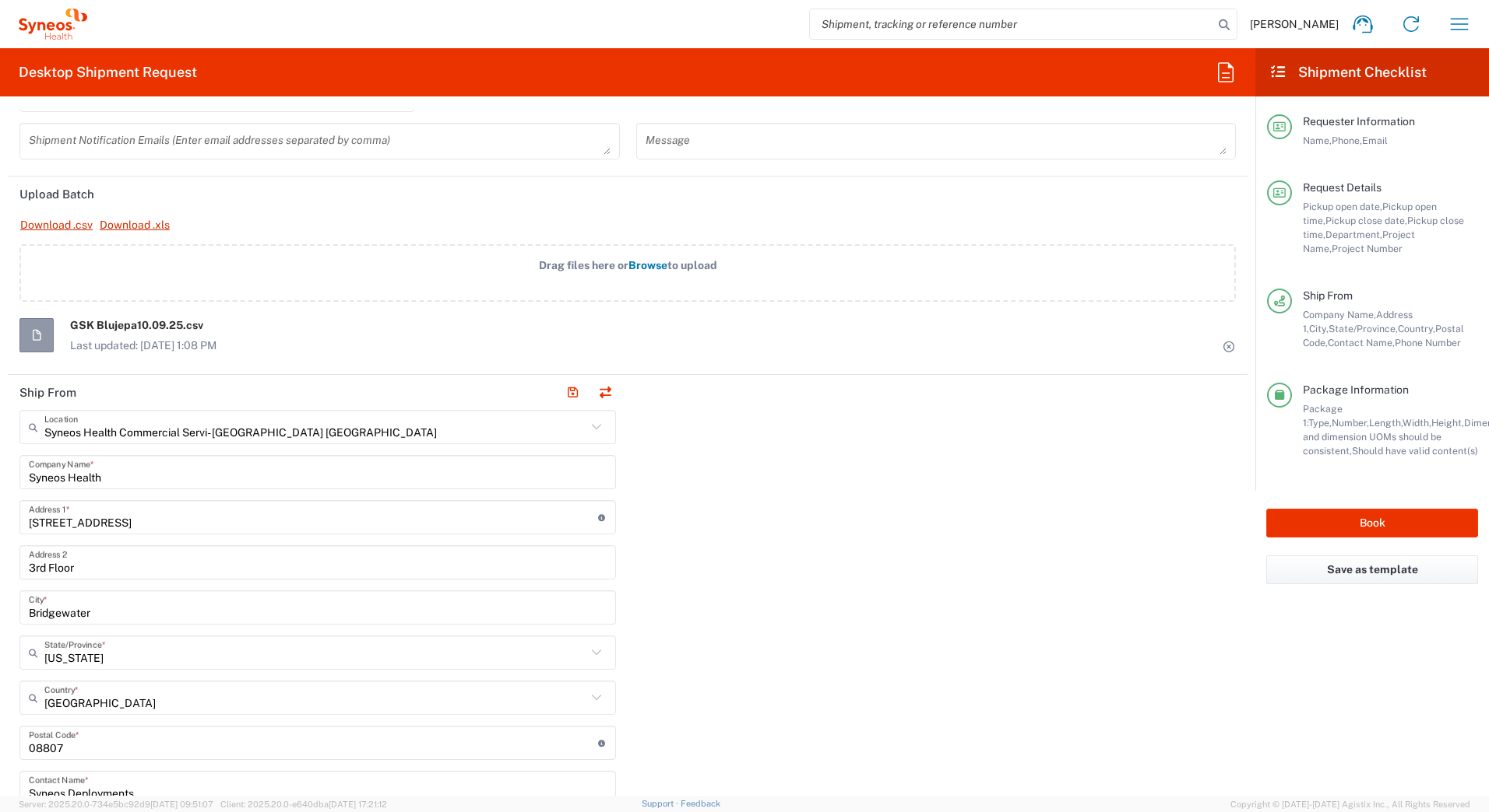
scroll to position [389, 0]
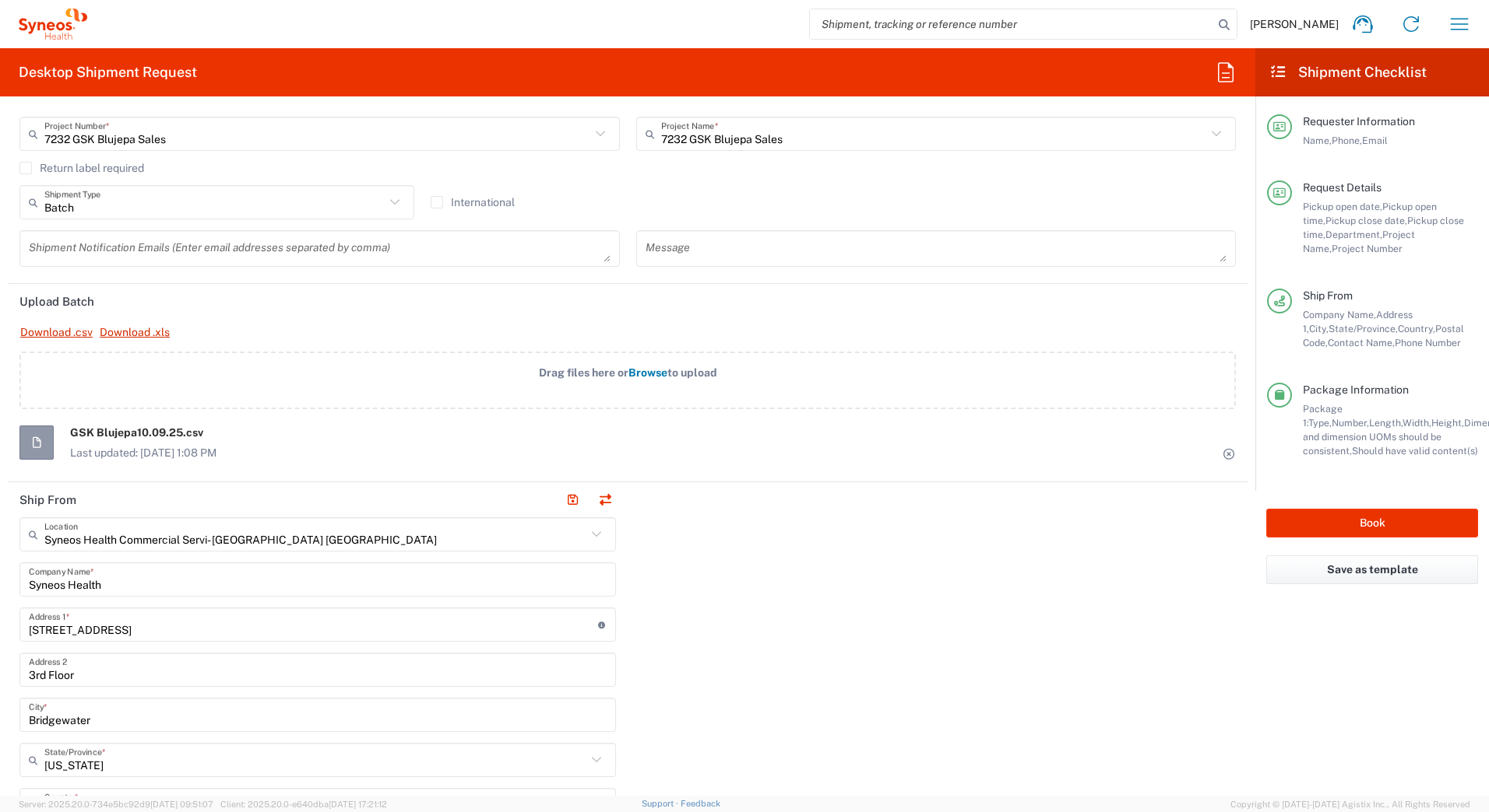
click at [1223, 454] on icon at bounding box center [1230, 454] width 14 height 11
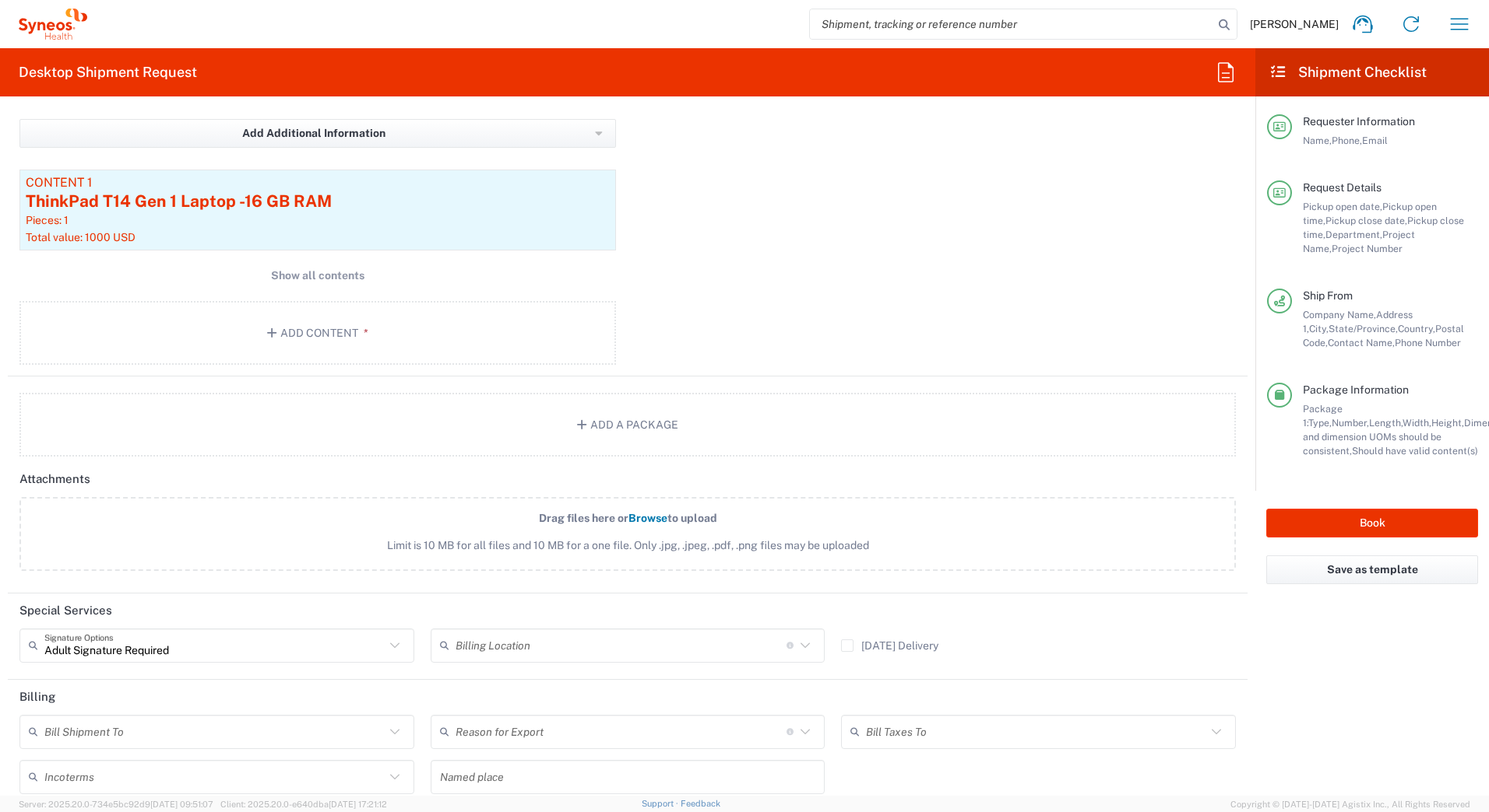
scroll to position [1784, 0]
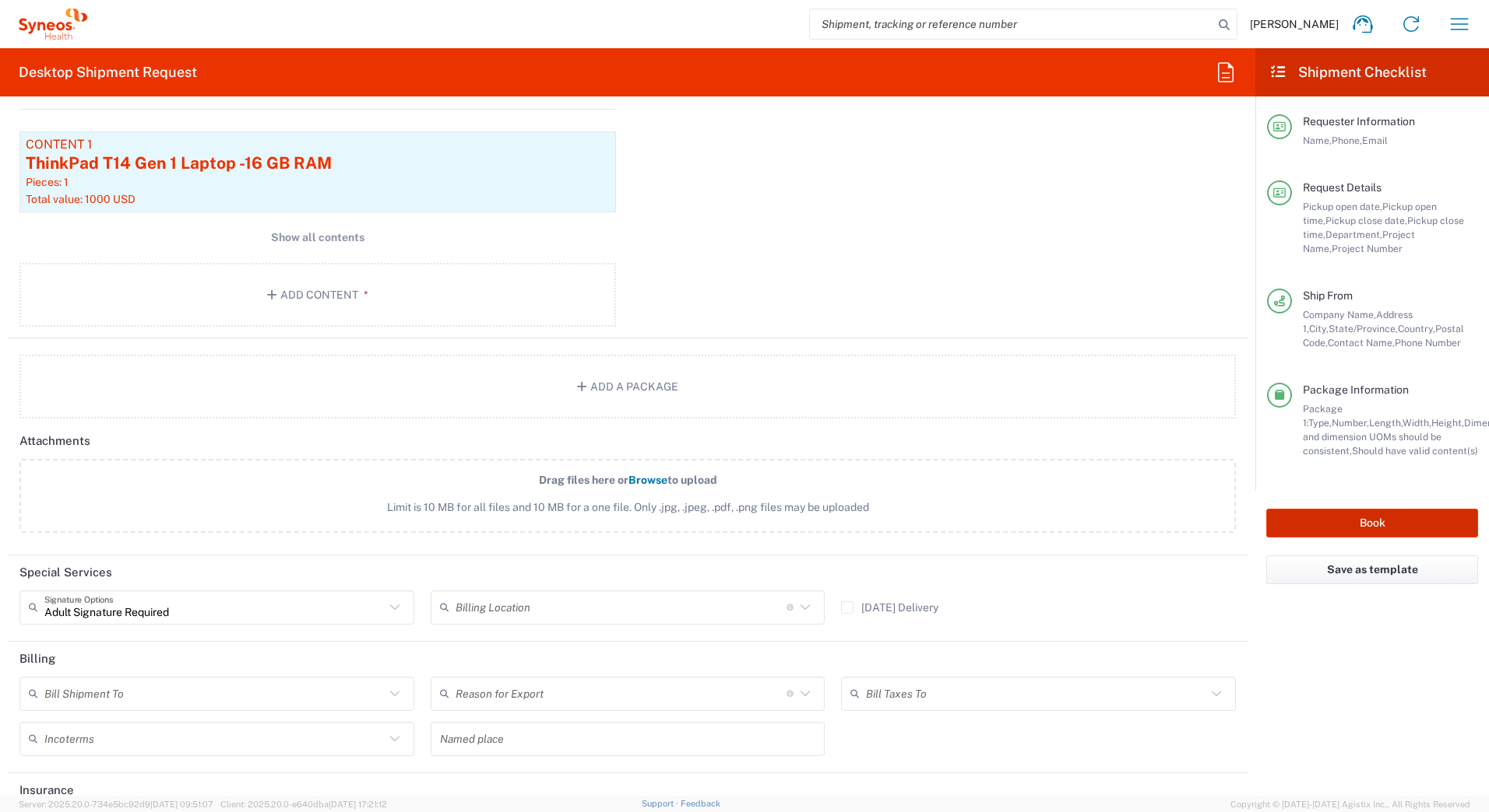
click at [1322, 525] on button "Book" at bounding box center [1372, 523] width 212 height 29
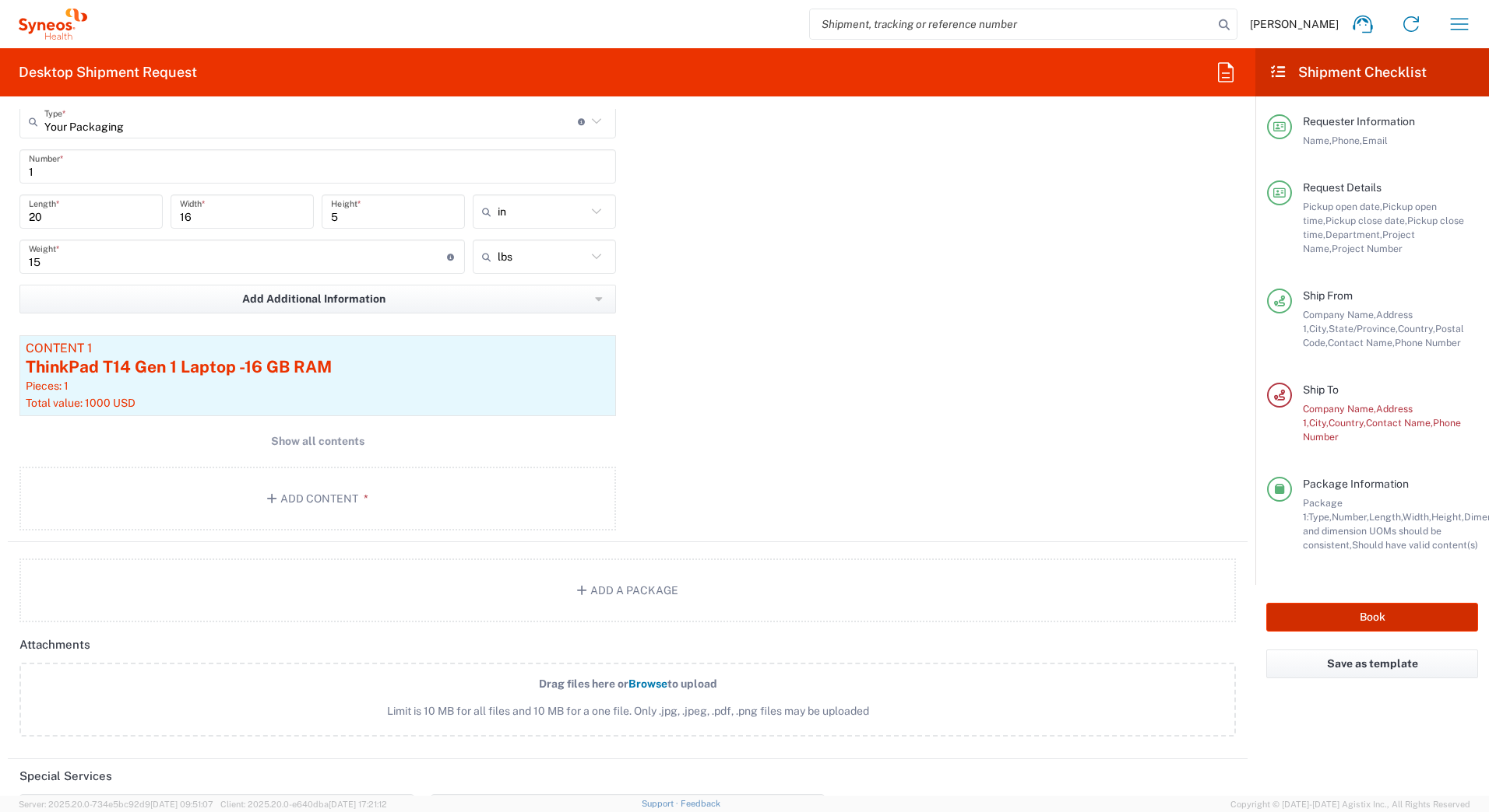
scroll to position [1317, 0]
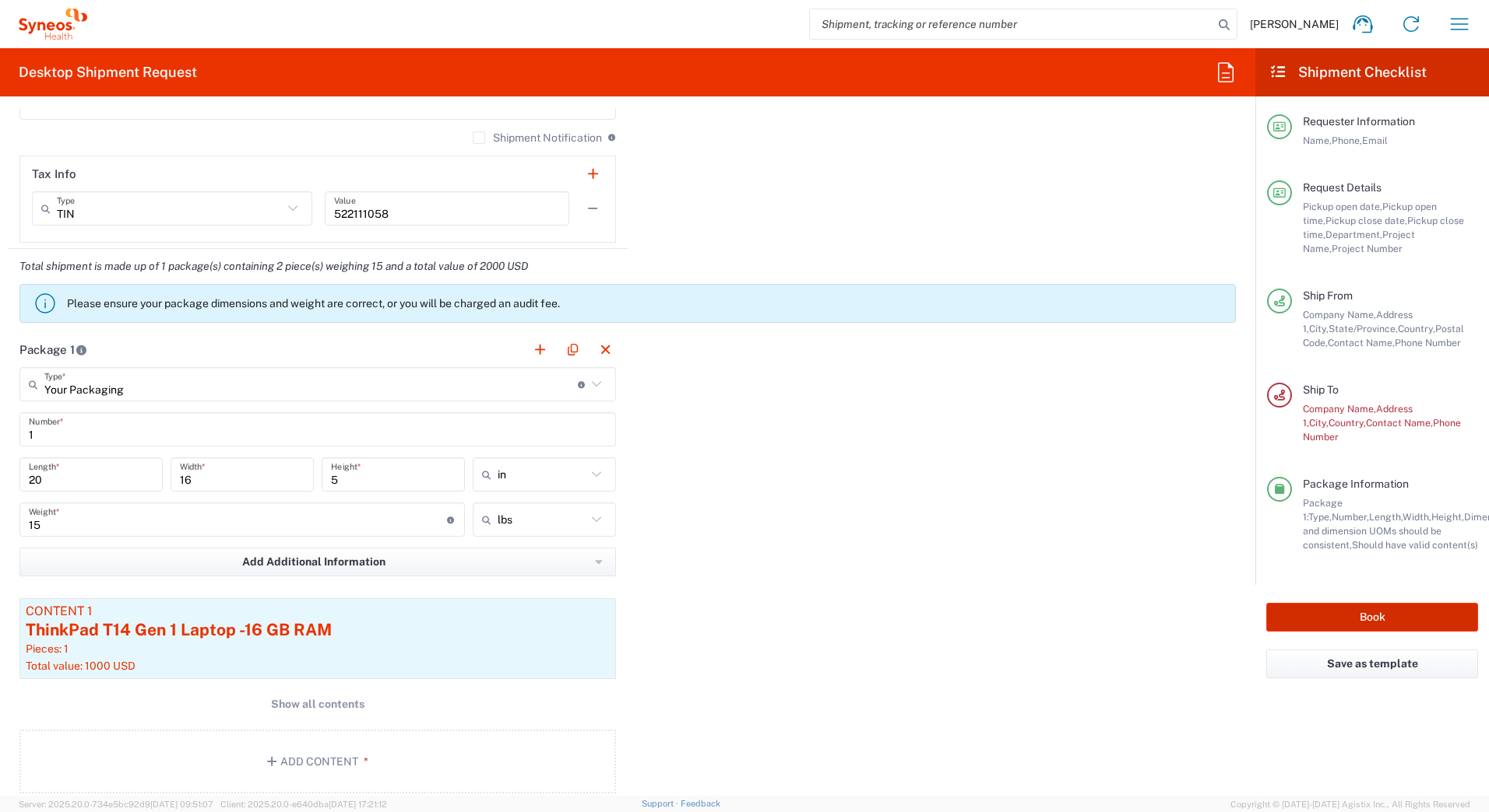
click at [1315, 608] on button "Book" at bounding box center [1372, 617] width 212 height 29
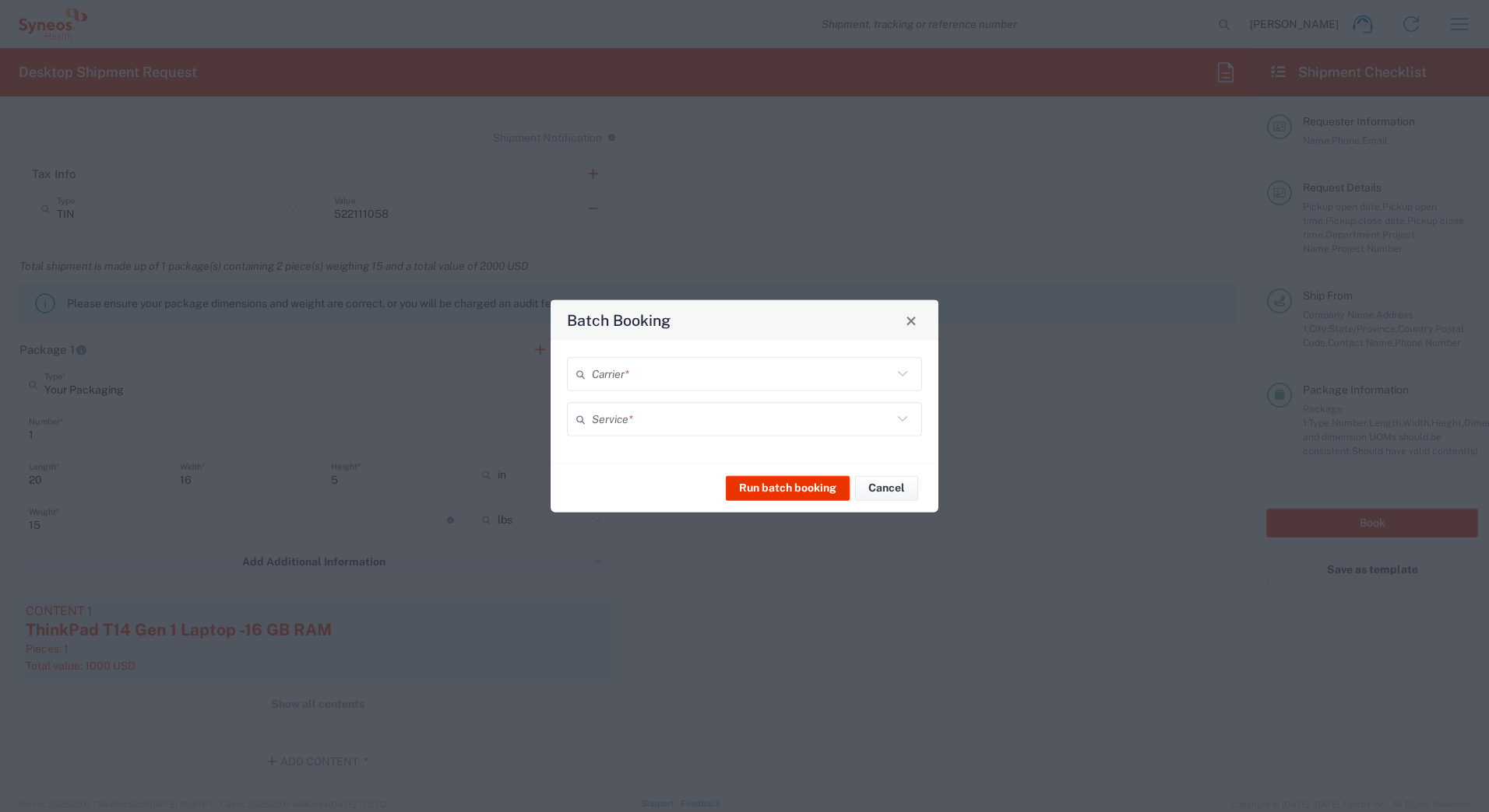
click at [640, 376] on input "text" at bounding box center [742, 374] width 301 height 27
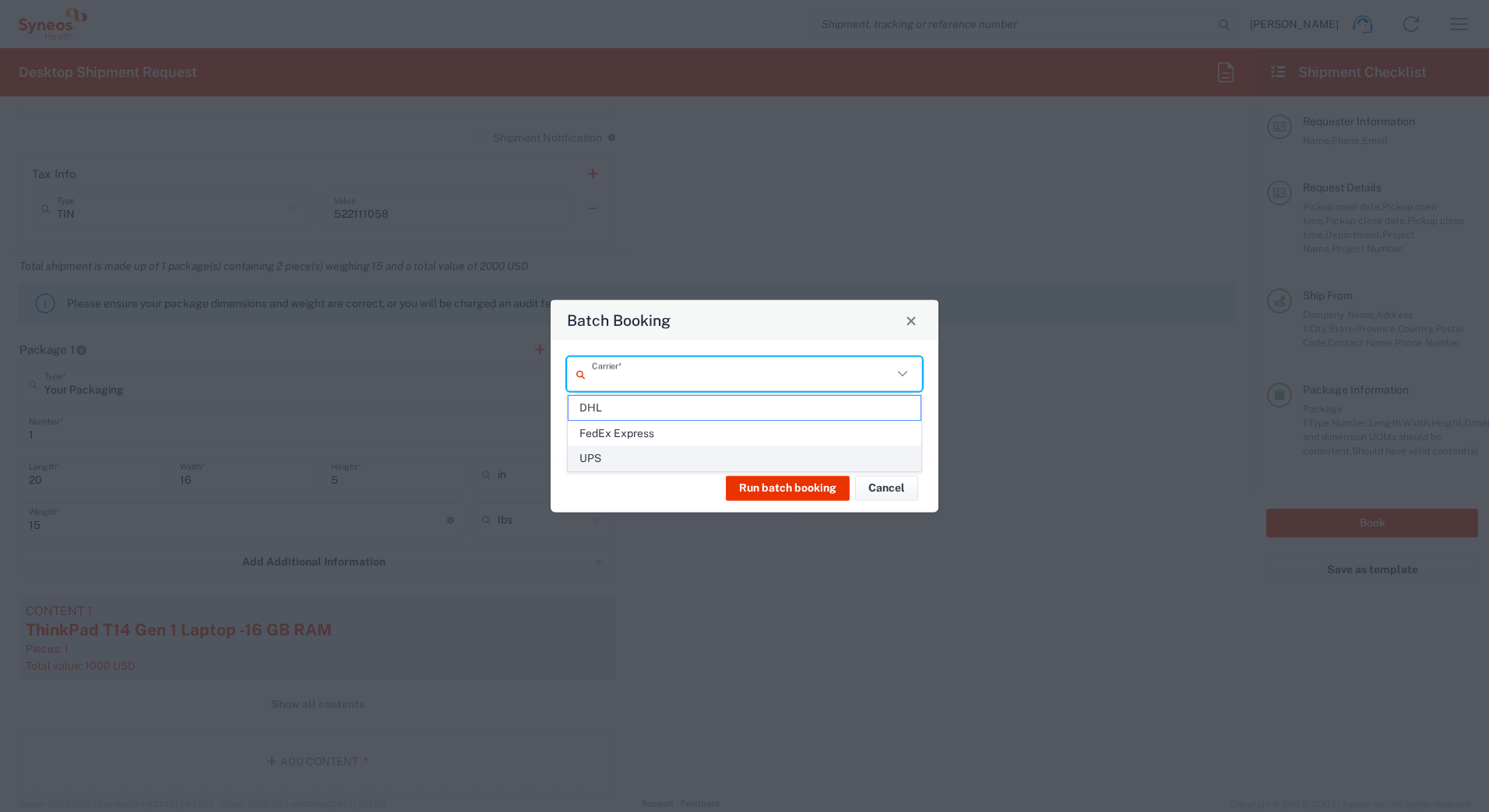
click at [620, 453] on span "UPS" at bounding box center [744, 458] width 352 height 24
type input "UPS"
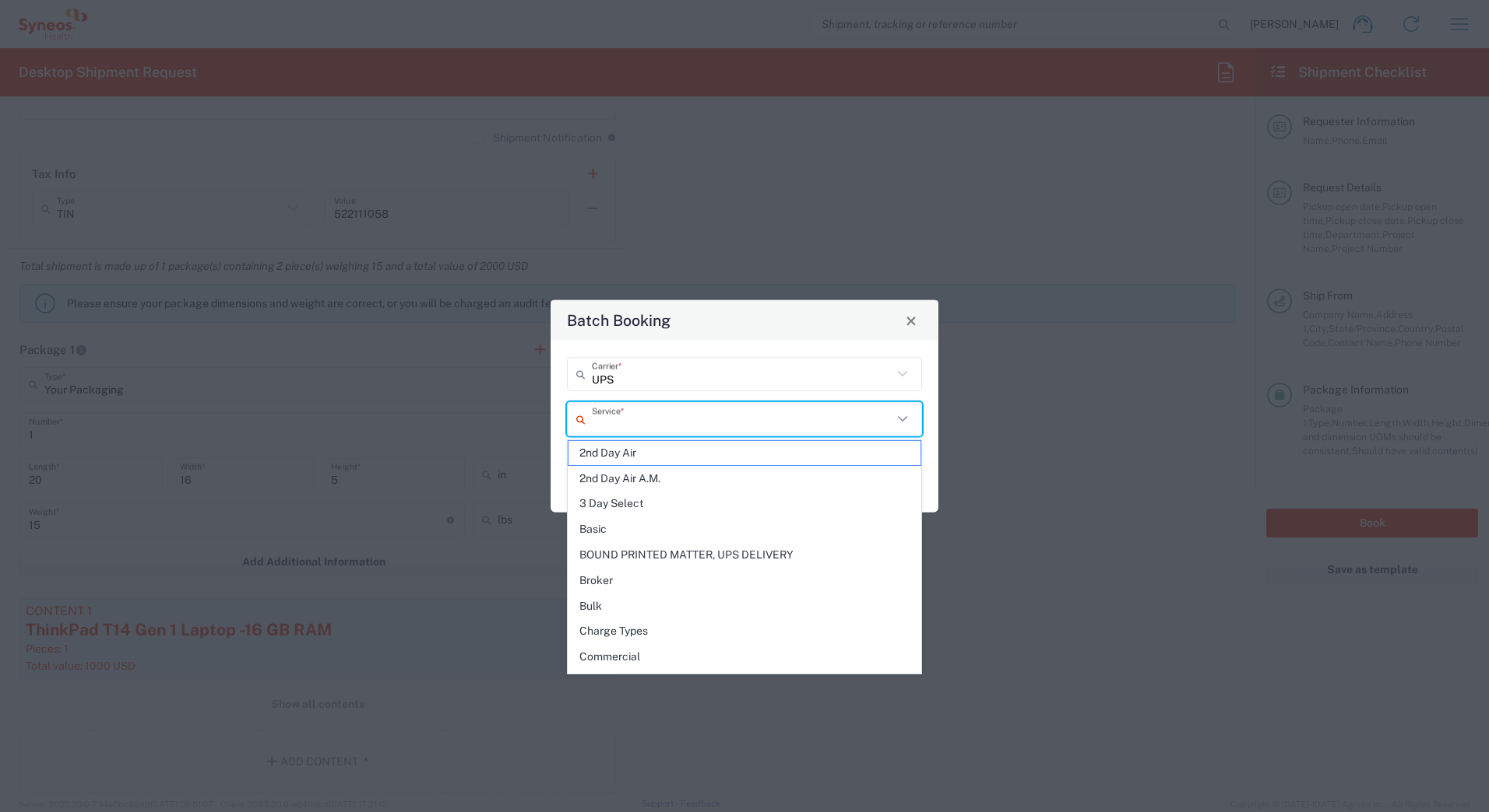
click at [612, 421] on input "text" at bounding box center [742, 419] width 301 height 27
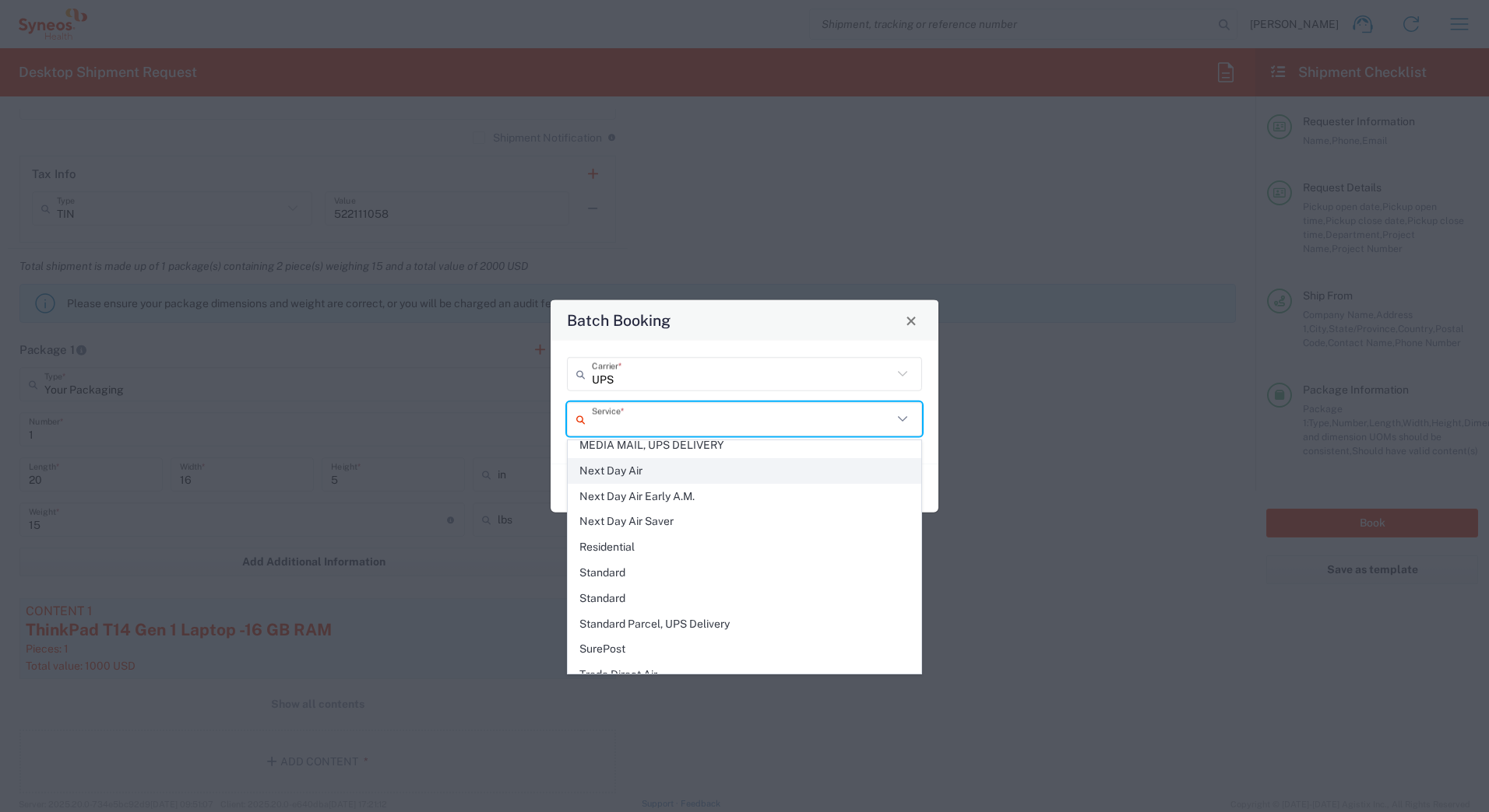
click at [617, 470] on span "Next Day Air" at bounding box center [744, 471] width 352 height 24
type input "Next Day Air"
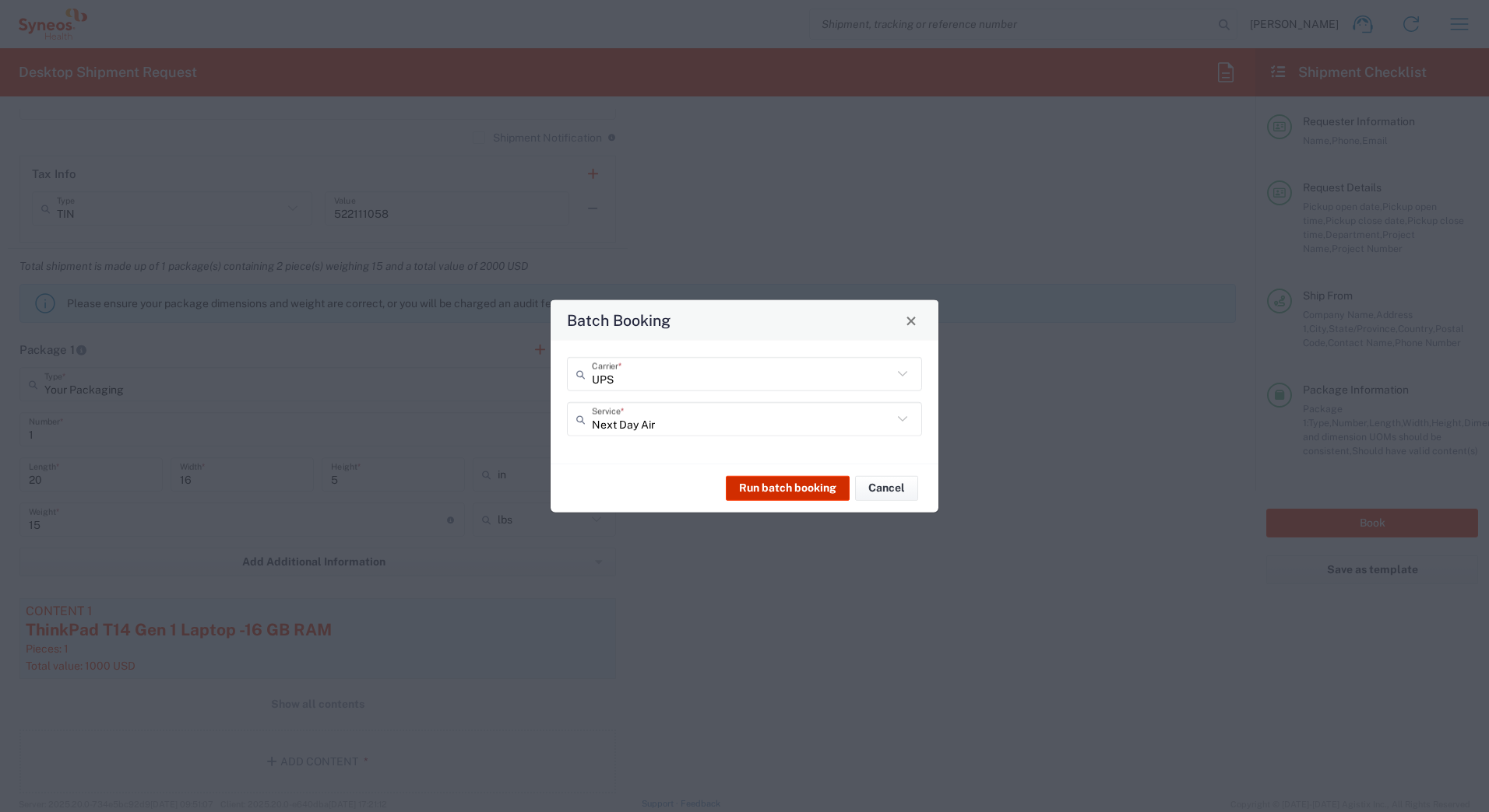
click at [745, 488] on button "Run batch booking" at bounding box center [788, 488] width 123 height 25
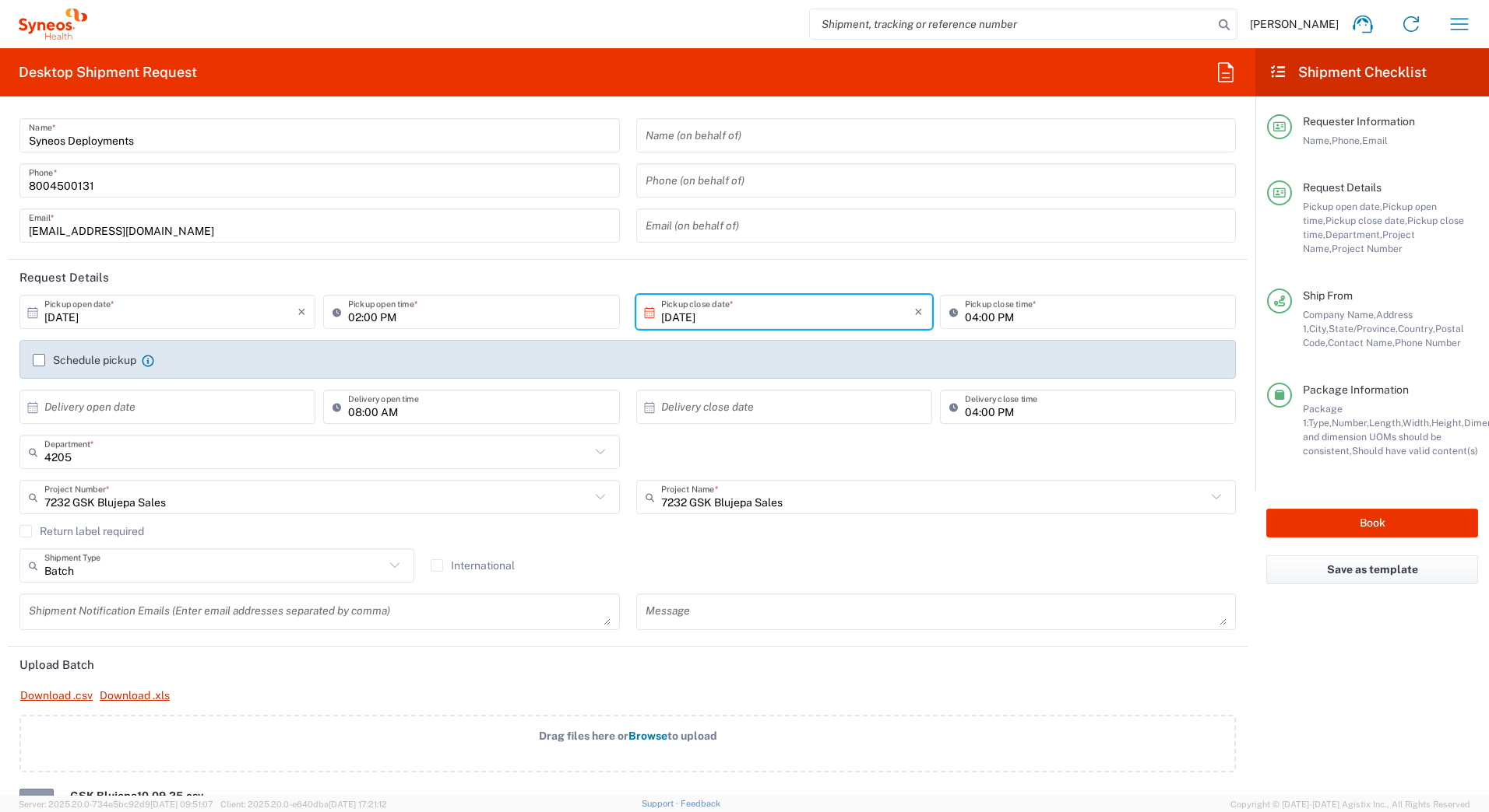
scroll to position [0, 0]
